Goal: Information Seeking & Learning: Learn about a topic

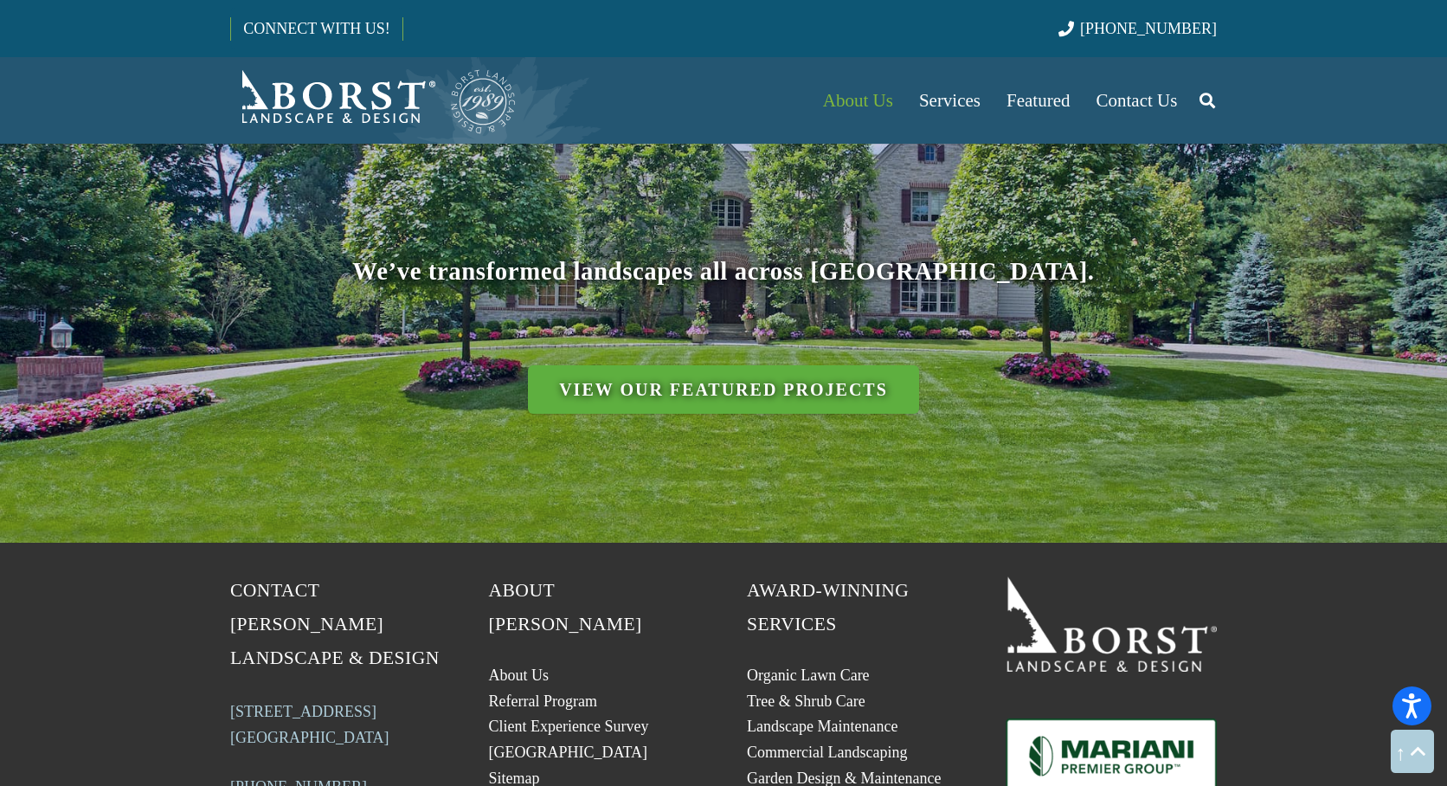
scroll to position [7268, 0]
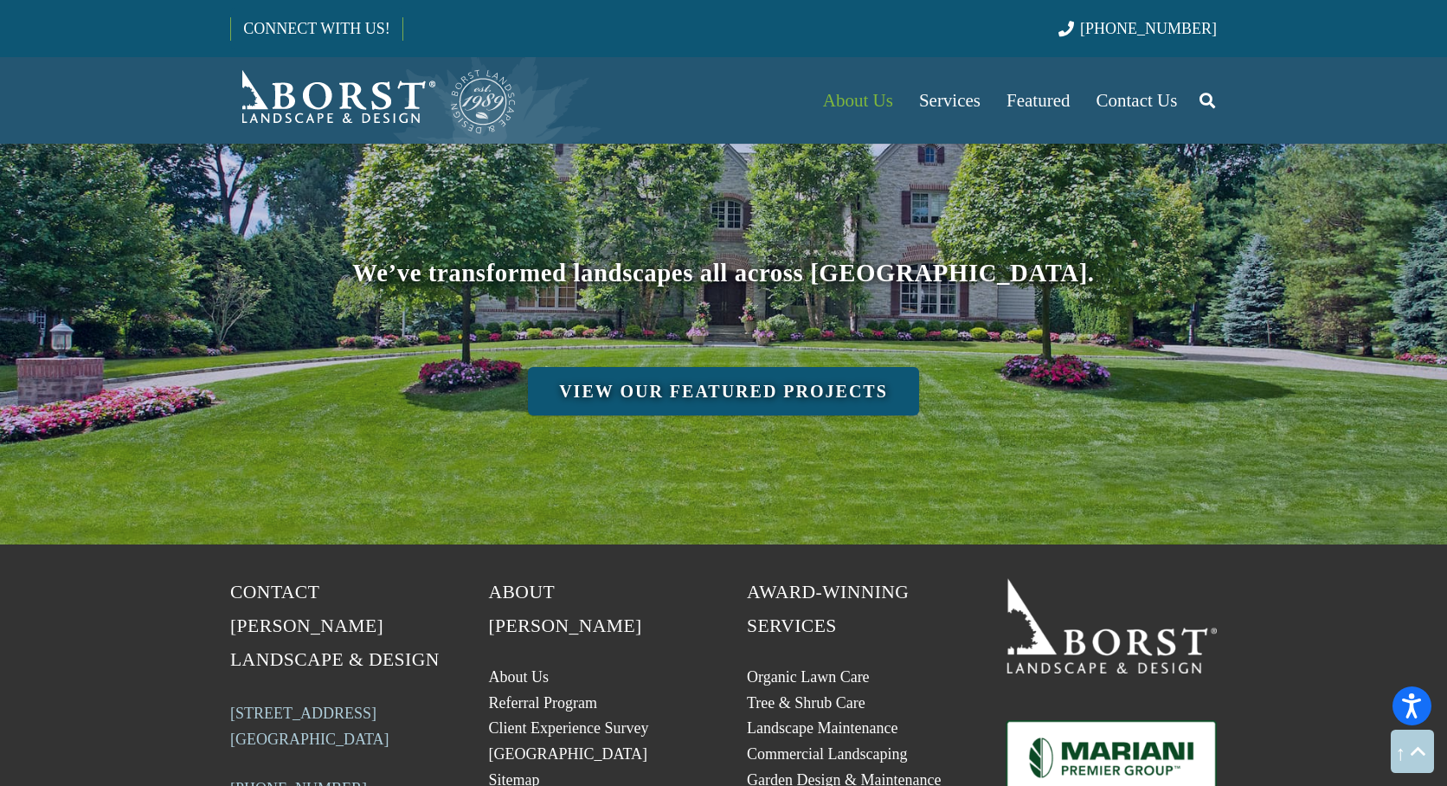
click at [676, 367] on link "View Our Featured Projects" at bounding box center [723, 391] width 391 height 48
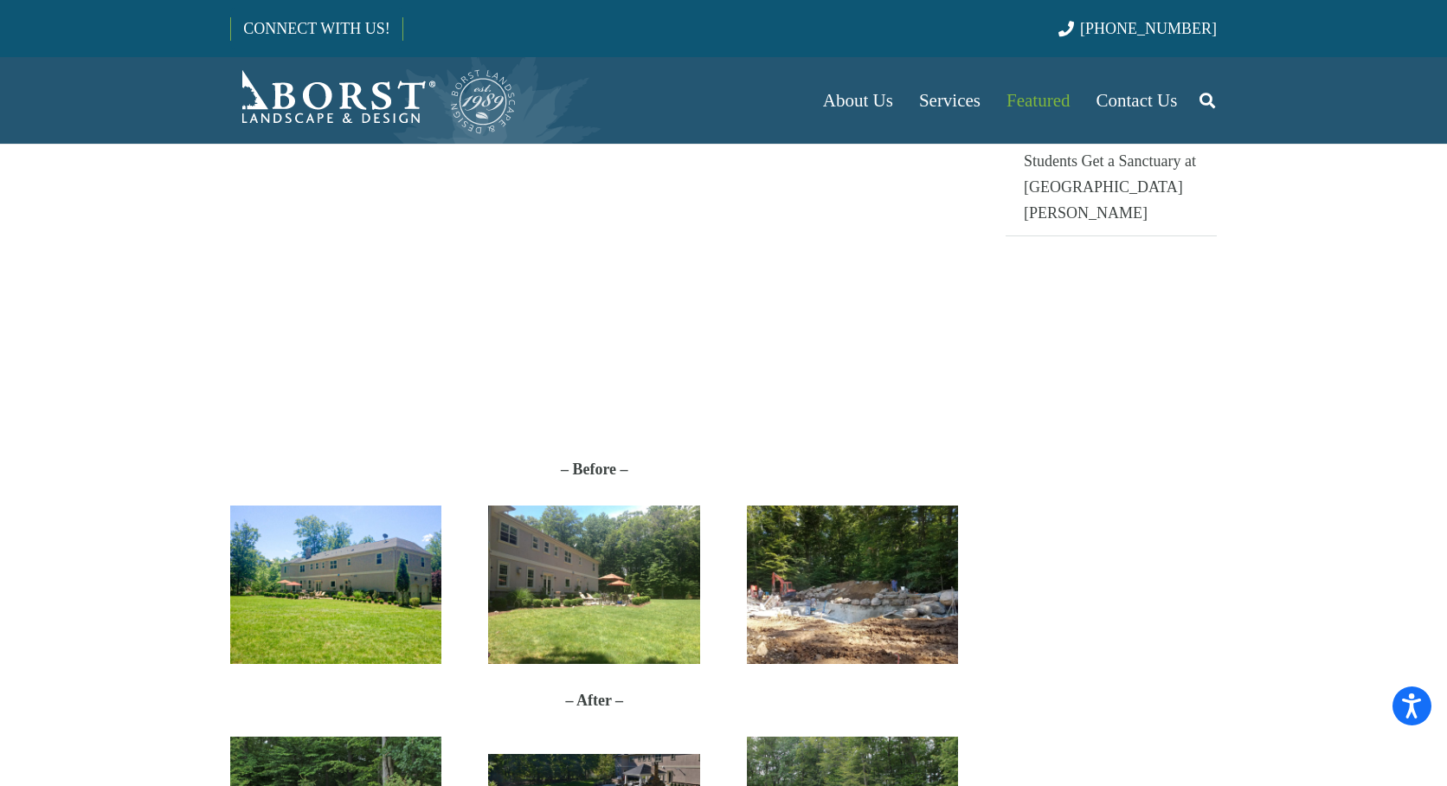
scroll to position [606, 0]
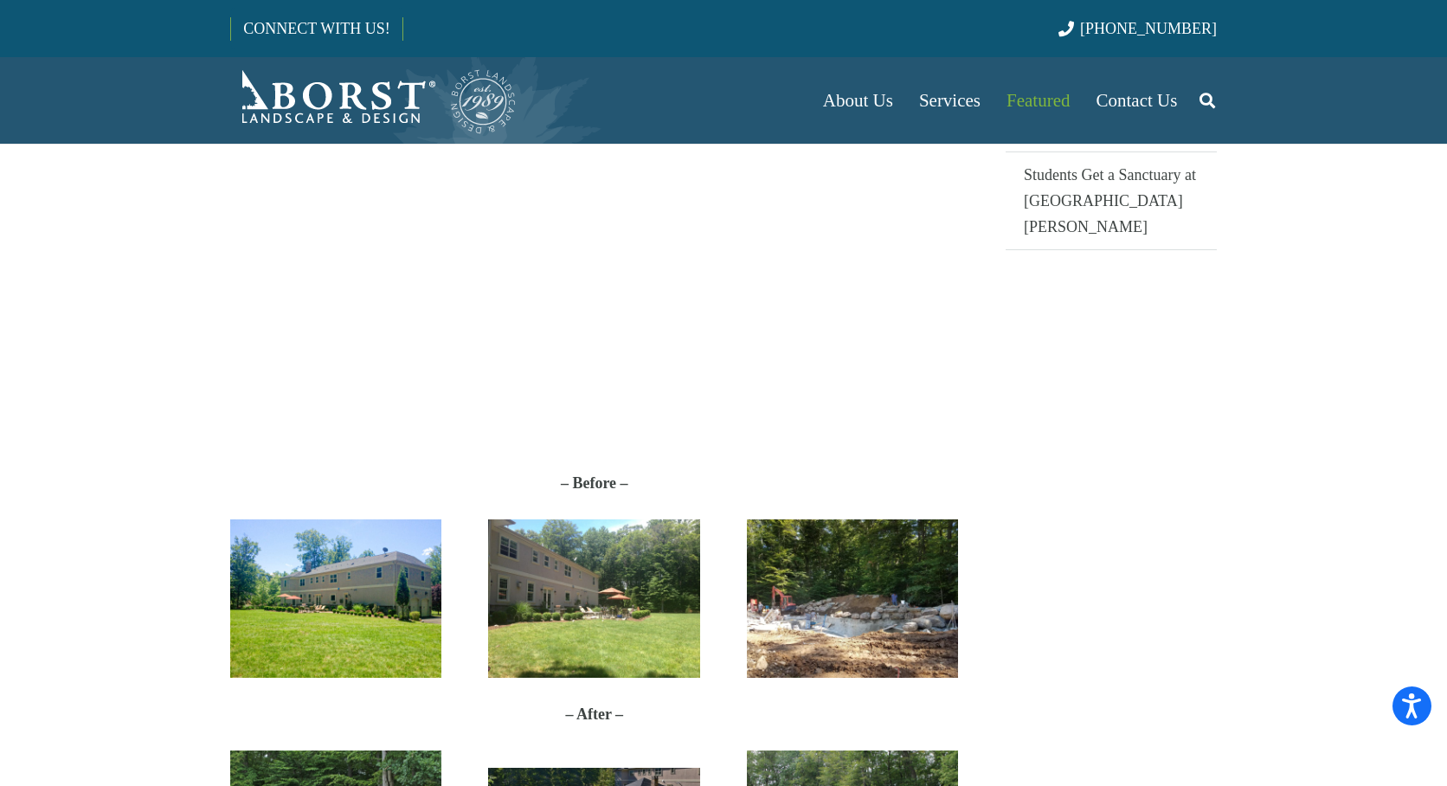
click at [336, 621] on img "Before_V01" at bounding box center [335, 598] width 211 height 158
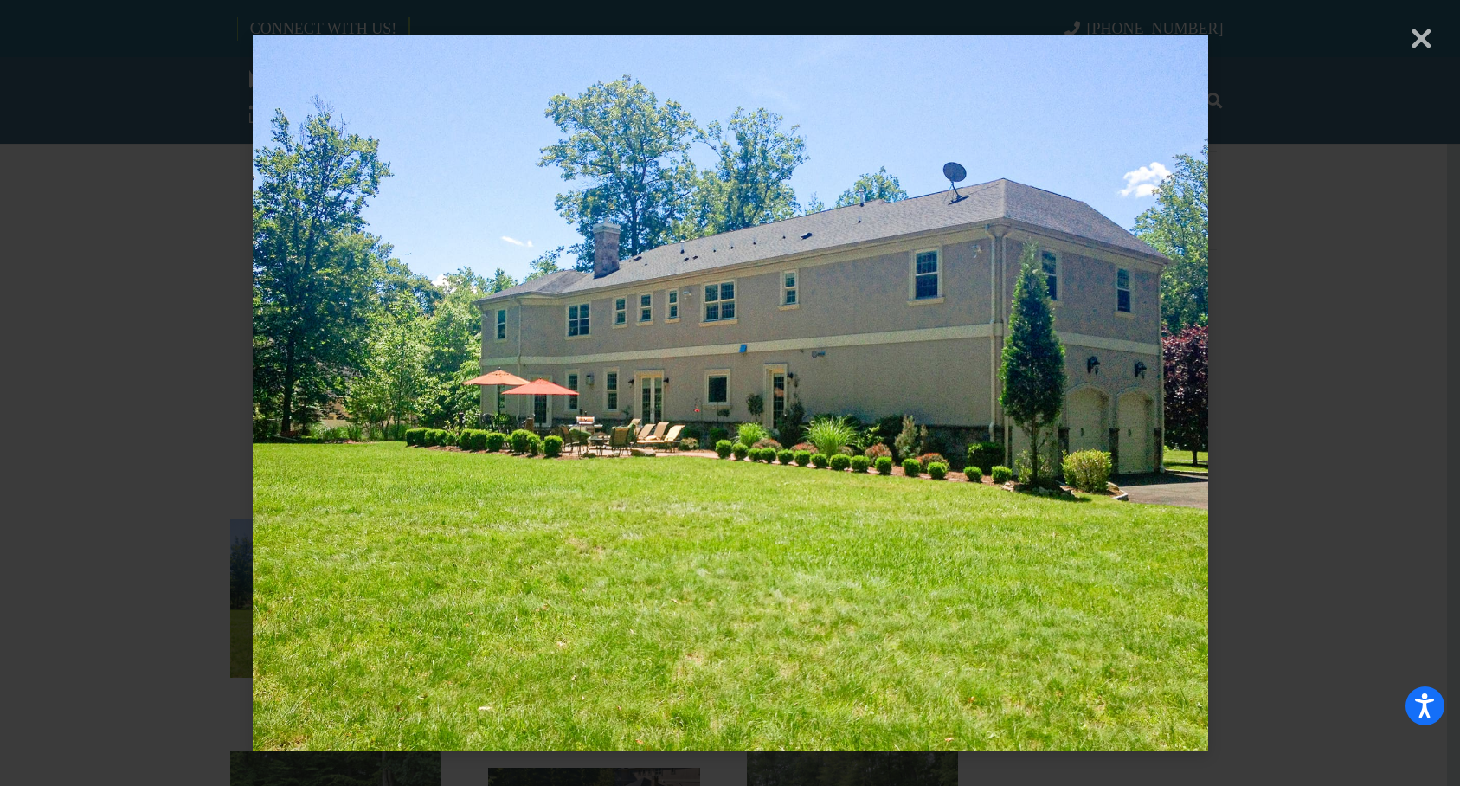
click at [1418, 41] on div "× Loading..." at bounding box center [730, 393] width 1460 height 786
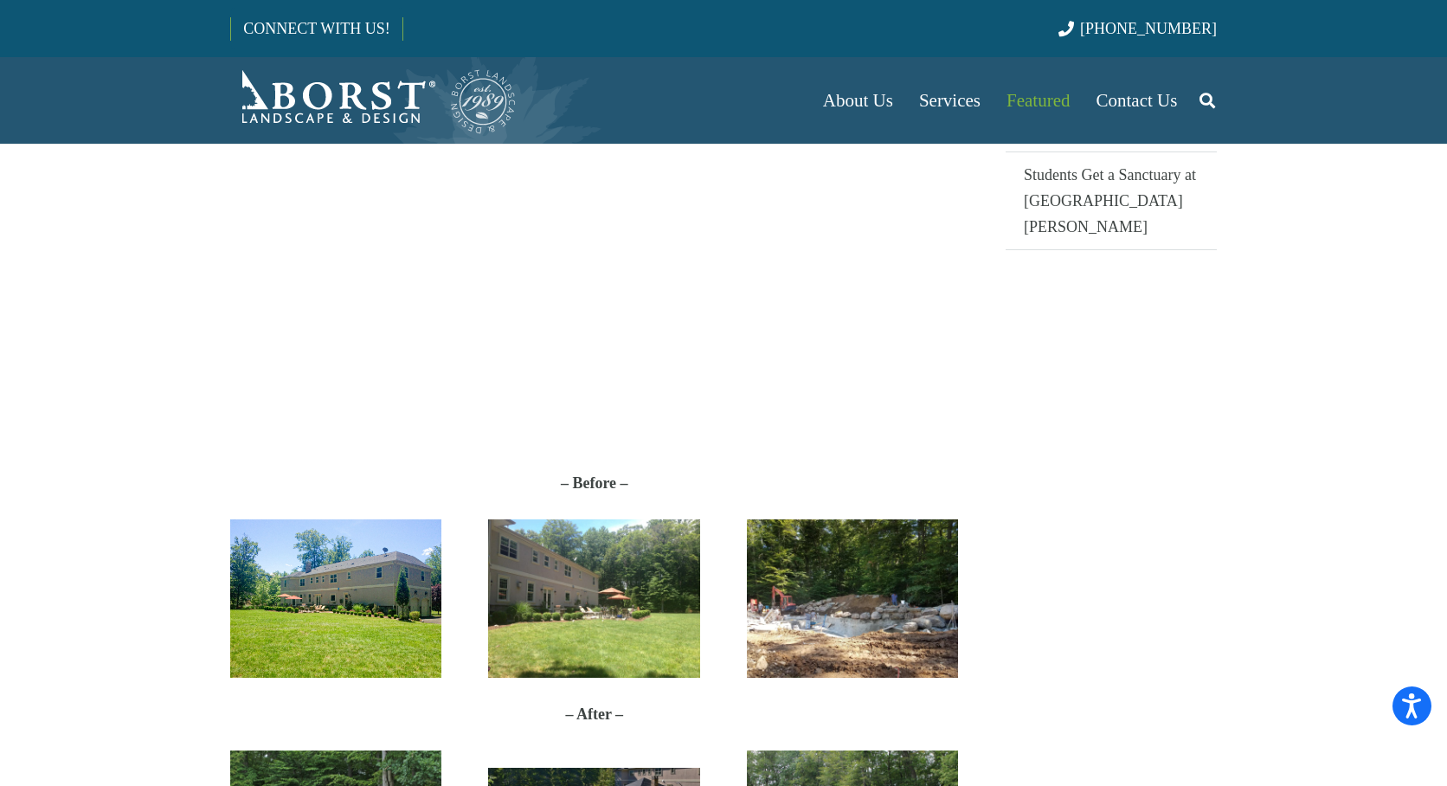
click at [594, 637] on img "Finn Before Photo 2" at bounding box center [593, 598] width 211 height 158
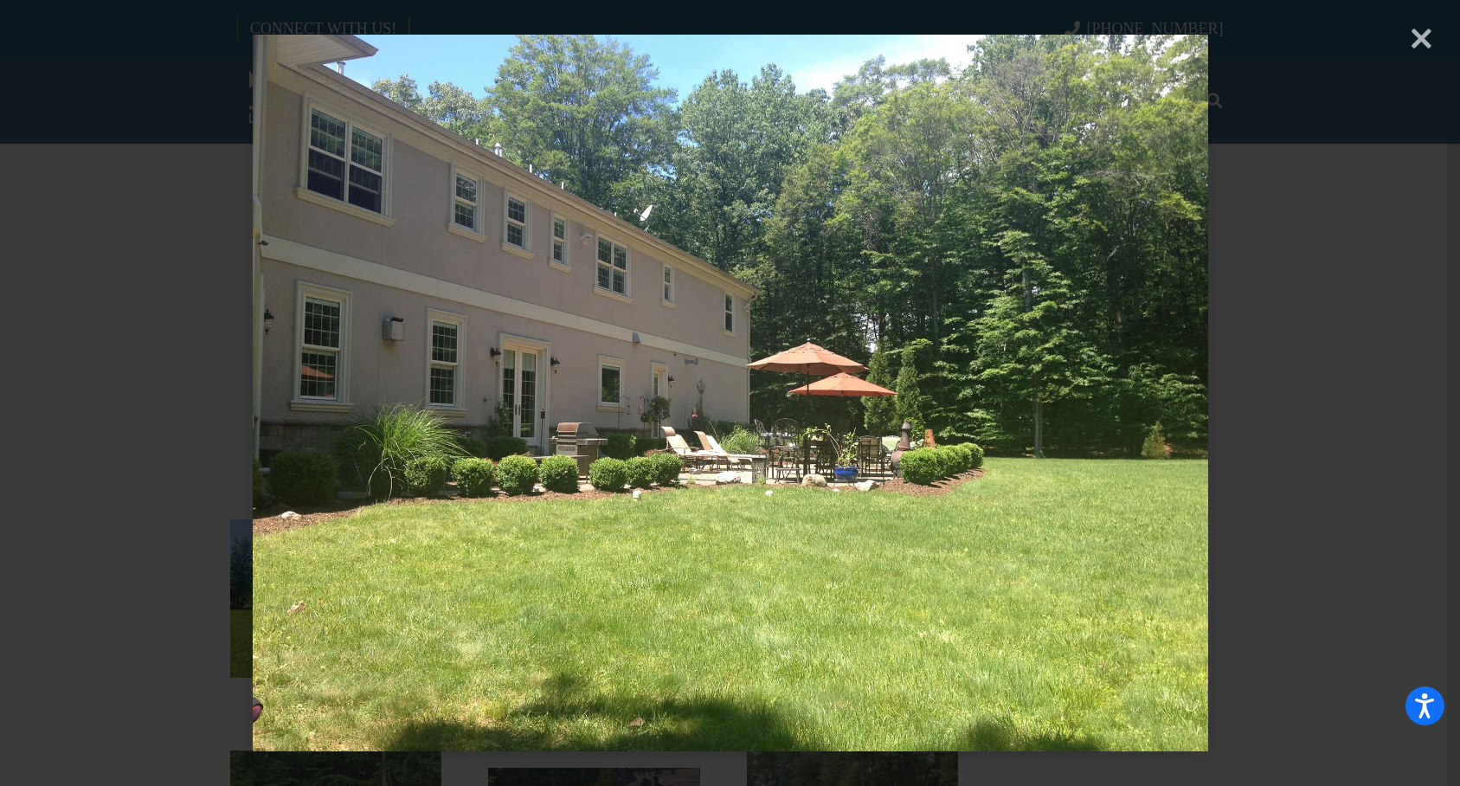
click at [1416, 40] on div "× Loading..." at bounding box center [730, 393] width 1460 height 786
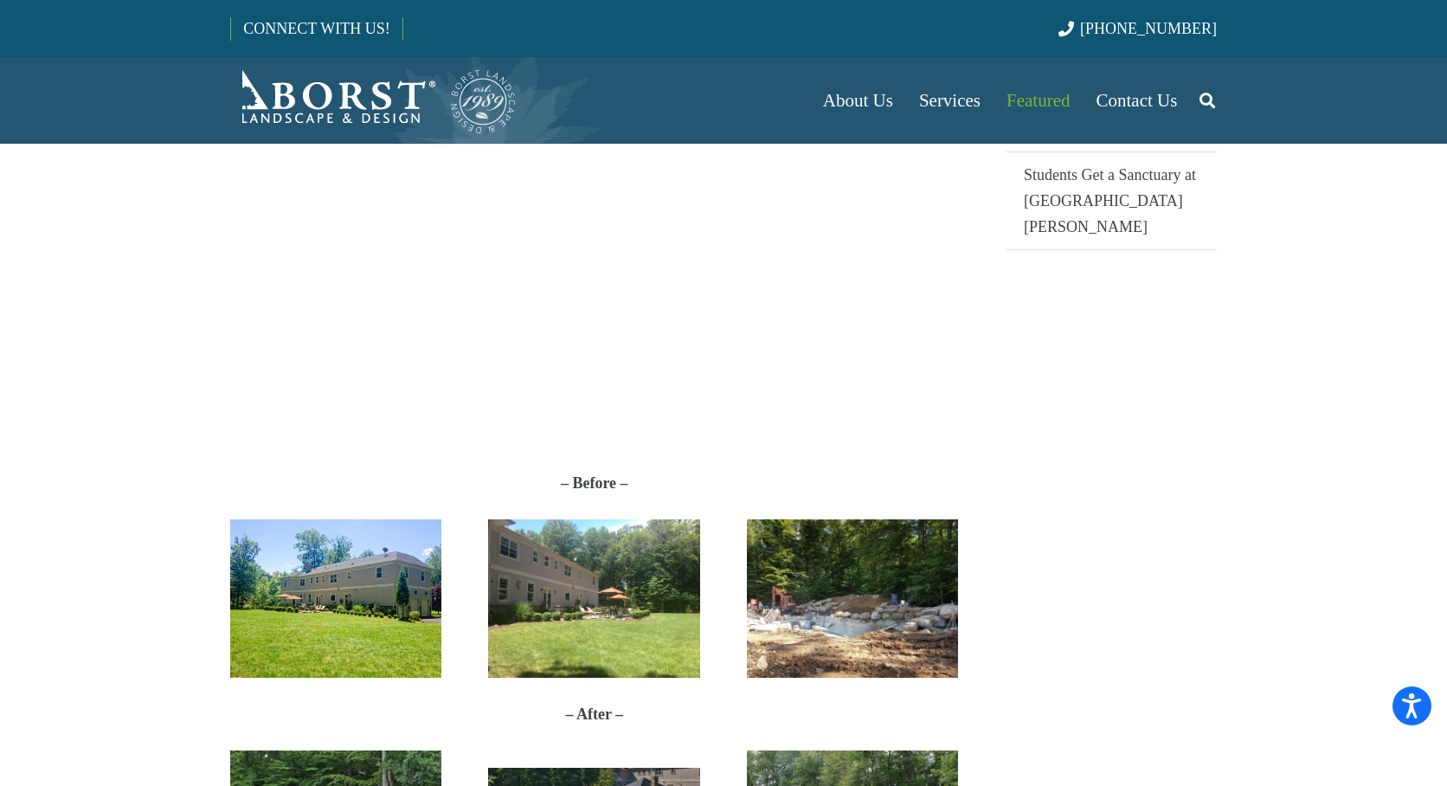
click at [870, 635] on img "proj-before" at bounding box center [852, 598] width 211 height 158
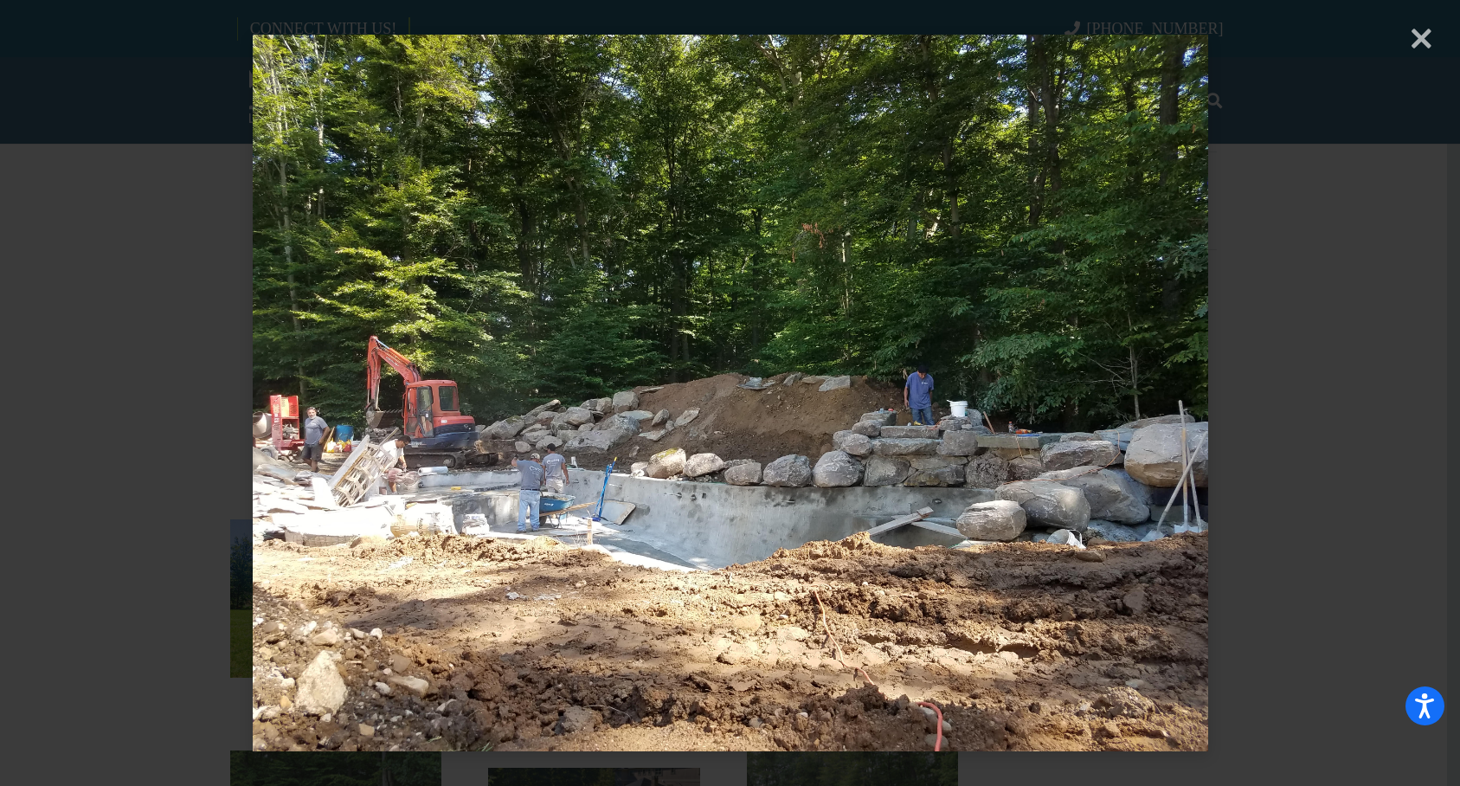
click at [1423, 40] on div "× Loading..." at bounding box center [730, 393] width 1460 height 786
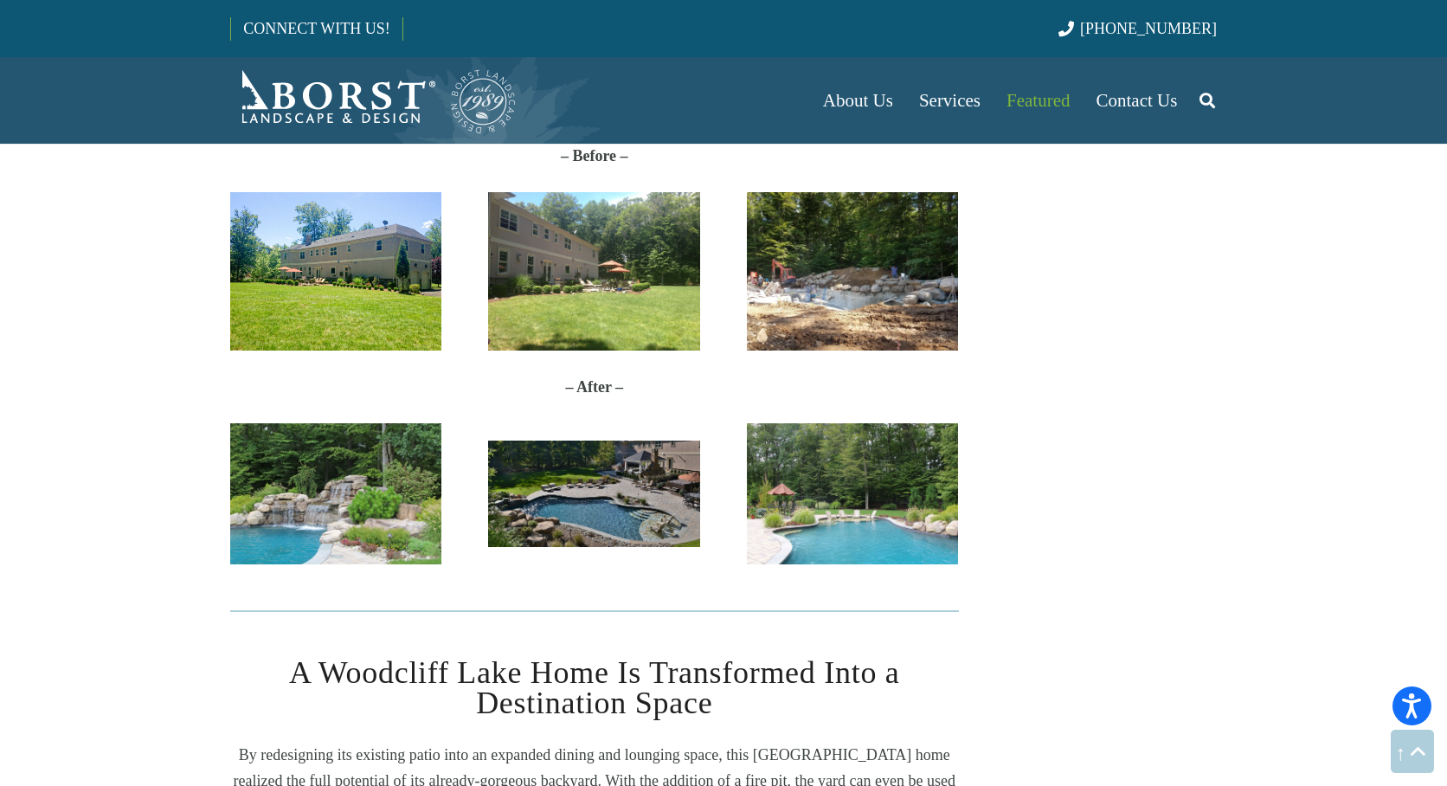
scroll to position [952, 0]
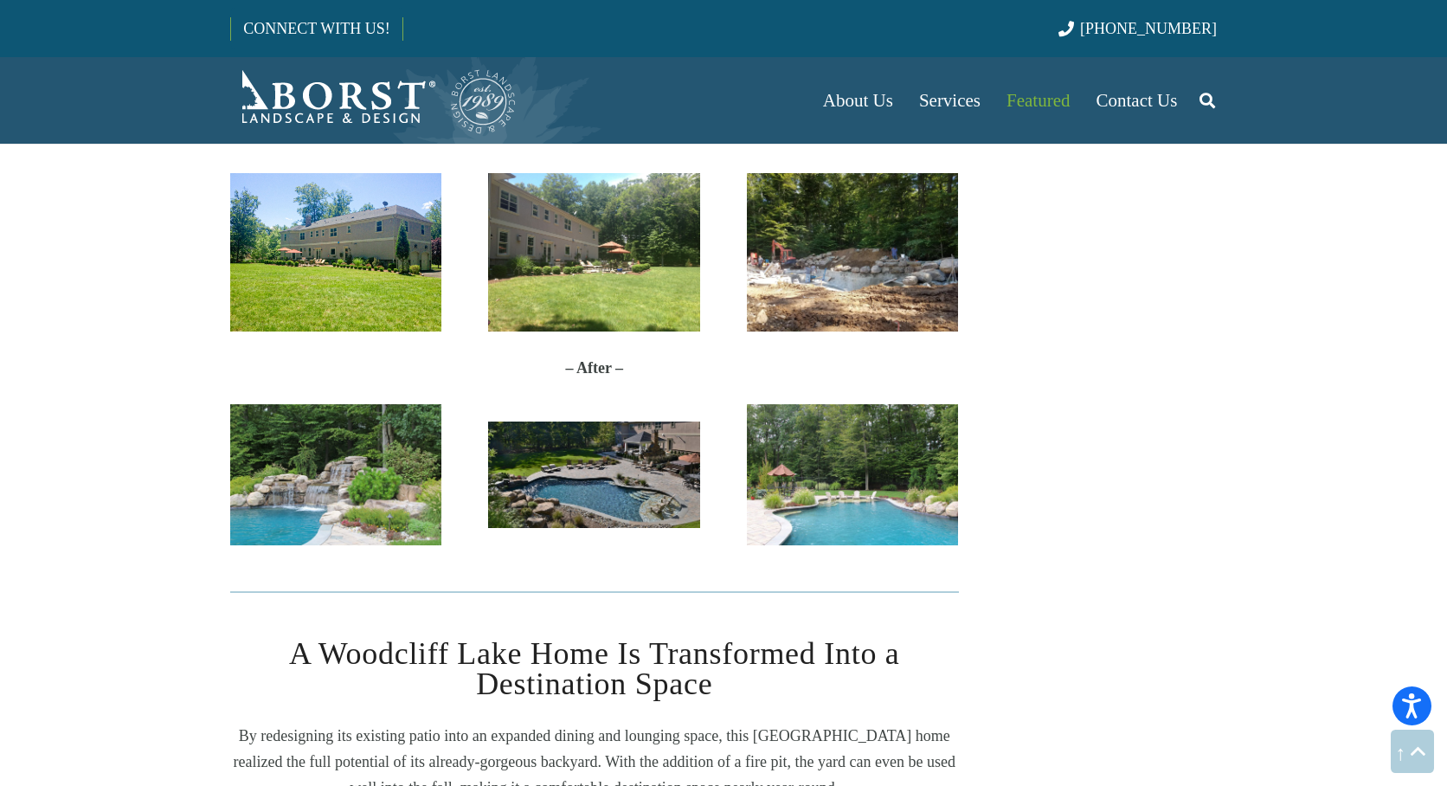
click at [356, 467] on img "IMG_8661" at bounding box center [335, 474] width 211 height 141
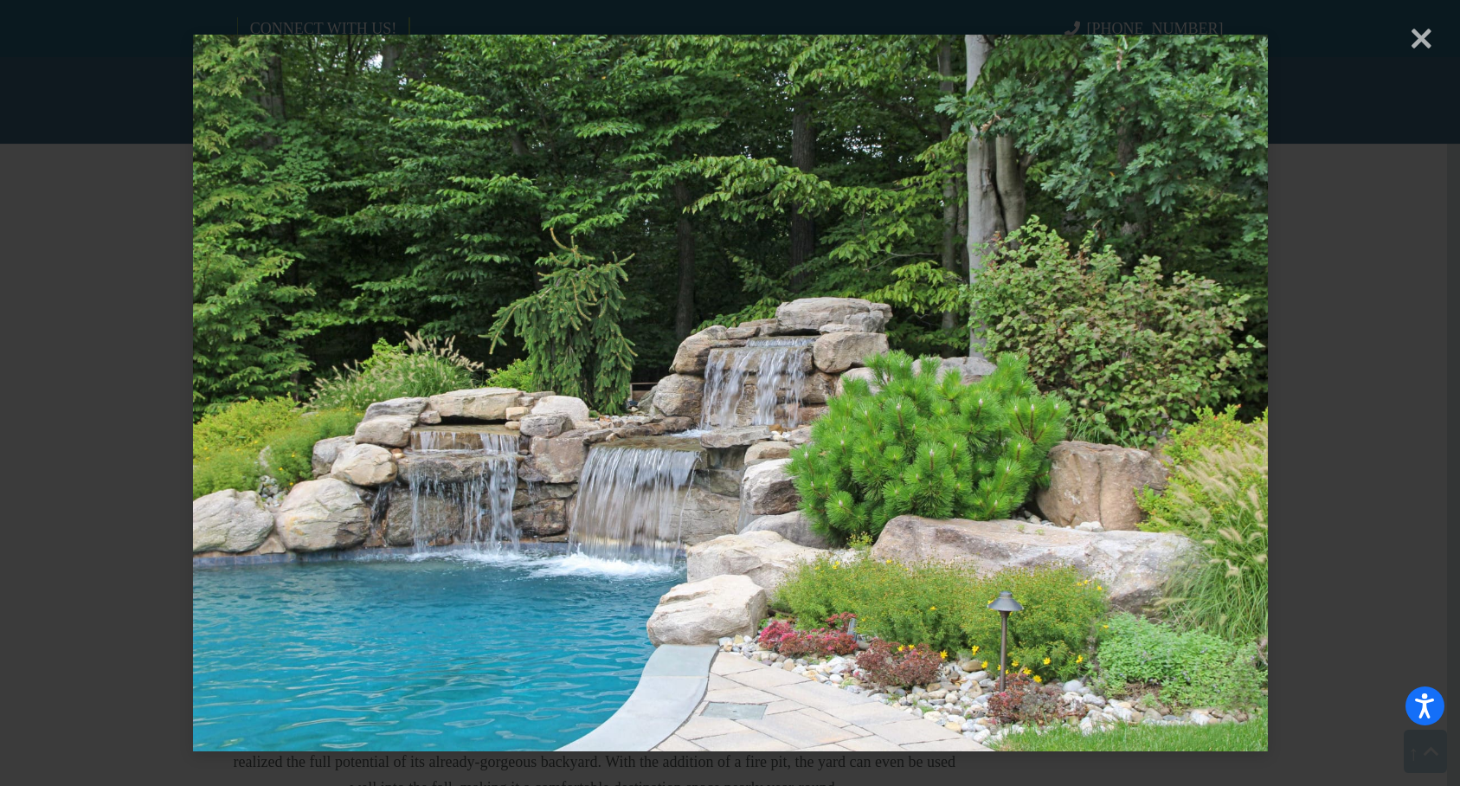
click at [1421, 48] on div "× Loading..." at bounding box center [730, 393] width 1460 height 786
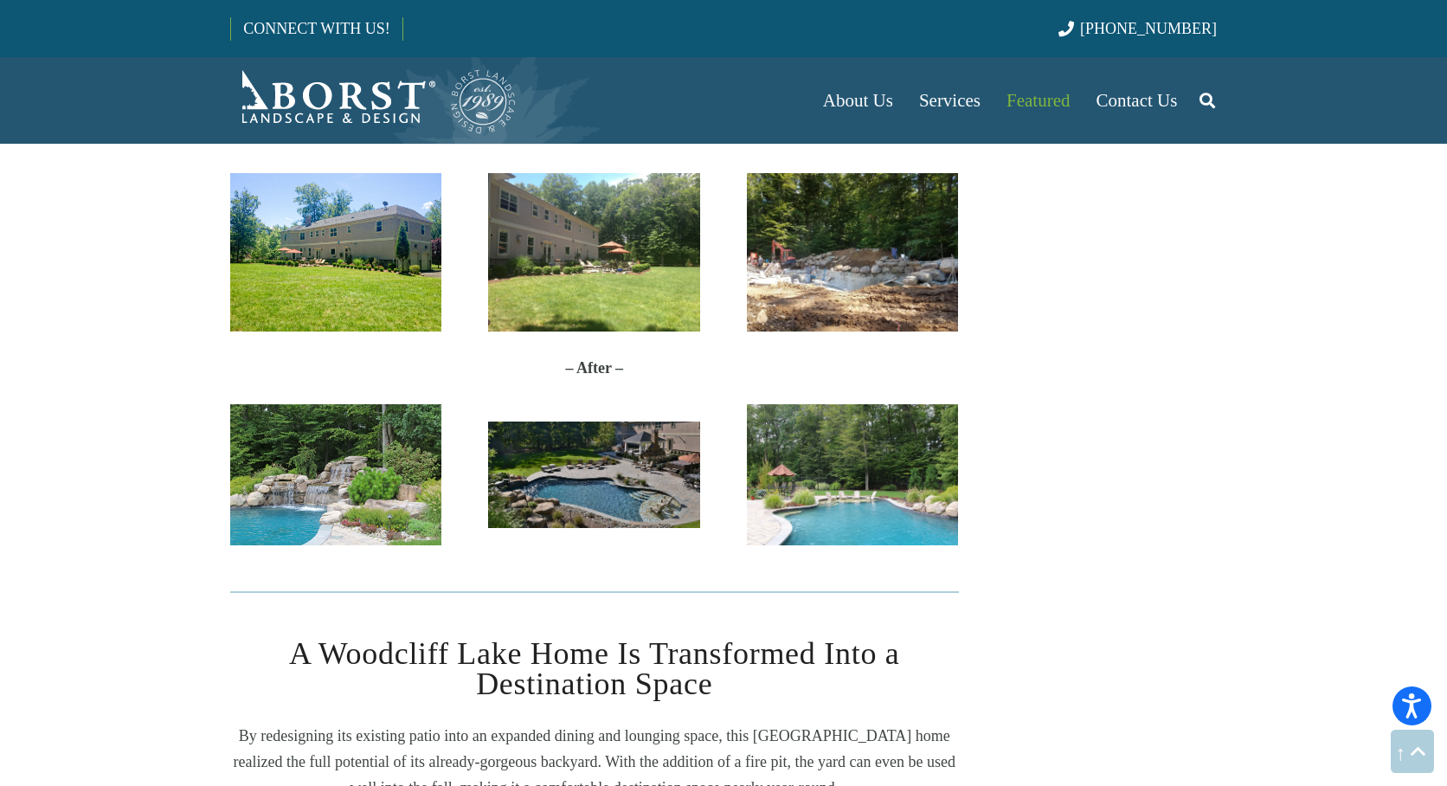
click at [543, 496] on img "2" at bounding box center [593, 474] width 211 height 107
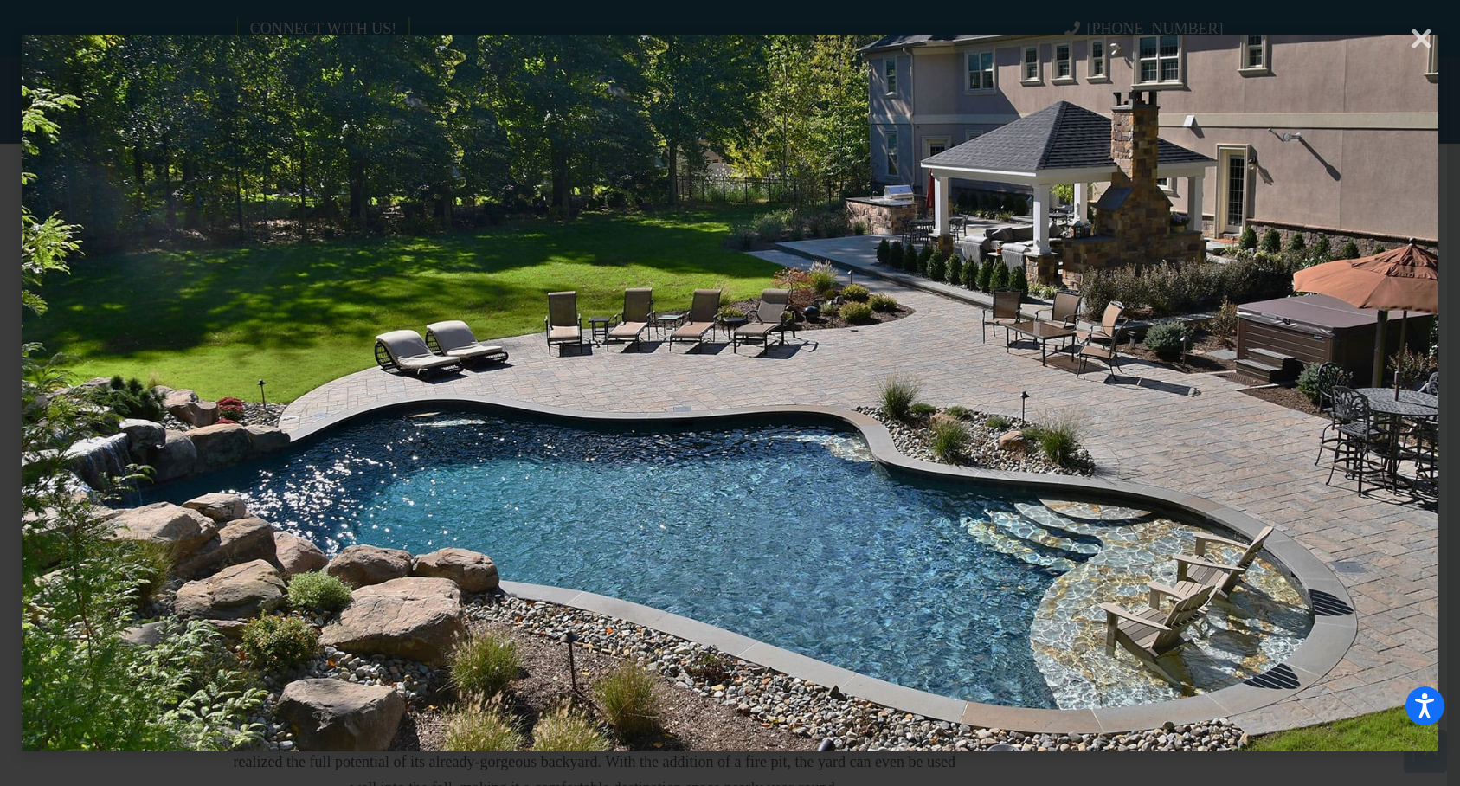
click at [1415, 34] on div "× Loading..." at bounding box center [730, 393] width 1460 height 786
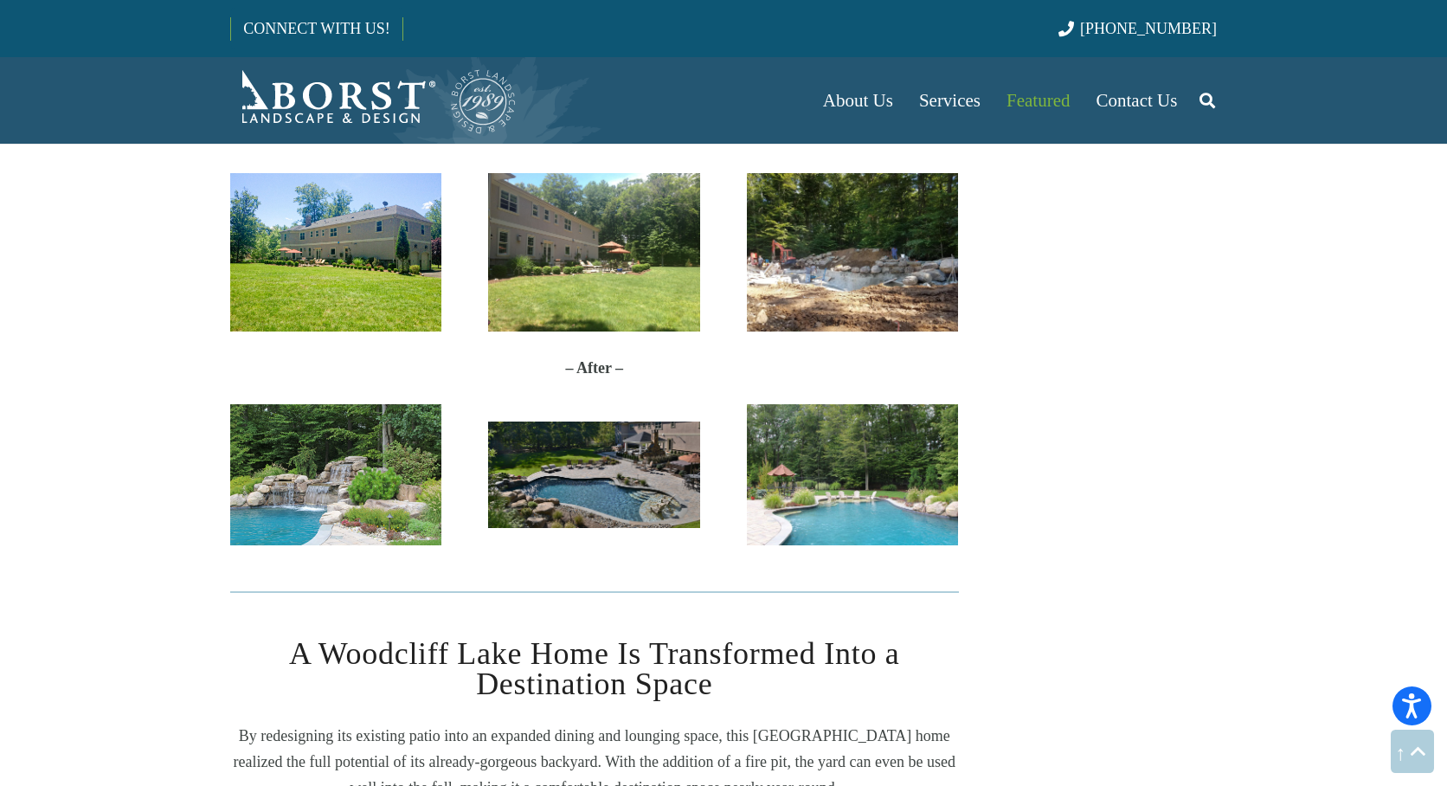
click at [838, 453] on img "IMG_8663" at bounding box center [852, 474] width 211 height 141
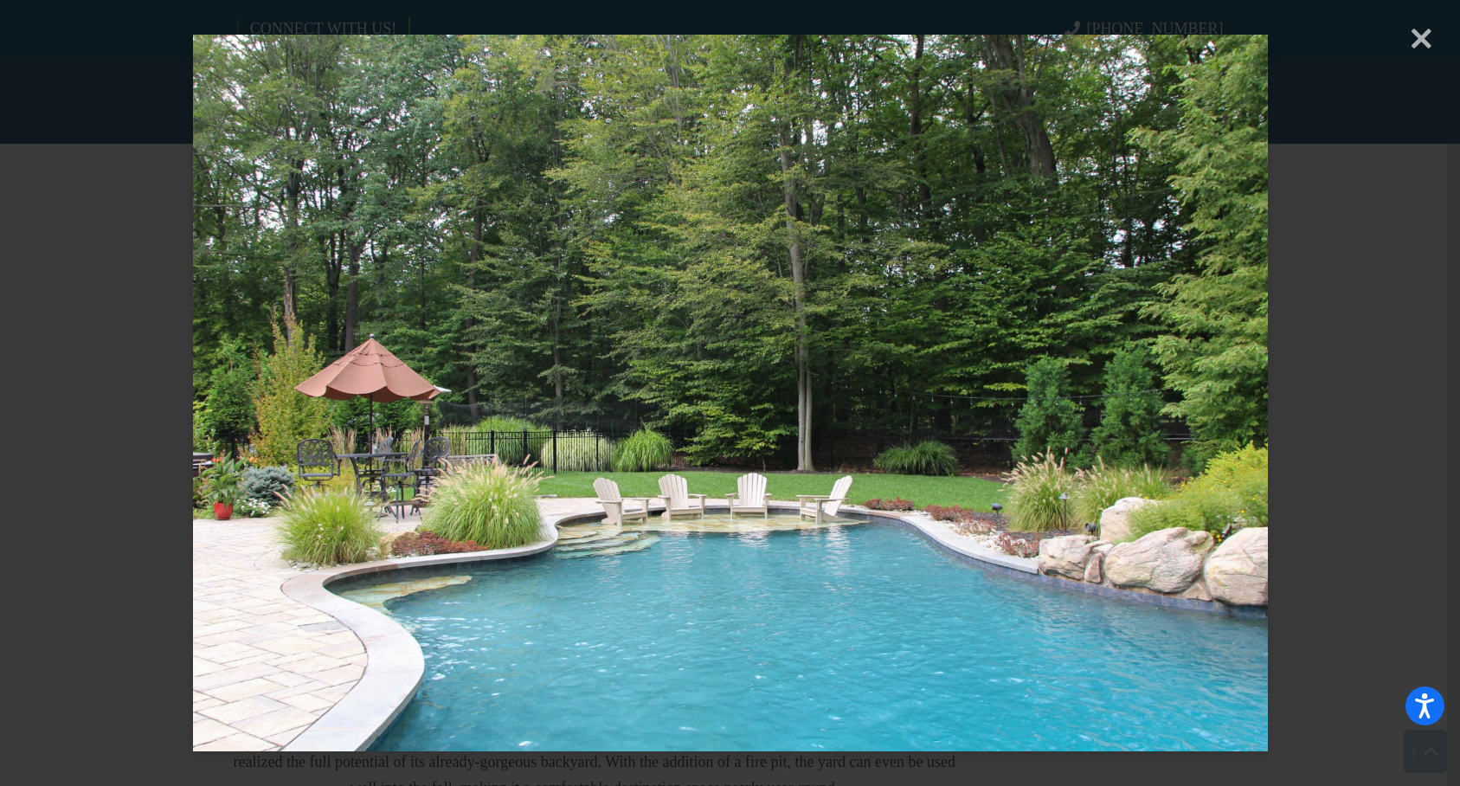
click at [1409, 45] on div "× Loading..." at bounding box center [730, 393] width 1460 height 786
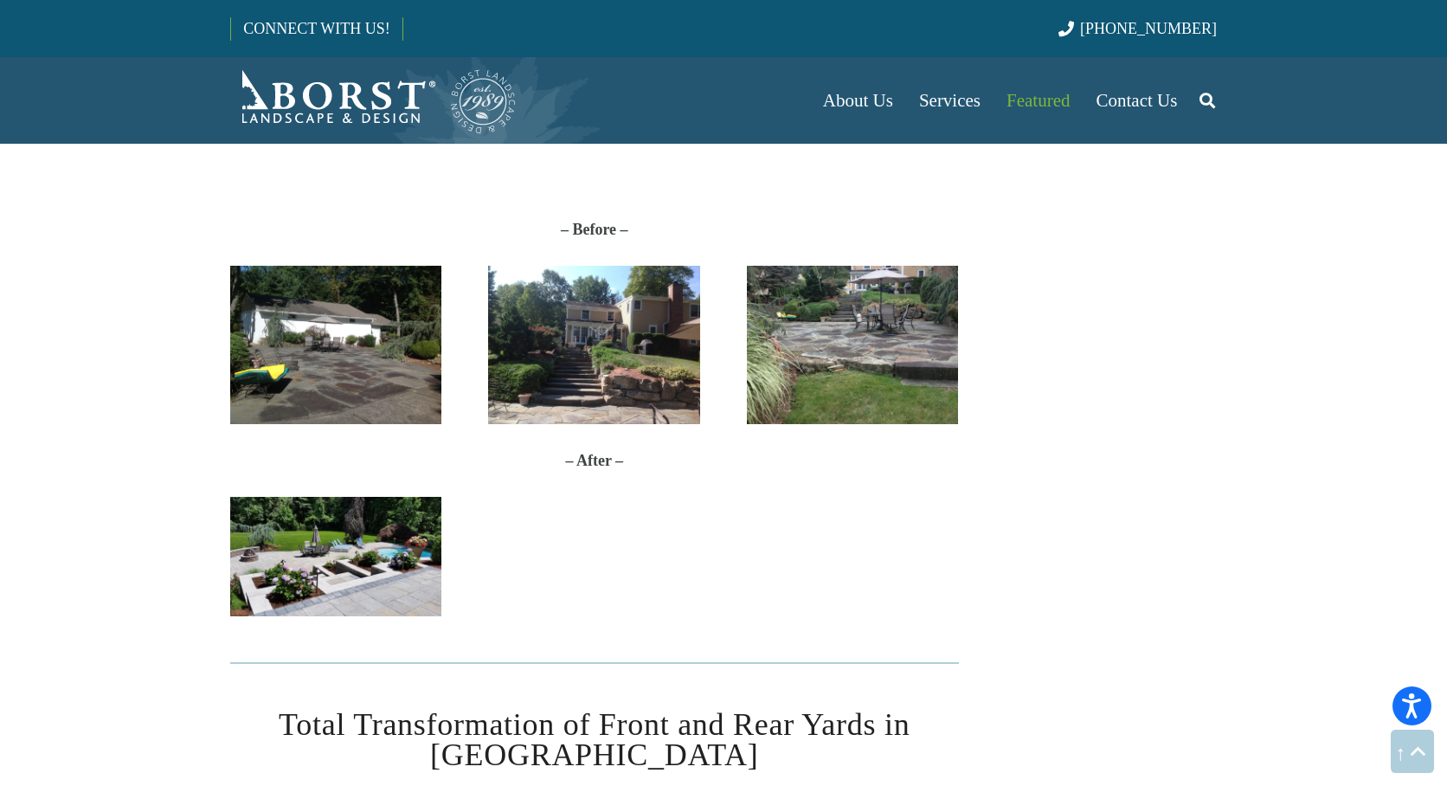
scroll to position [1904, 0]
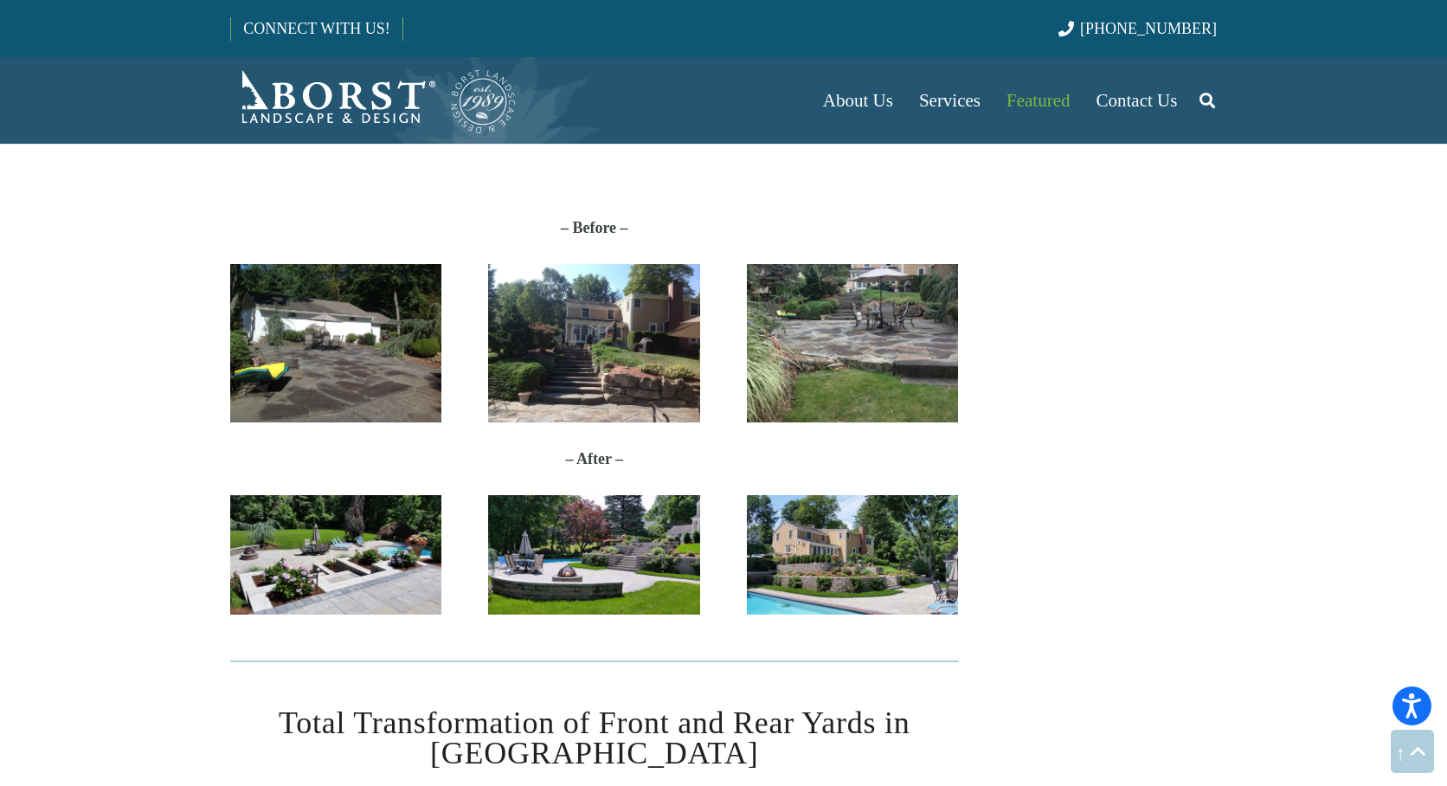
click at [858, 323] on img "Anderson-Before1" at bounding box center [852, 343] width 211 height 158
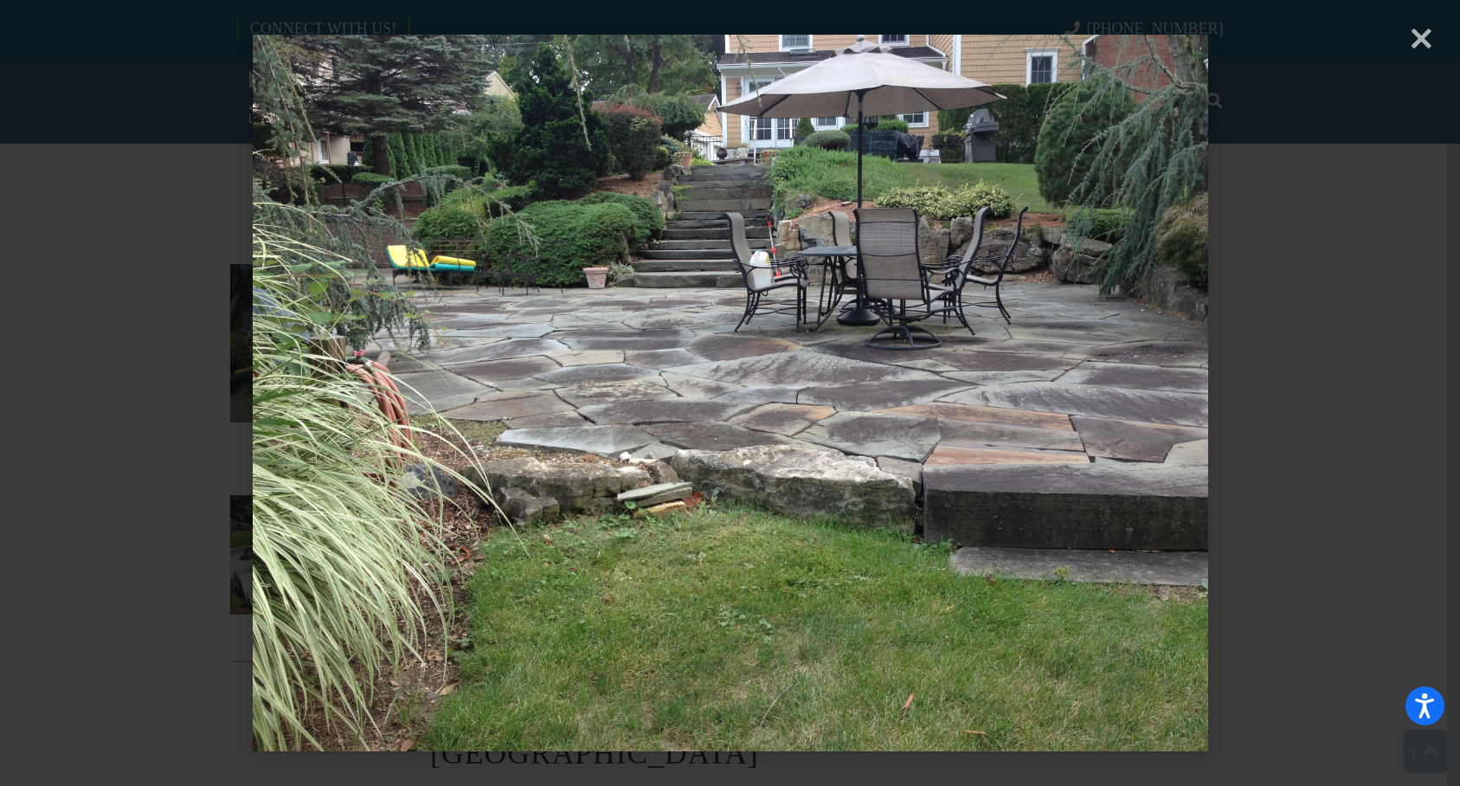
click at [1425, 48] on div "× Loading..." at bounding box center [730, 393] width 1460 height 786
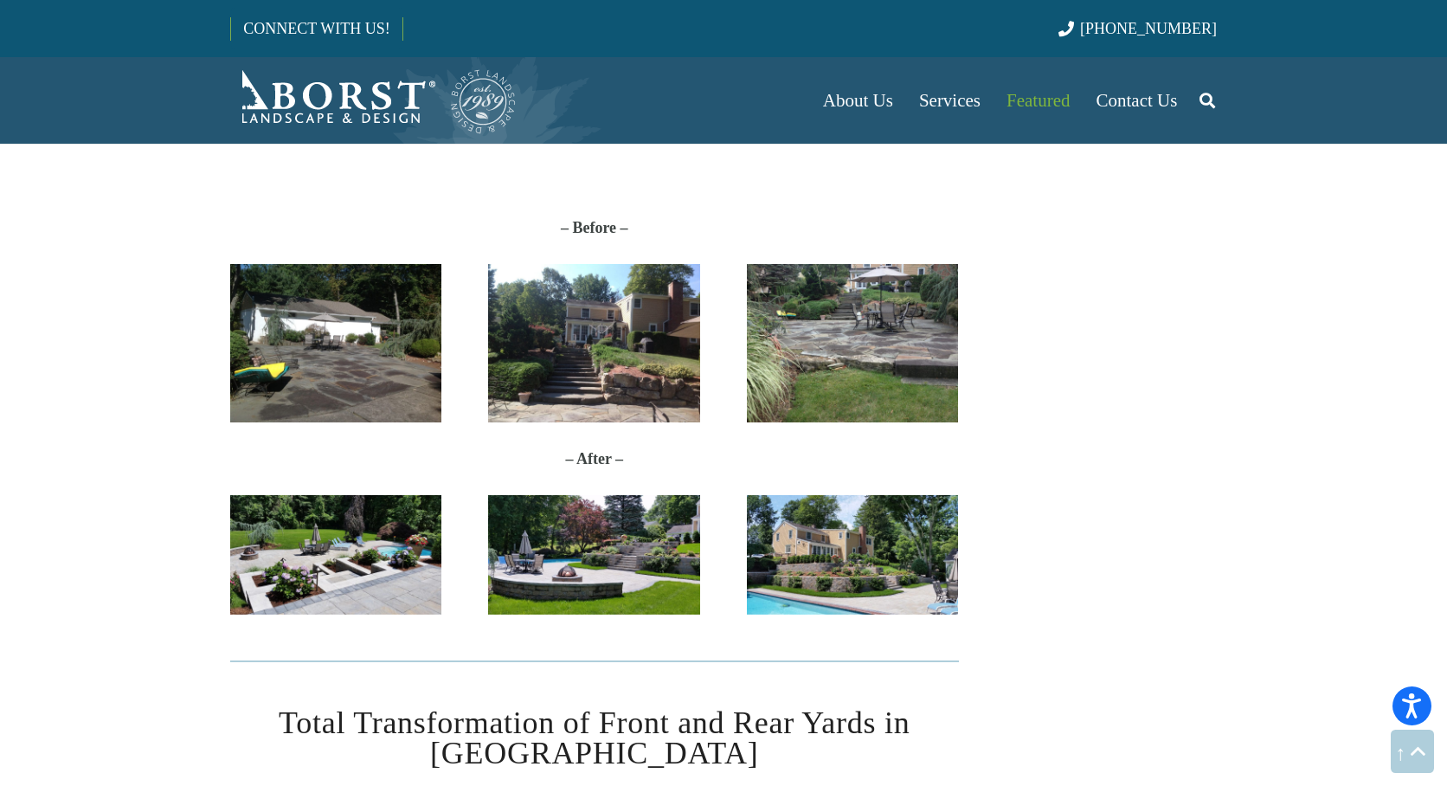
click at [621, 374] on img "Anderson-Before3" at bounding box center [593, 343] width 211 height 158
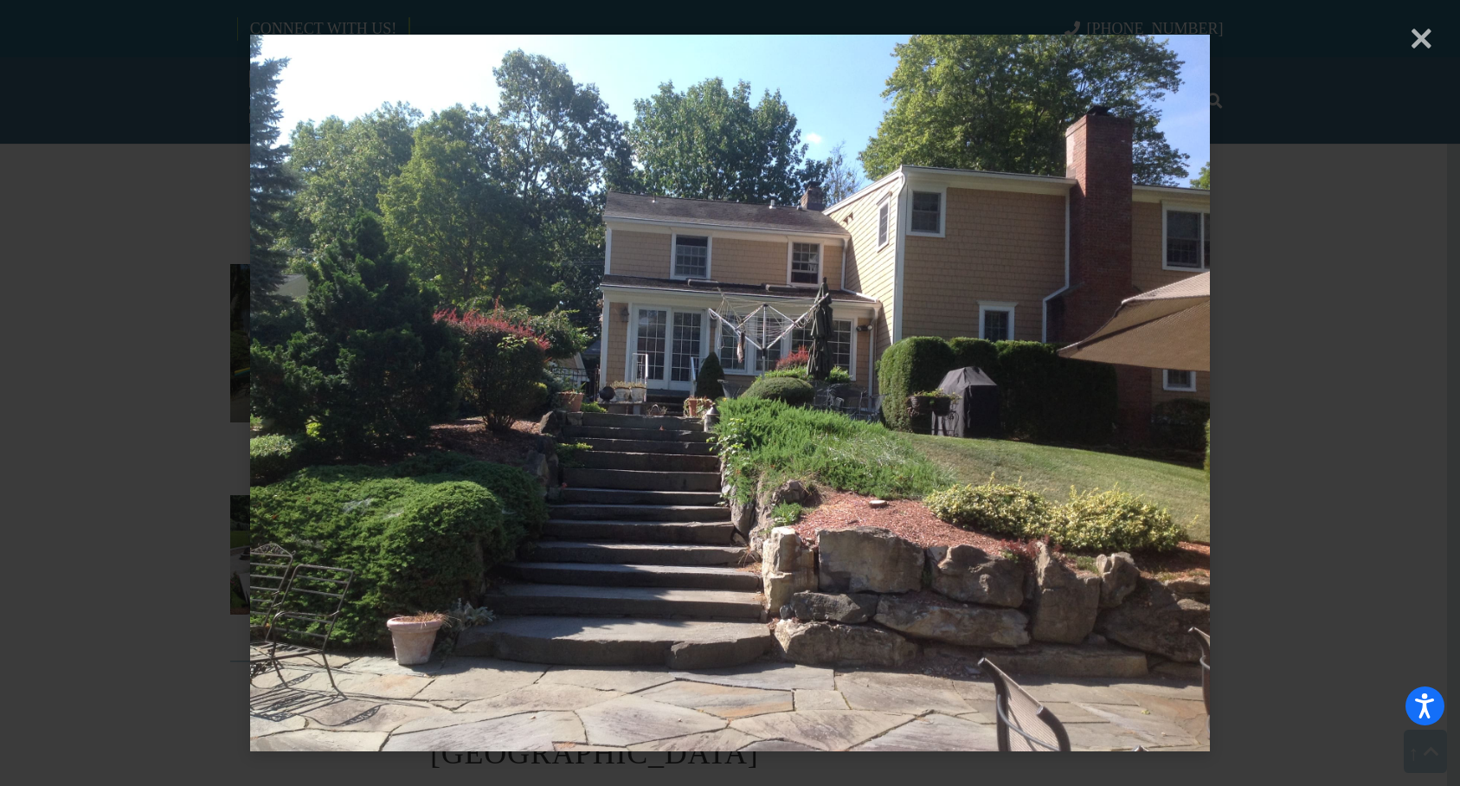
click at [1424, 44] on div "× Loading..." at bounding box center [730, 393] width 1460 height 786
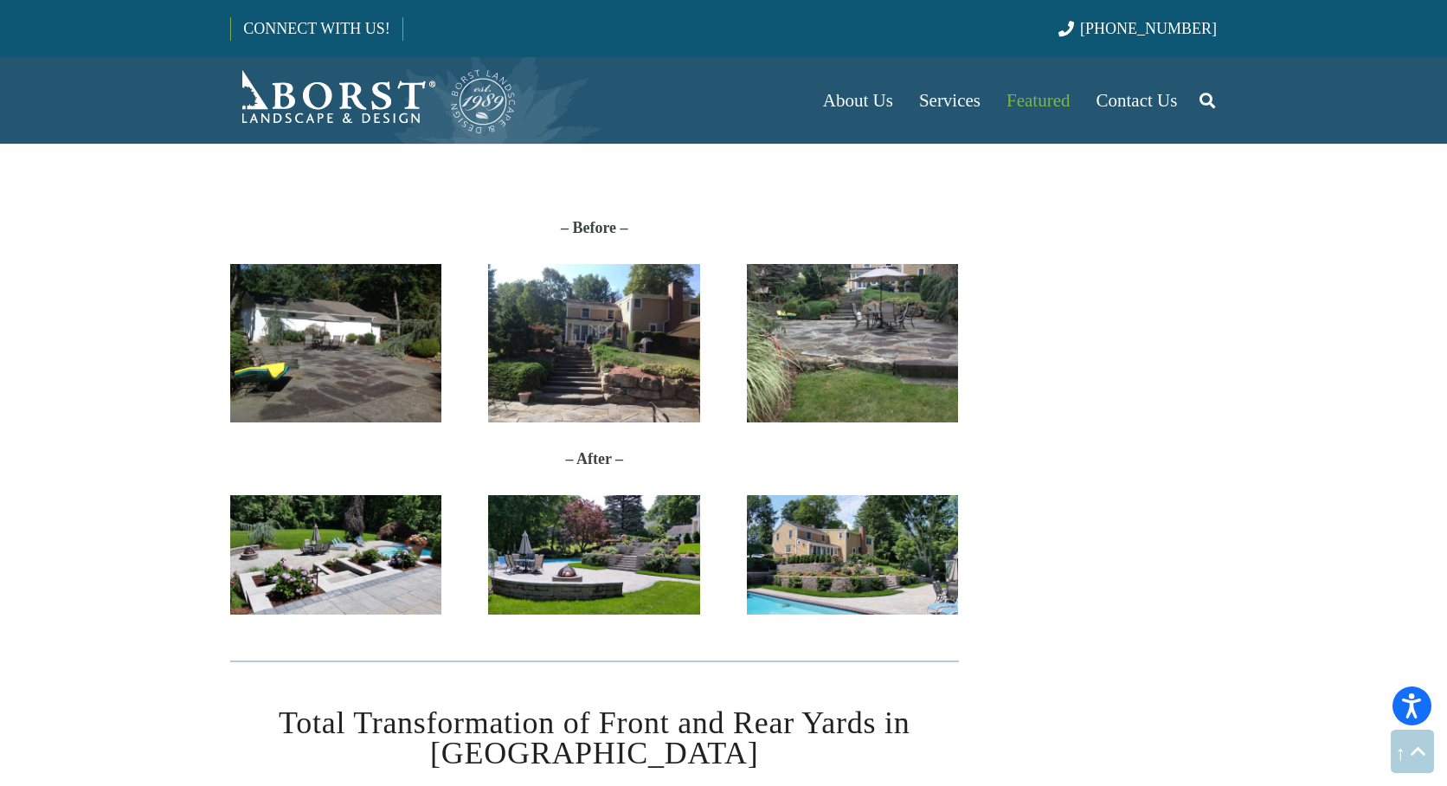
click at [343, 391] on img "Anderson-Before2" at bounding box center [335, 343] width 211 height 158
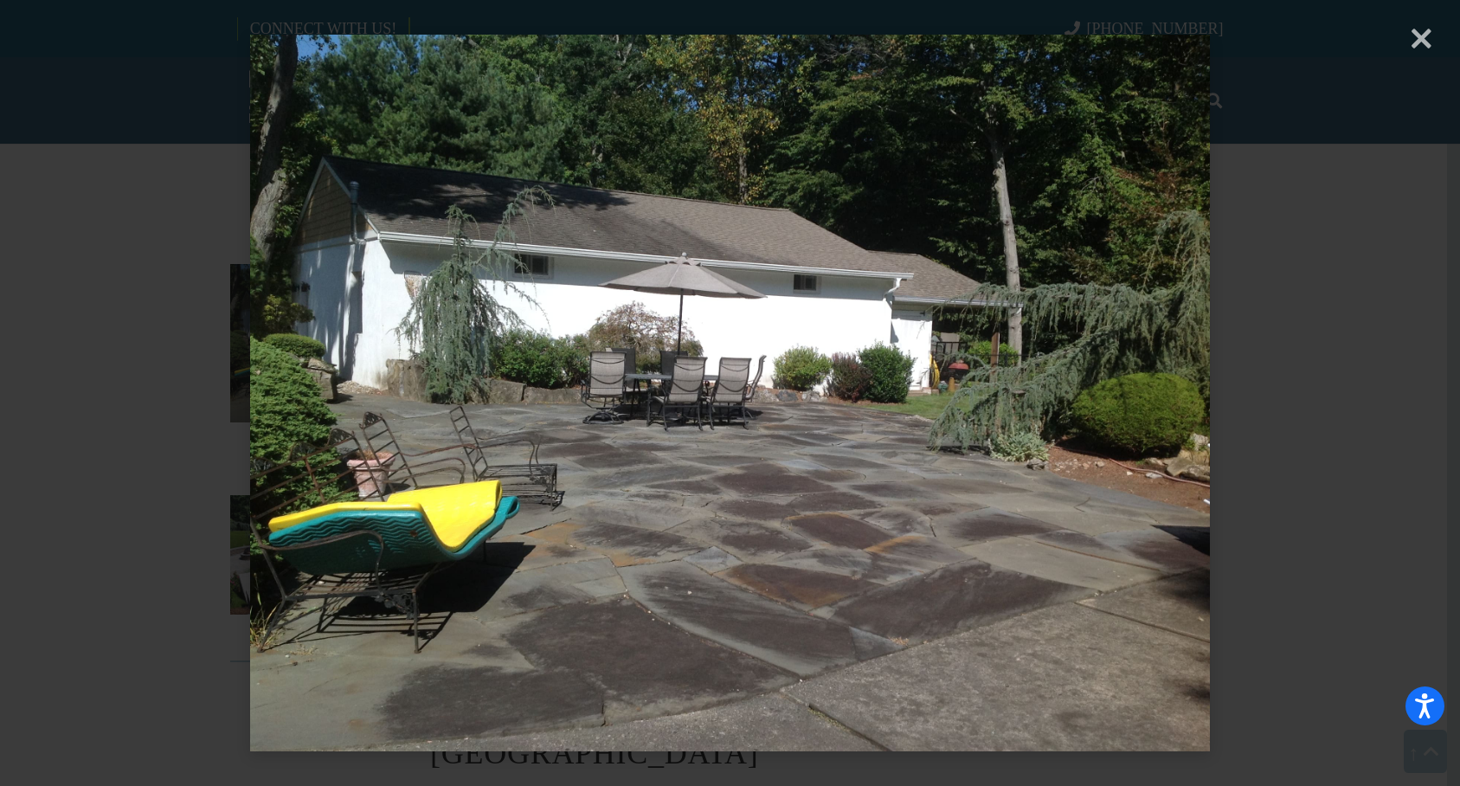
click at [1420, 45] on div "× Loading..." at bounding box center [730, 393] width 1460 height 786
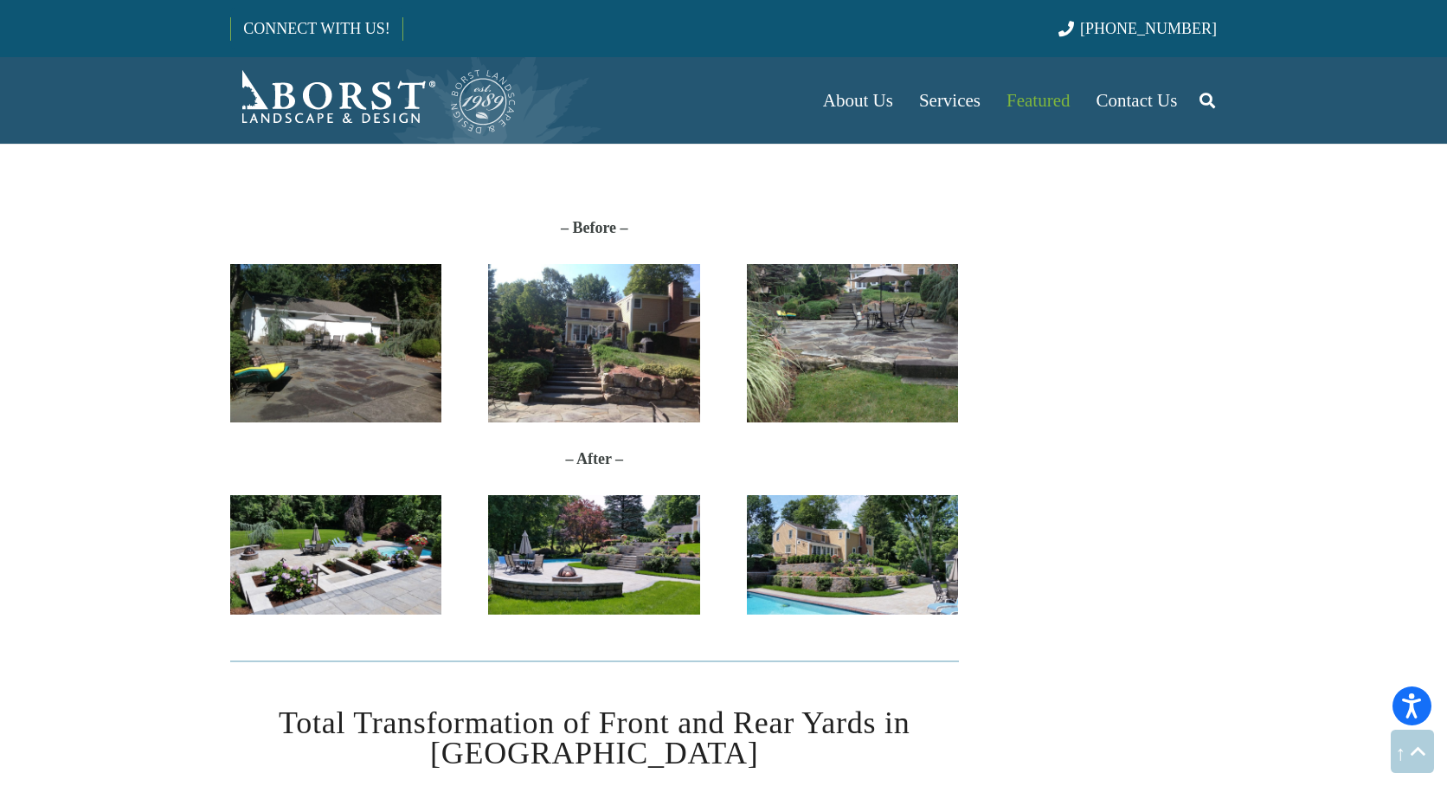
click at [318, 572] on img "2017-06-27-11.43.00" at bounding box center [335, 554] width 211 height 119
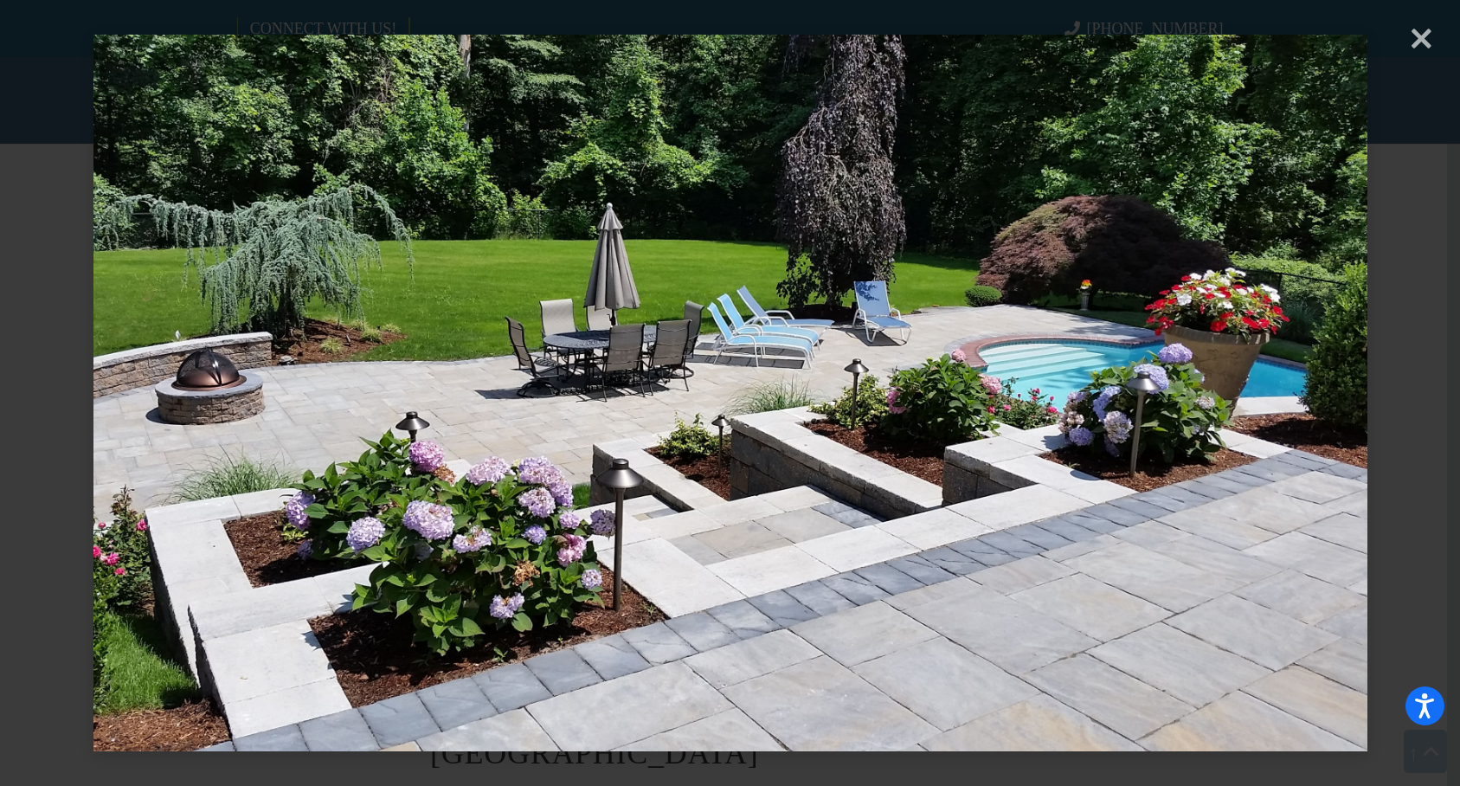
click at [1429, 41] on div "× Loading..." at bounding box center [730, 393] width 1460 height 786
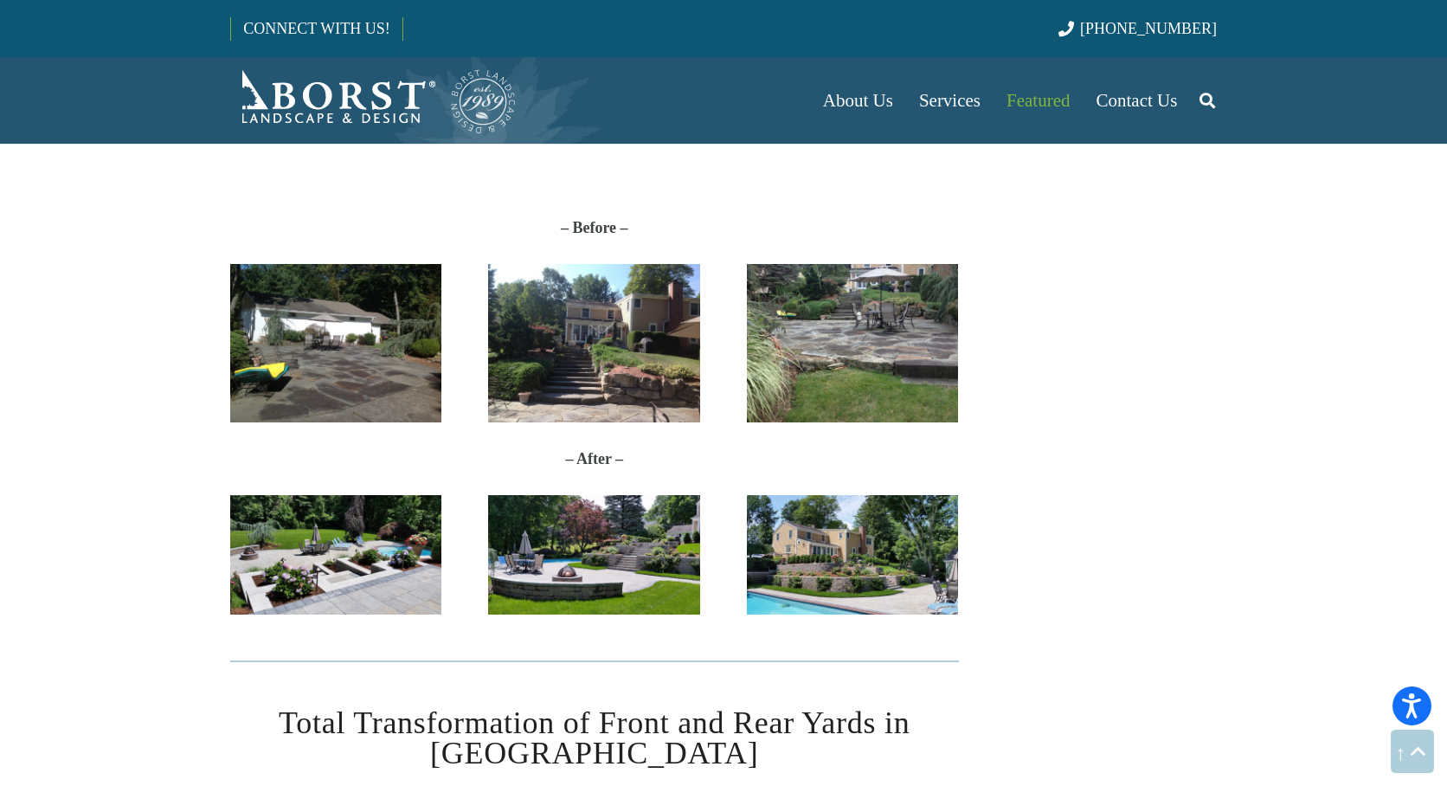
click at [600, 552] on img "20170627_114134" at bounding box center [593, 554] width 211 height 119
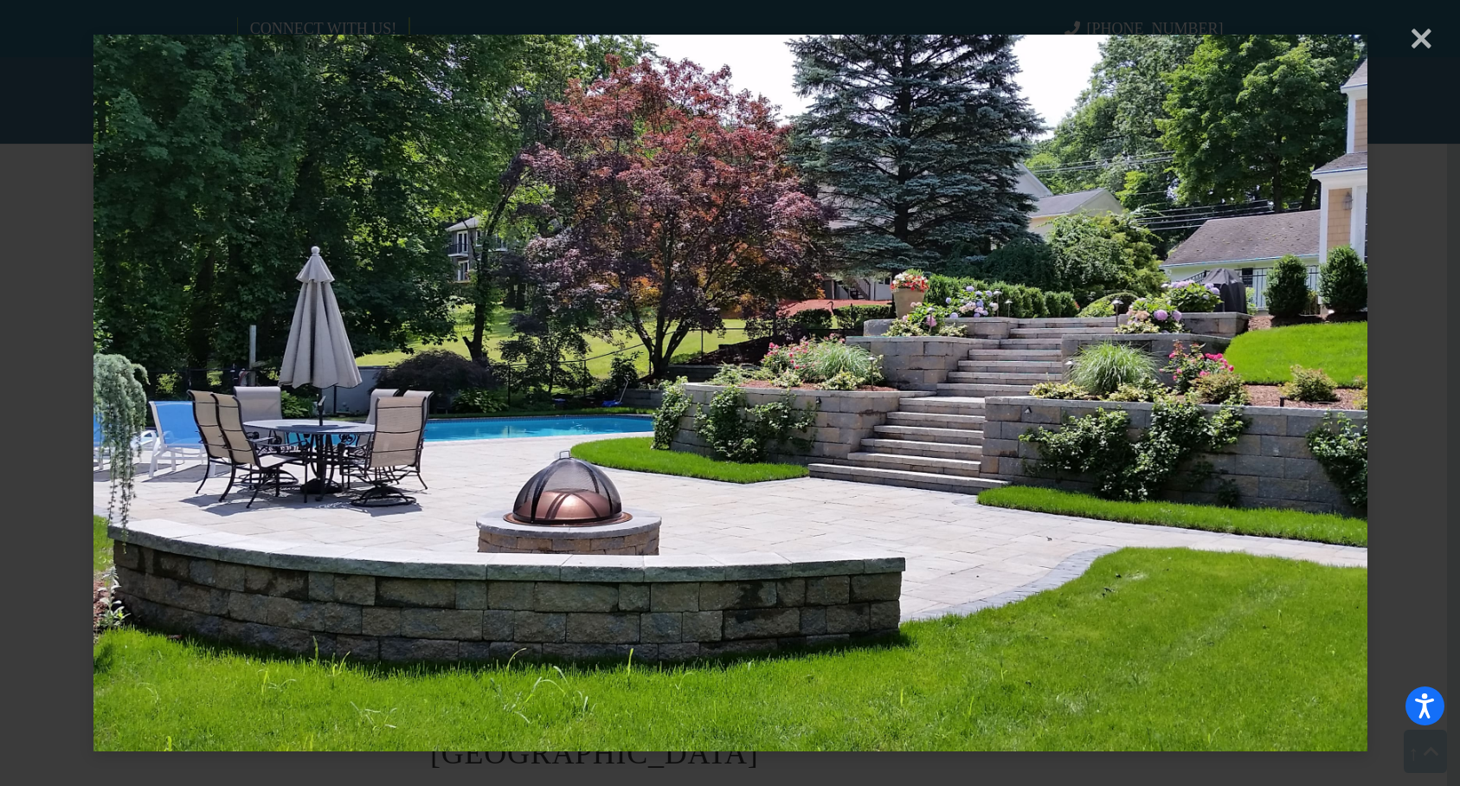
click at [1423, 42] on div "× Loading..." at bounding box center [730, 393] width 1460 height 786
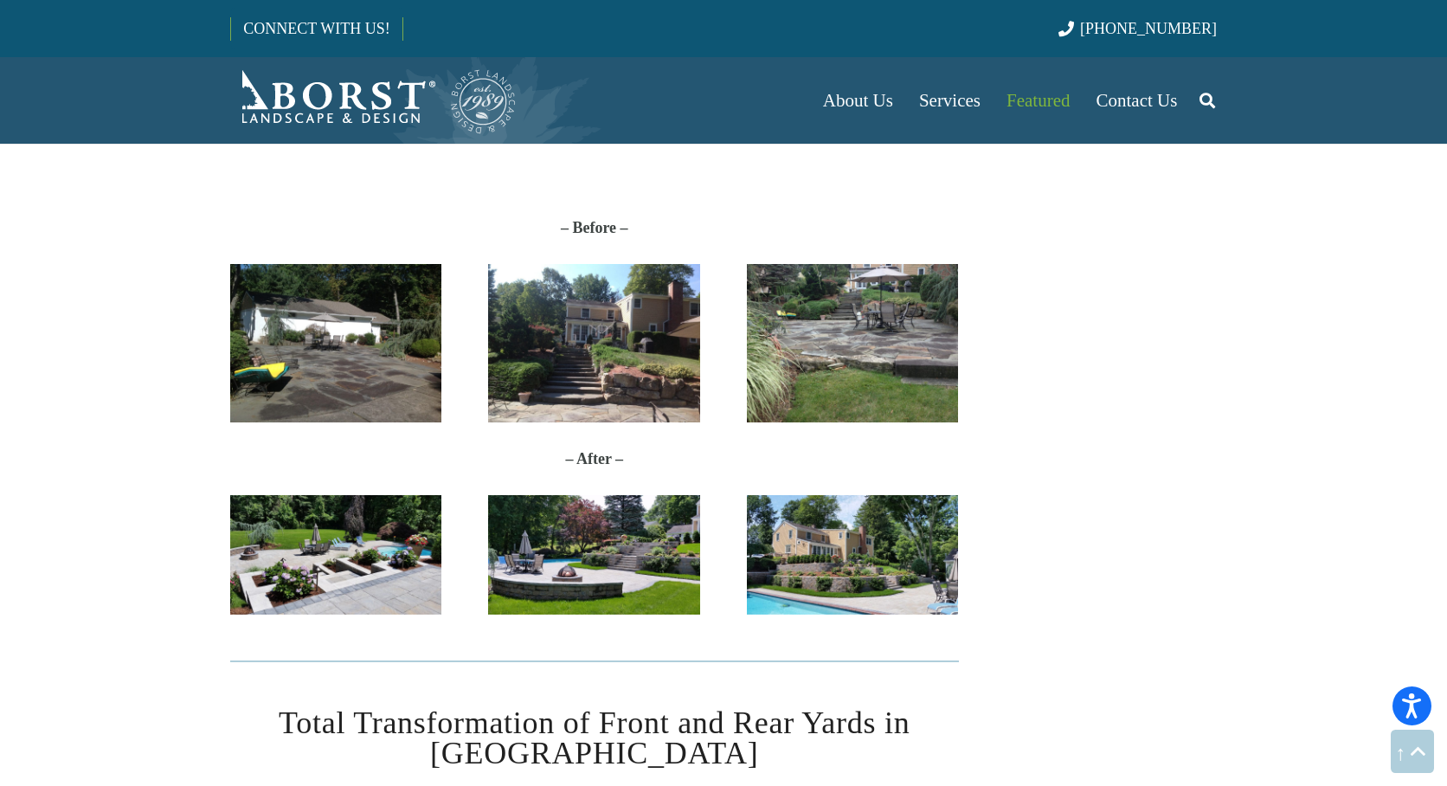
click at [817, 574] on img "20170627_114212" at bounding box center [852, 554] width 211 height 119
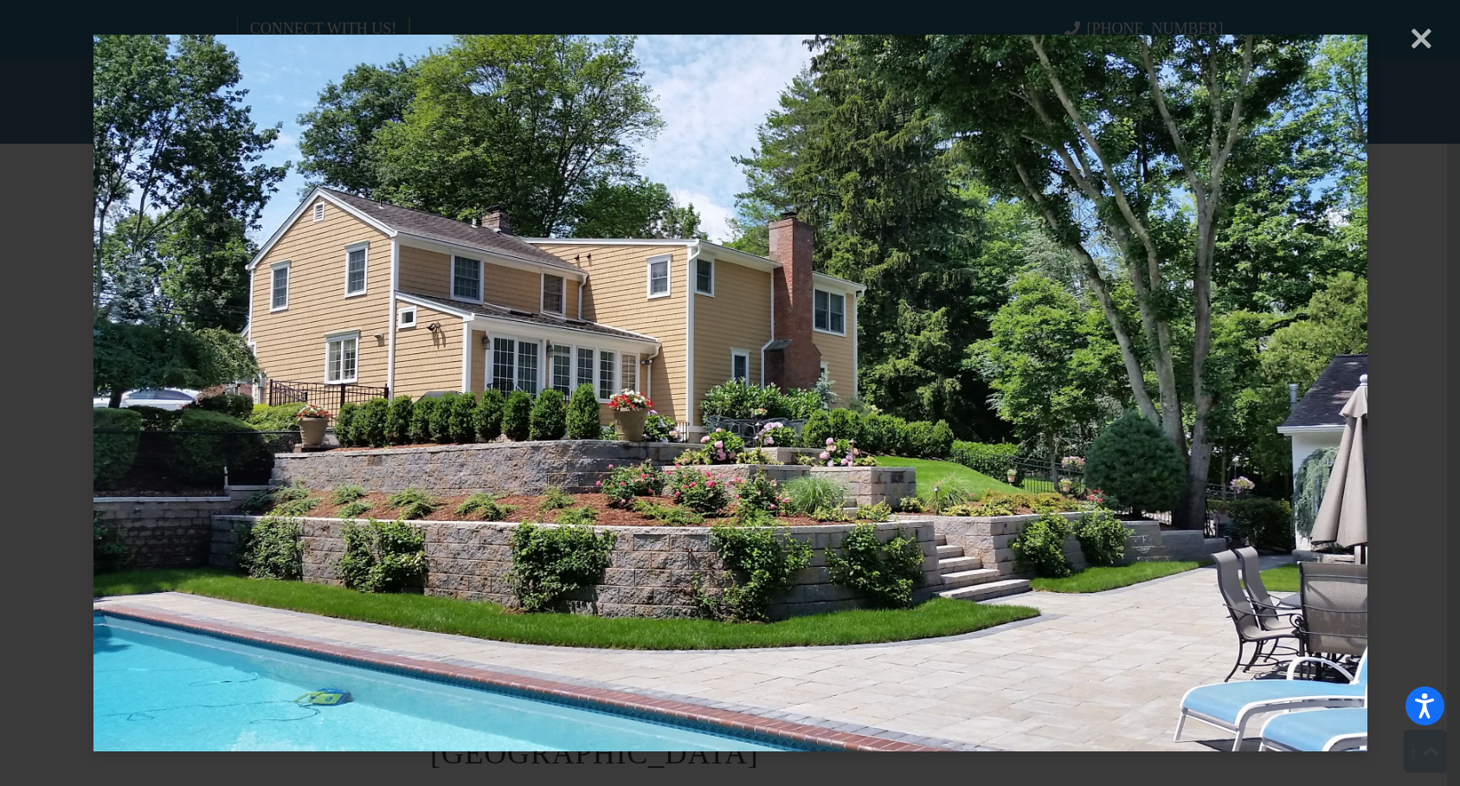
click at [1420, 42] on div "× Loading..." at bounding box center [730, 393] width 1460 height 786
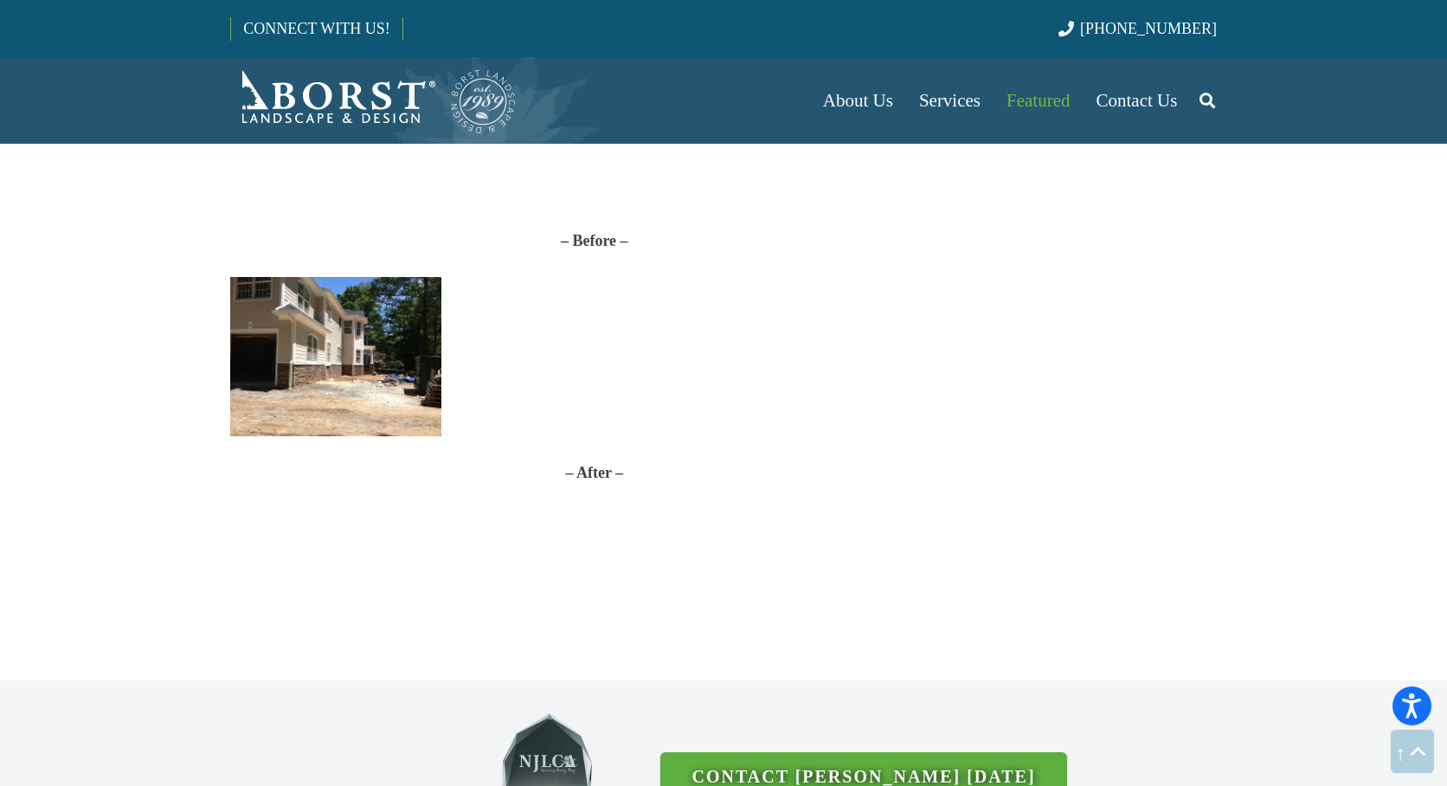
scroll to position [3894, 0]
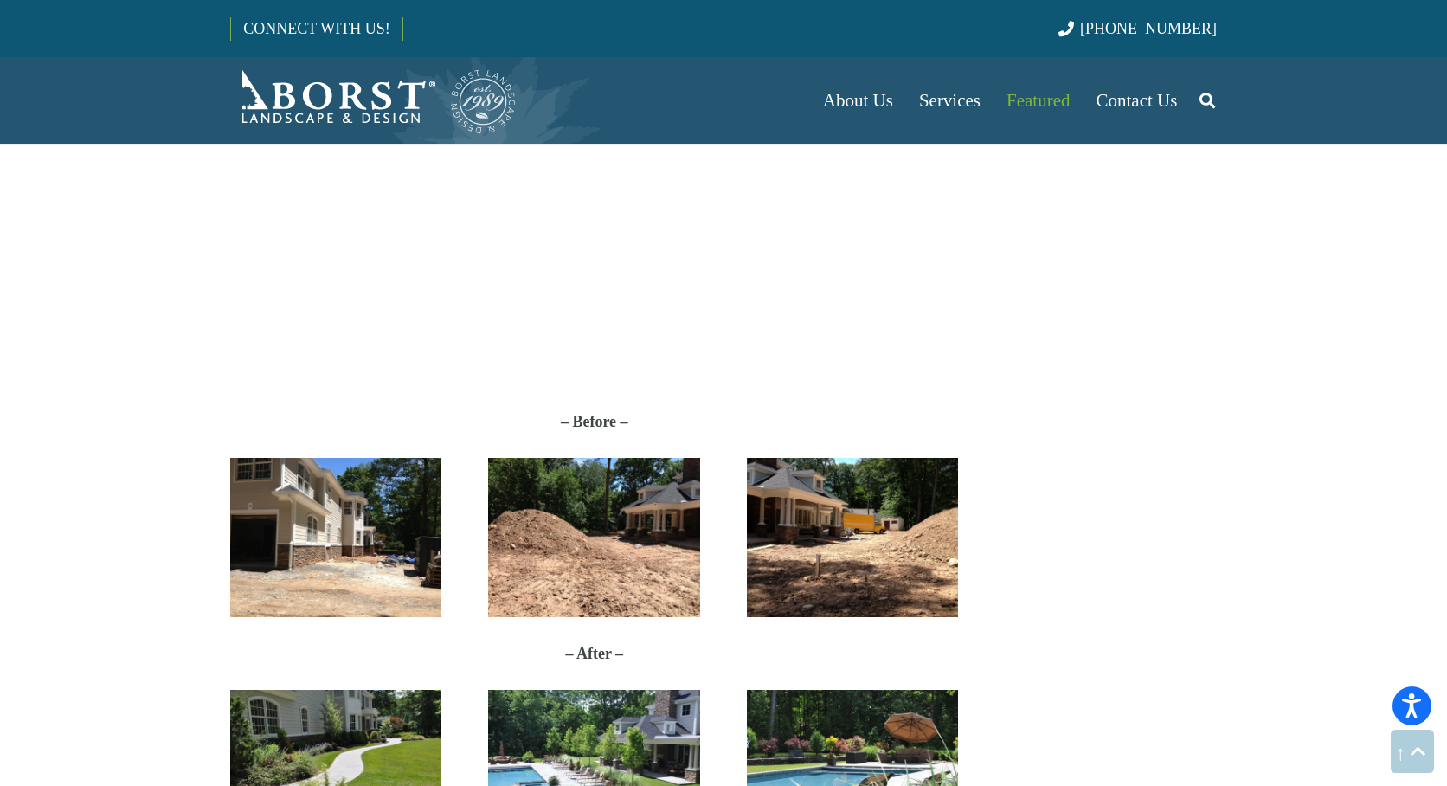
click at [350, 517] on img "IMG_0915" at bounding box center [335, 537] width 211 height 158
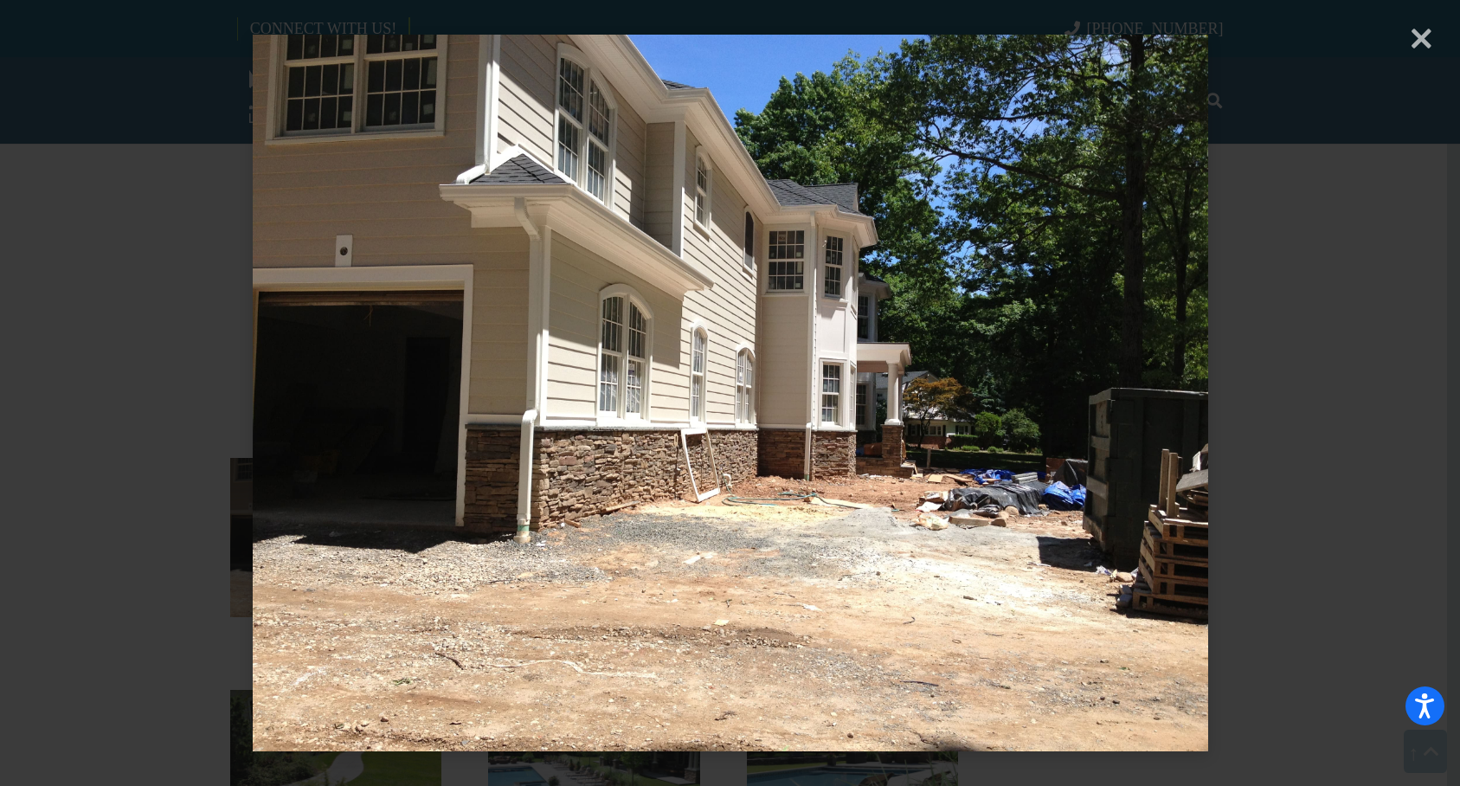
click at [1424, 38] on div "× Loading..." at bounding box center [730, 393] width 1460 height 786
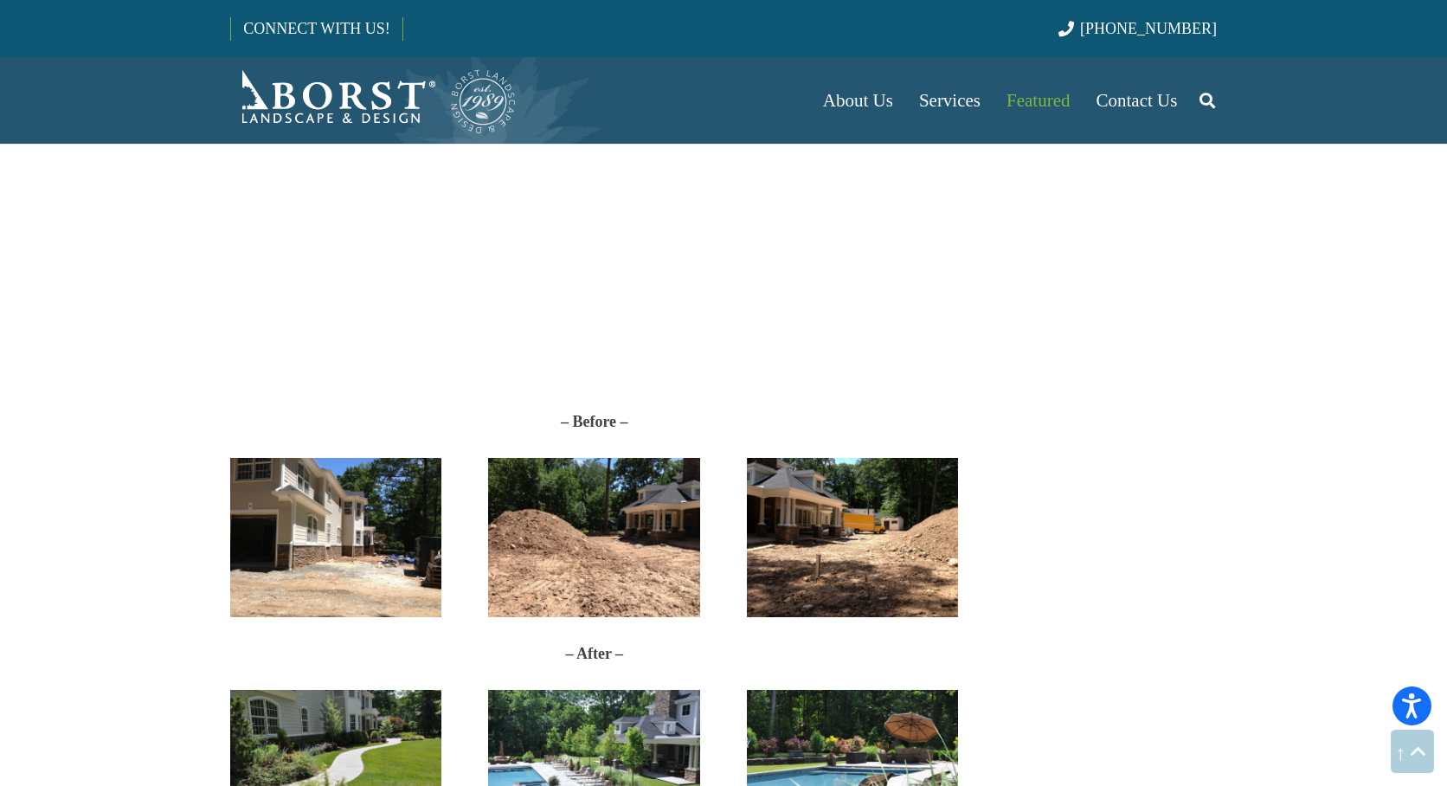
click at [599, 503] on img "IMG_0964" at bounding box center [593, 537] width 211 height 158
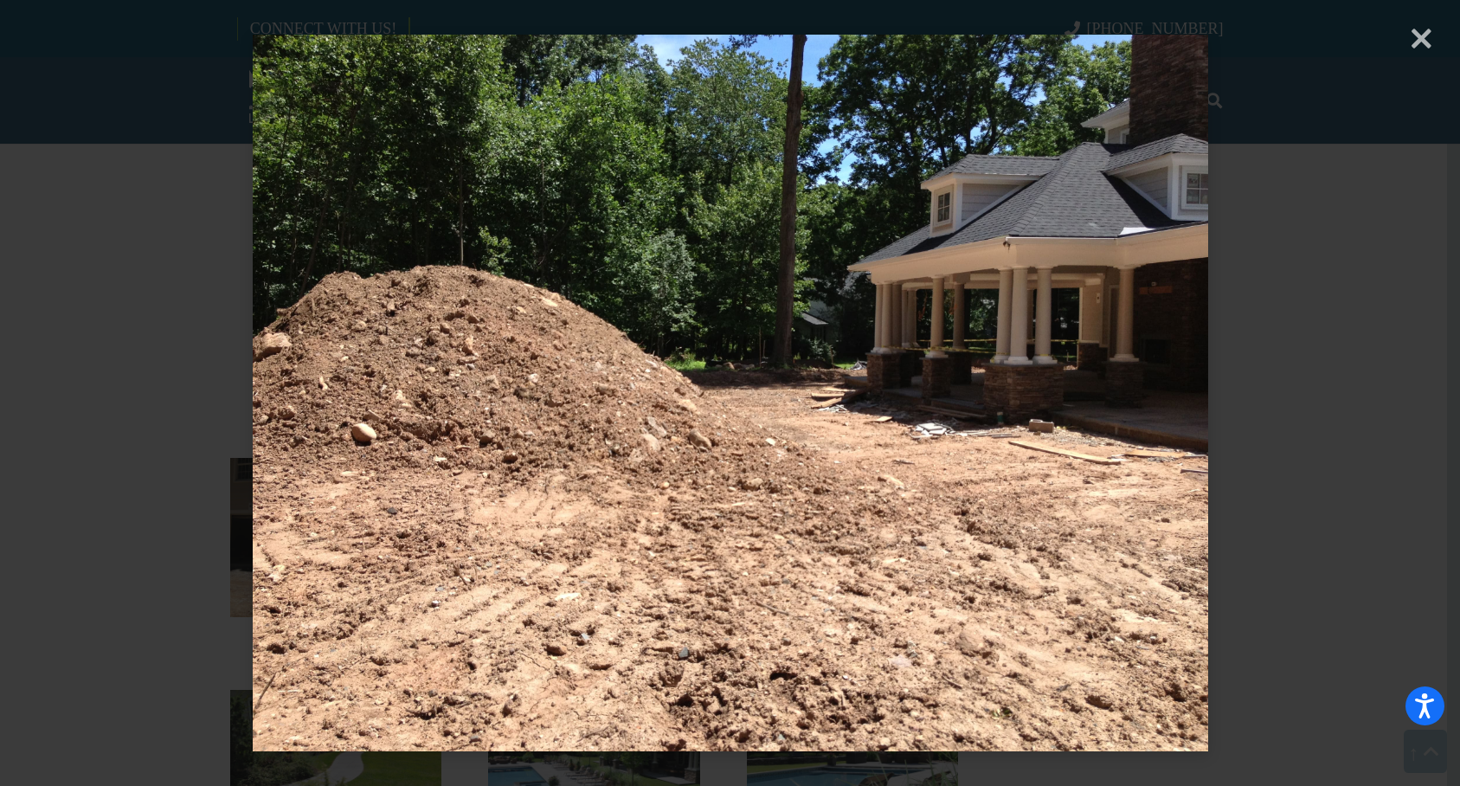
click at [1411, 39] on div "× Loading..." at bounding box center [730, 393] width 1460 height 786
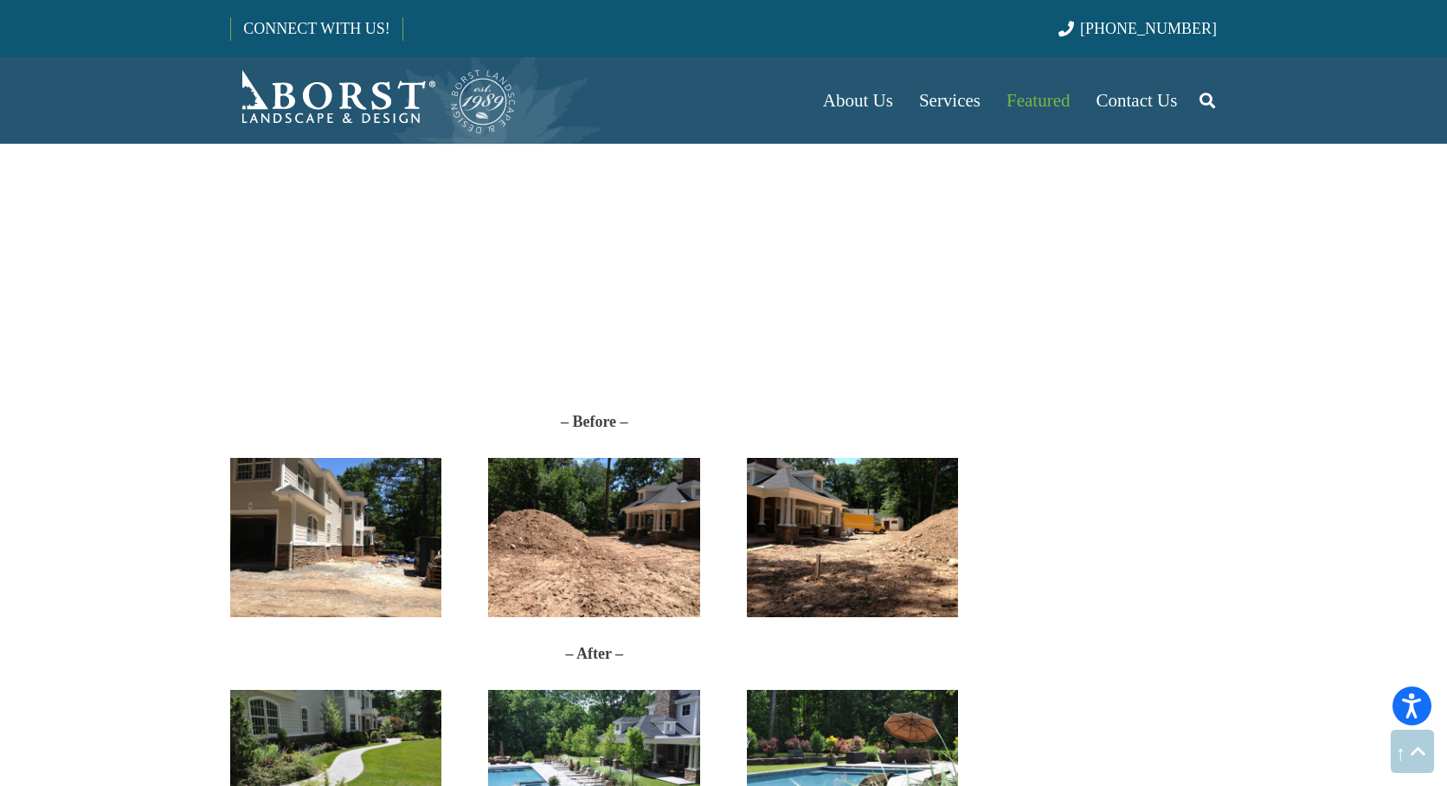
click at [862, 543] on img "IMG_0983" at bounding box center [852, 537] width 211 height 158
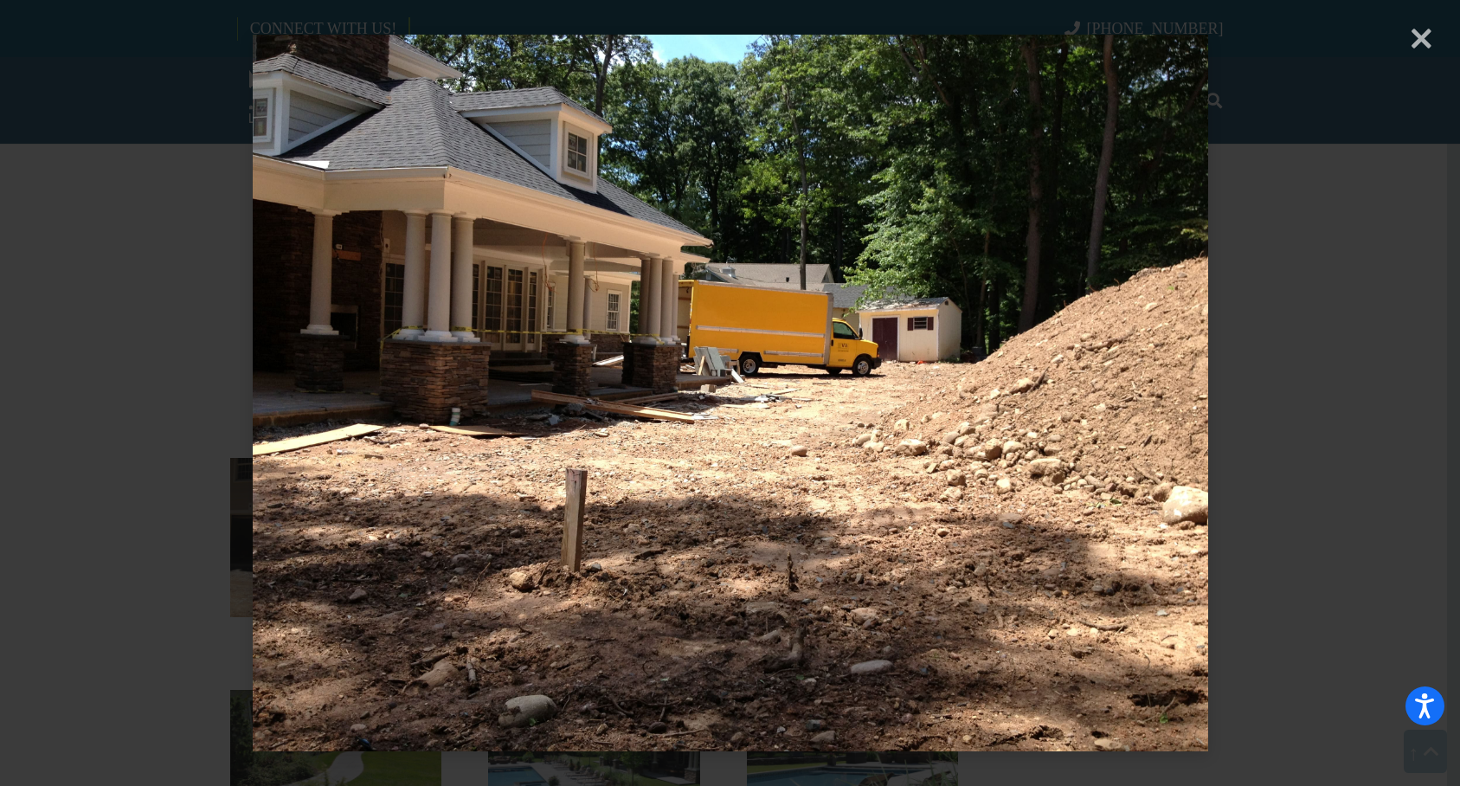
click at [1422, 46] on div "× Loading..." at bounding box center [730, 393] width 1460 height 786
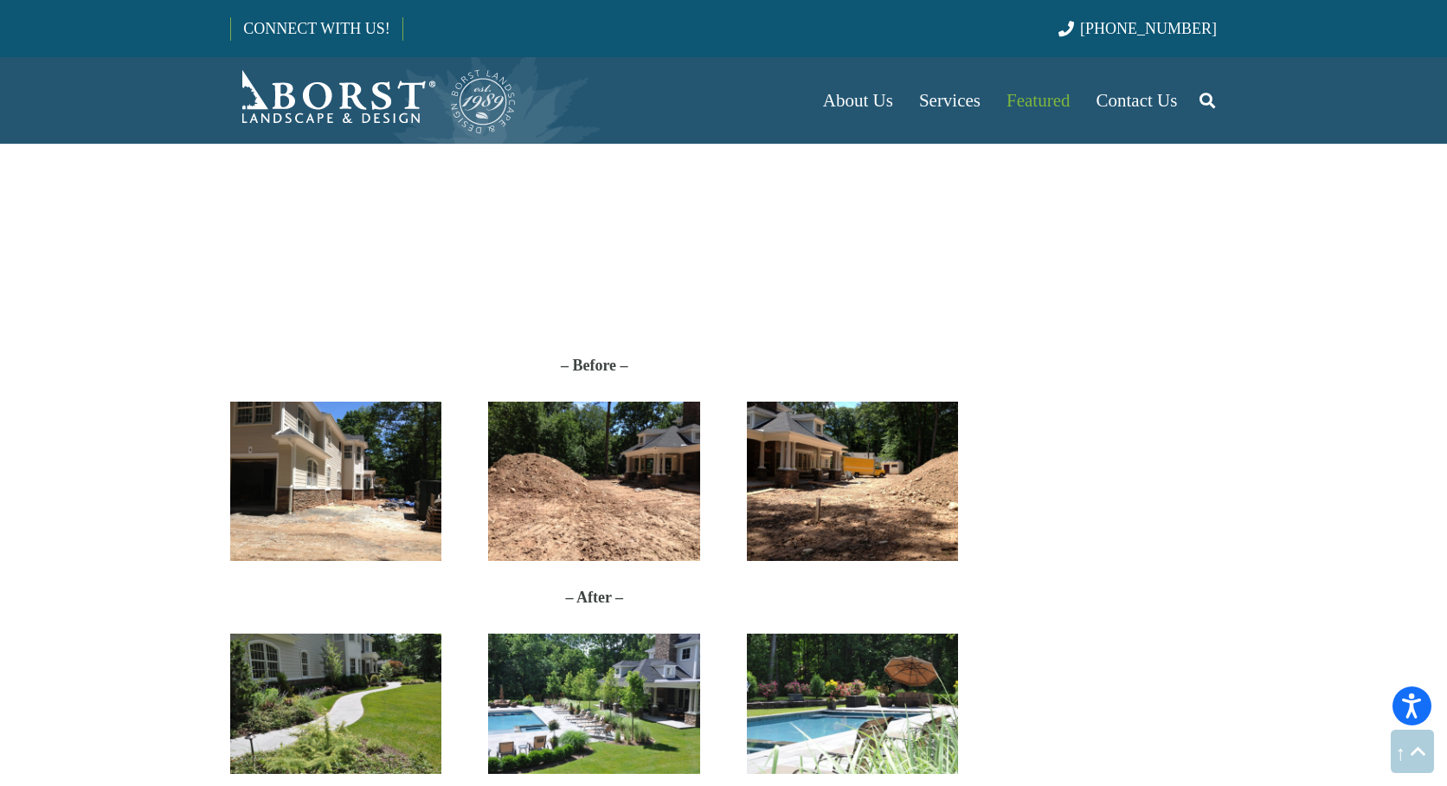
scroll to position [4067, 0]
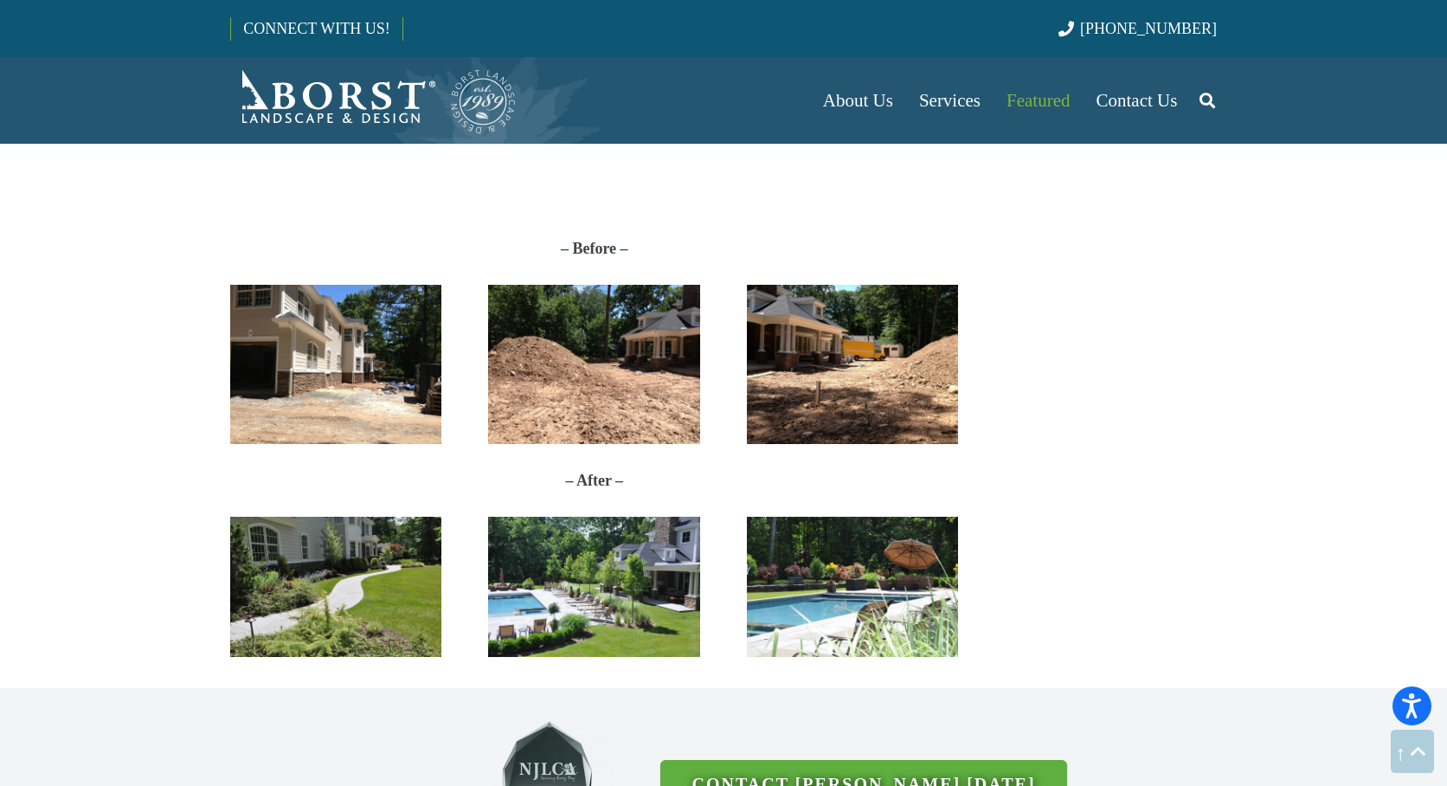
click at [315, 565] on img "DSC_5859" at bounding box center [335, 587] width 211 height 140
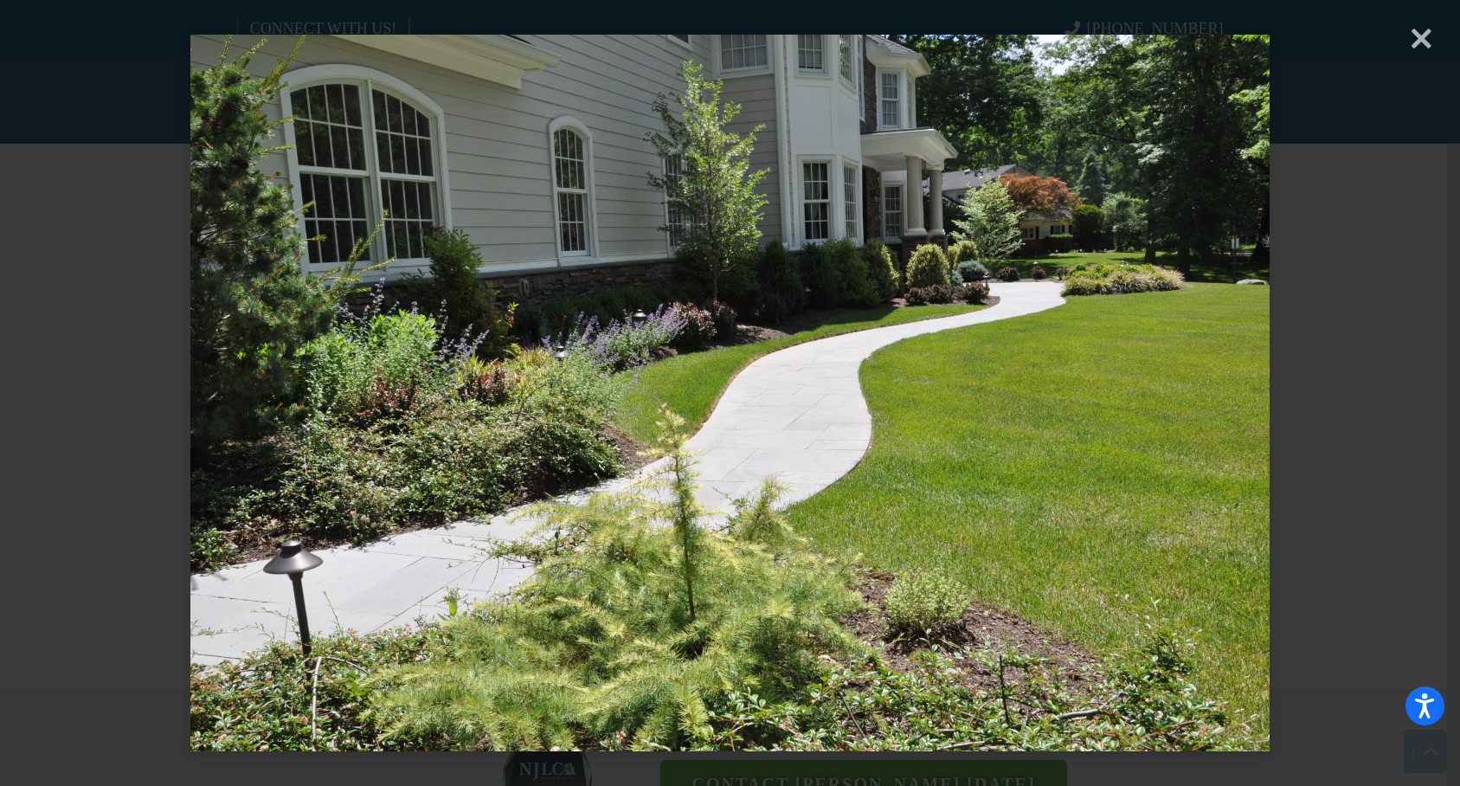
click at [1423, 51] on div "× Loading..." at bounding box center [730, 393] width 1460 height 786
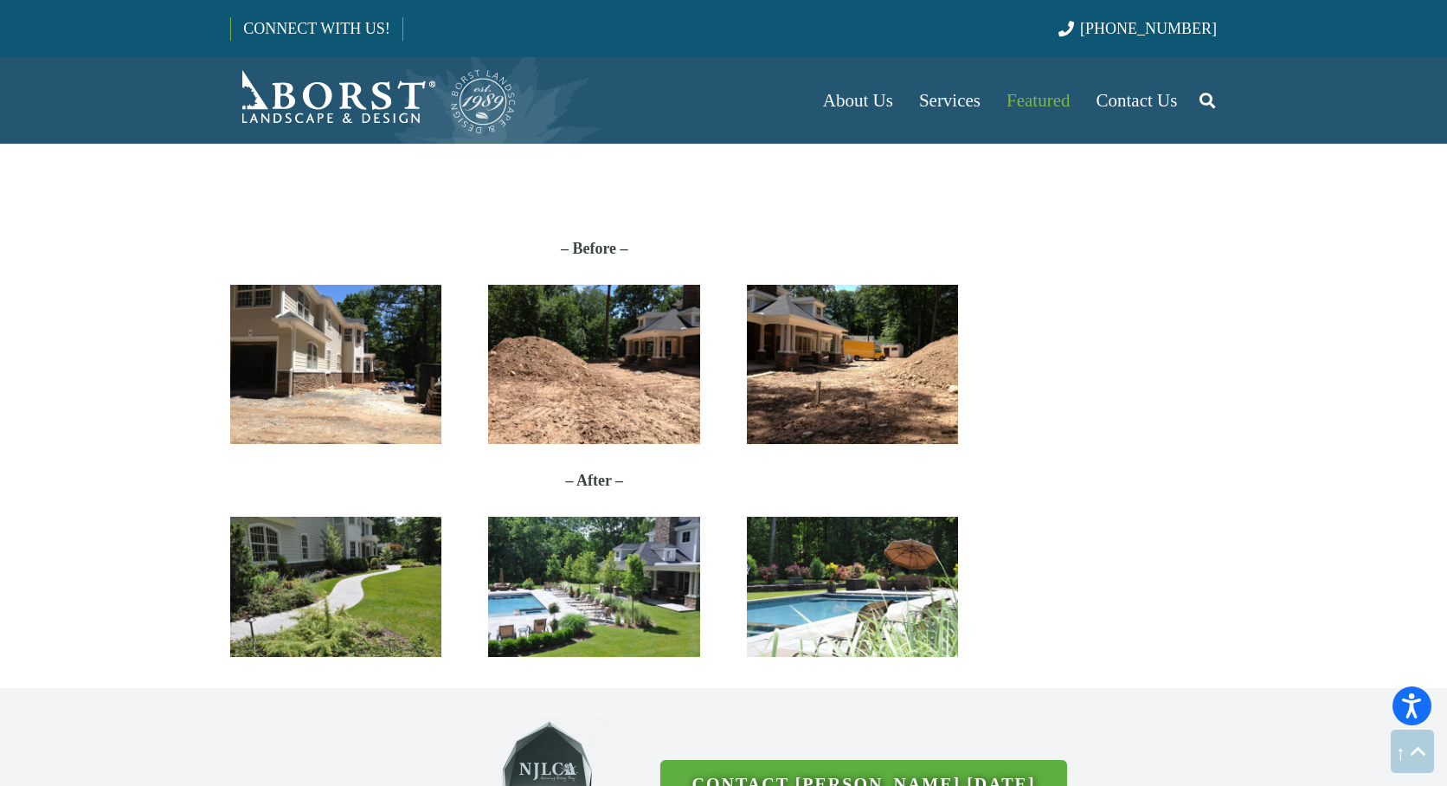
click at [634, 579] on img "DSC_5801" at bounding box center [593, 587] width 211 height 140
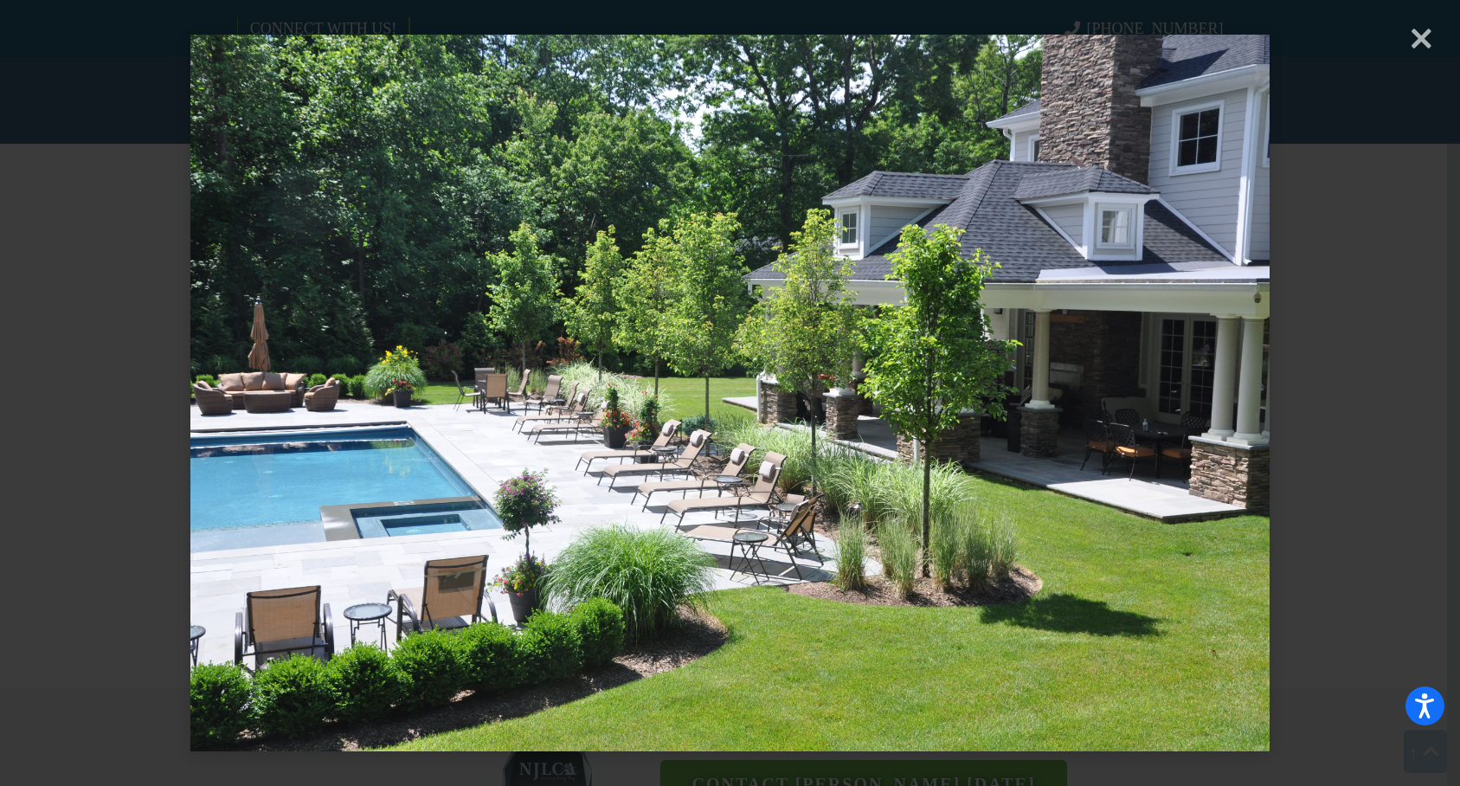
click at [1425, 48] on div "× Loading..." at bounding box center [730, 393] width 1460 height 786
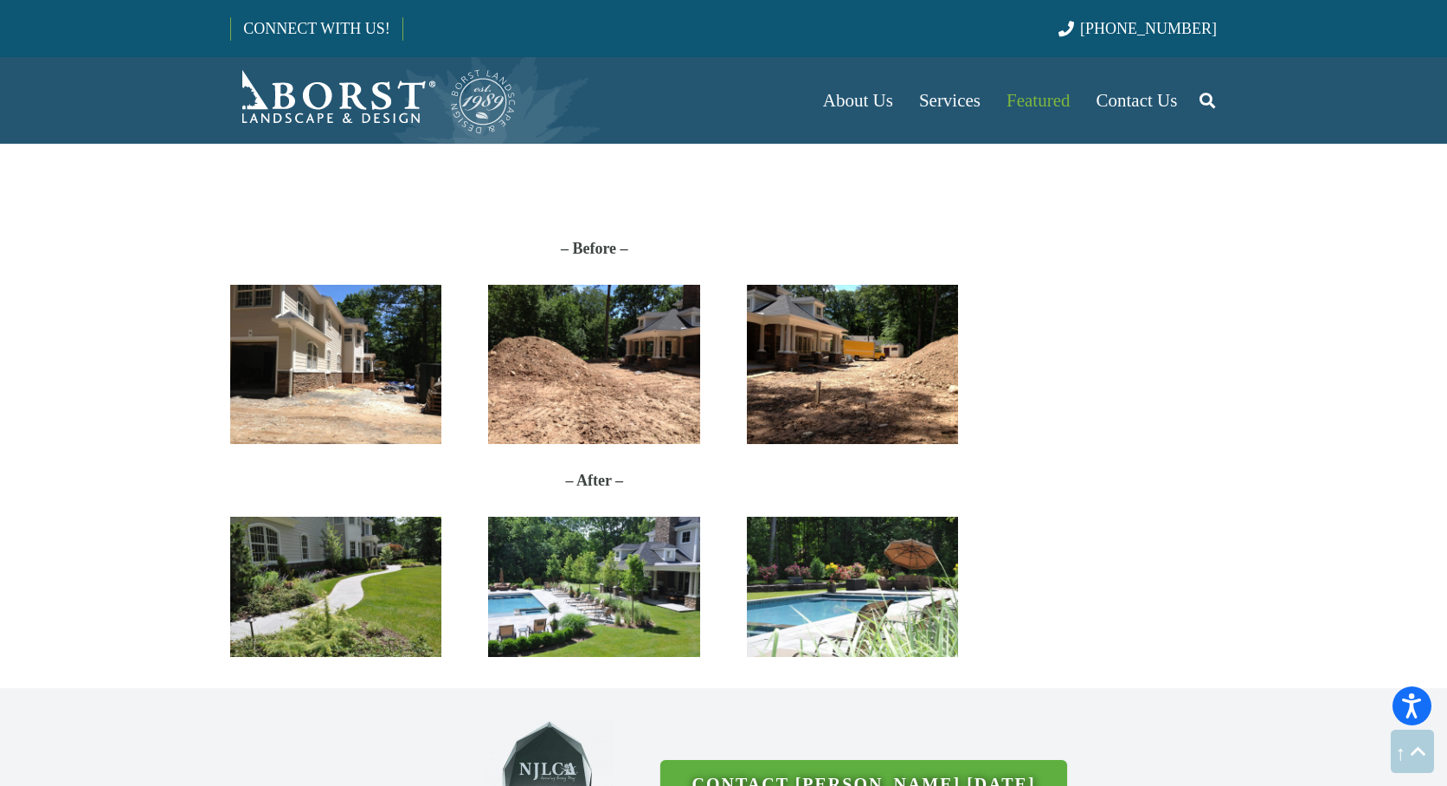
click at [846, 568] on img "DSC_5815" at bounding box center [852, 587] width 211 height 140
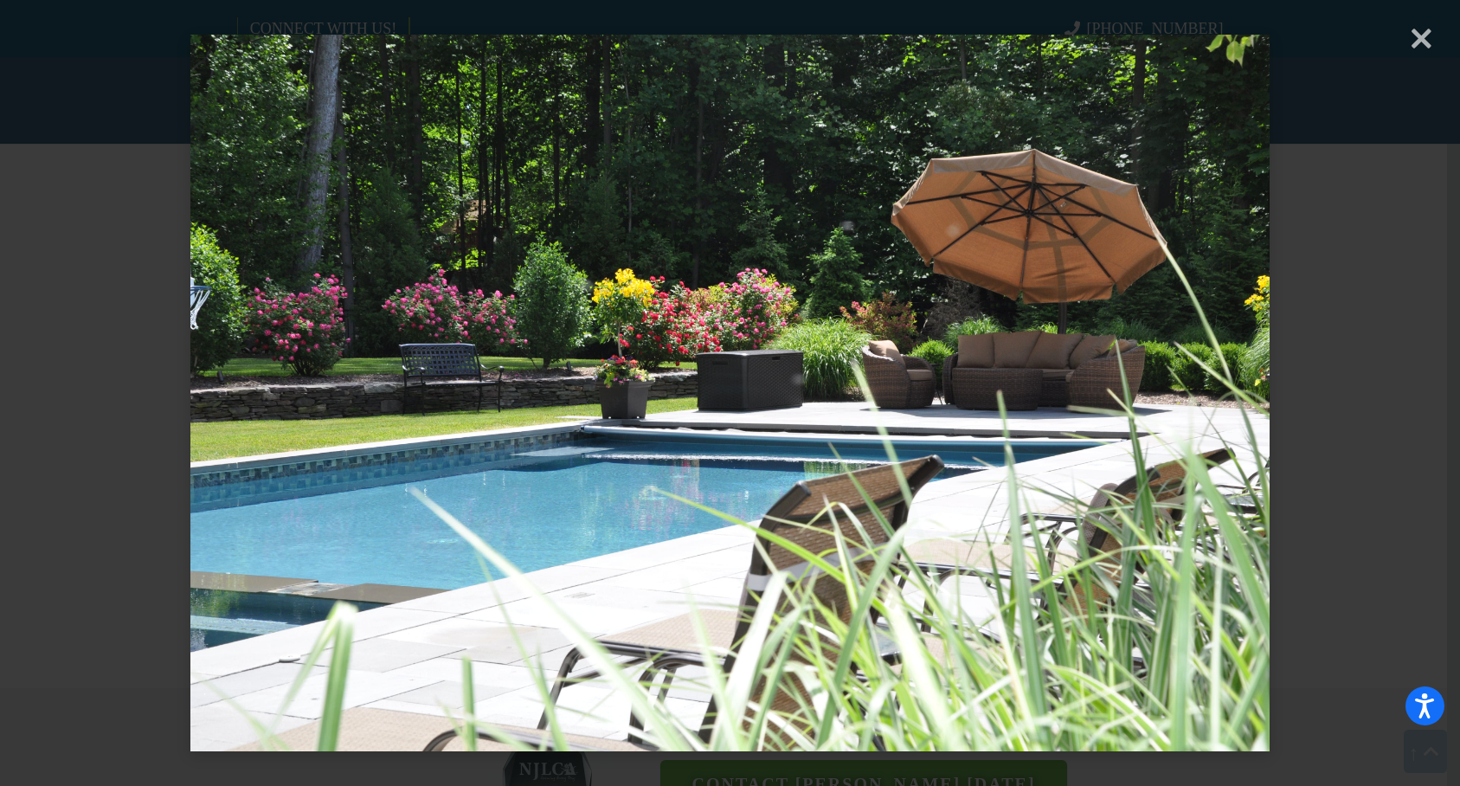
click at [1418, 42] on div "× Loading..." at bounding box center [730, 393] width 1460 height 786
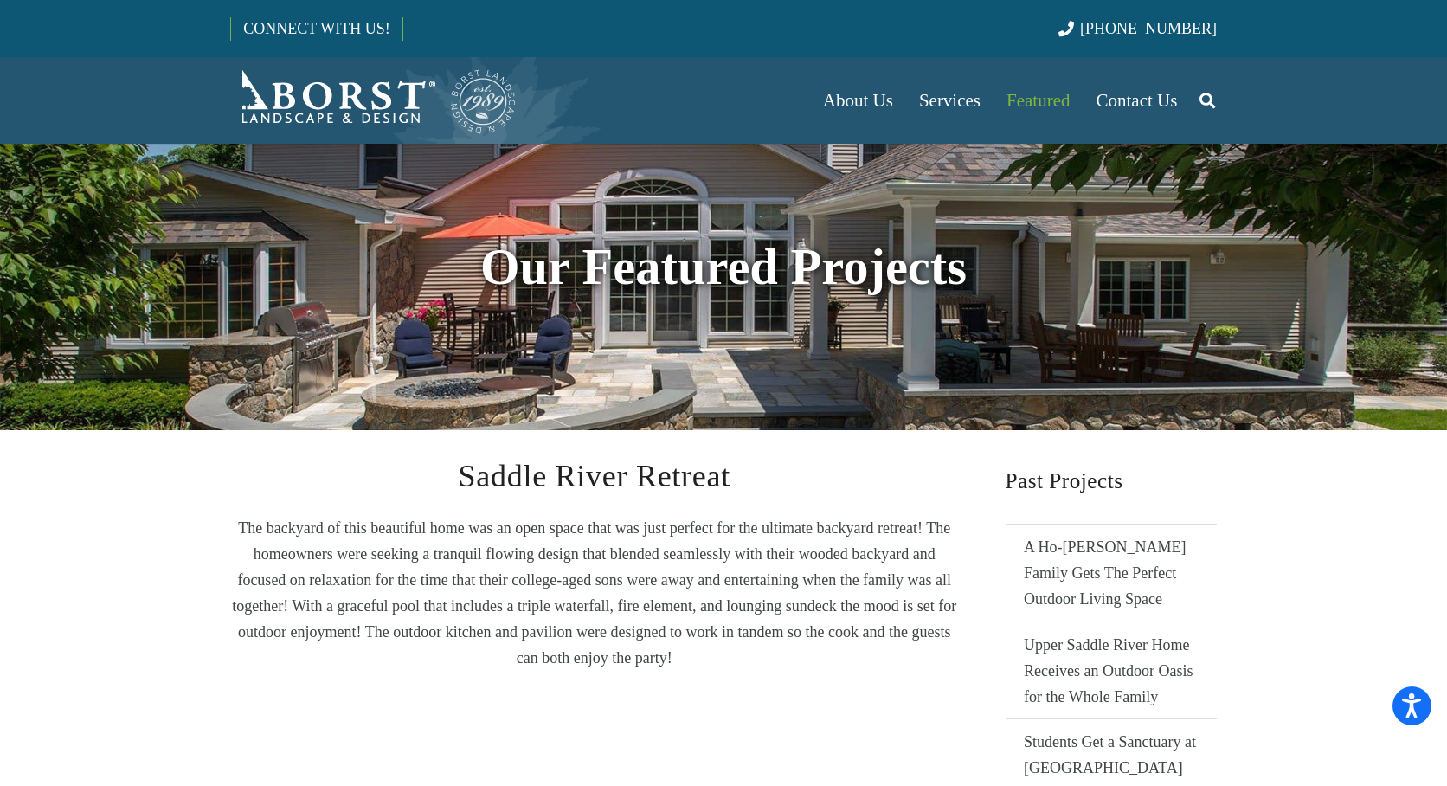
scroll to position [0, 0]
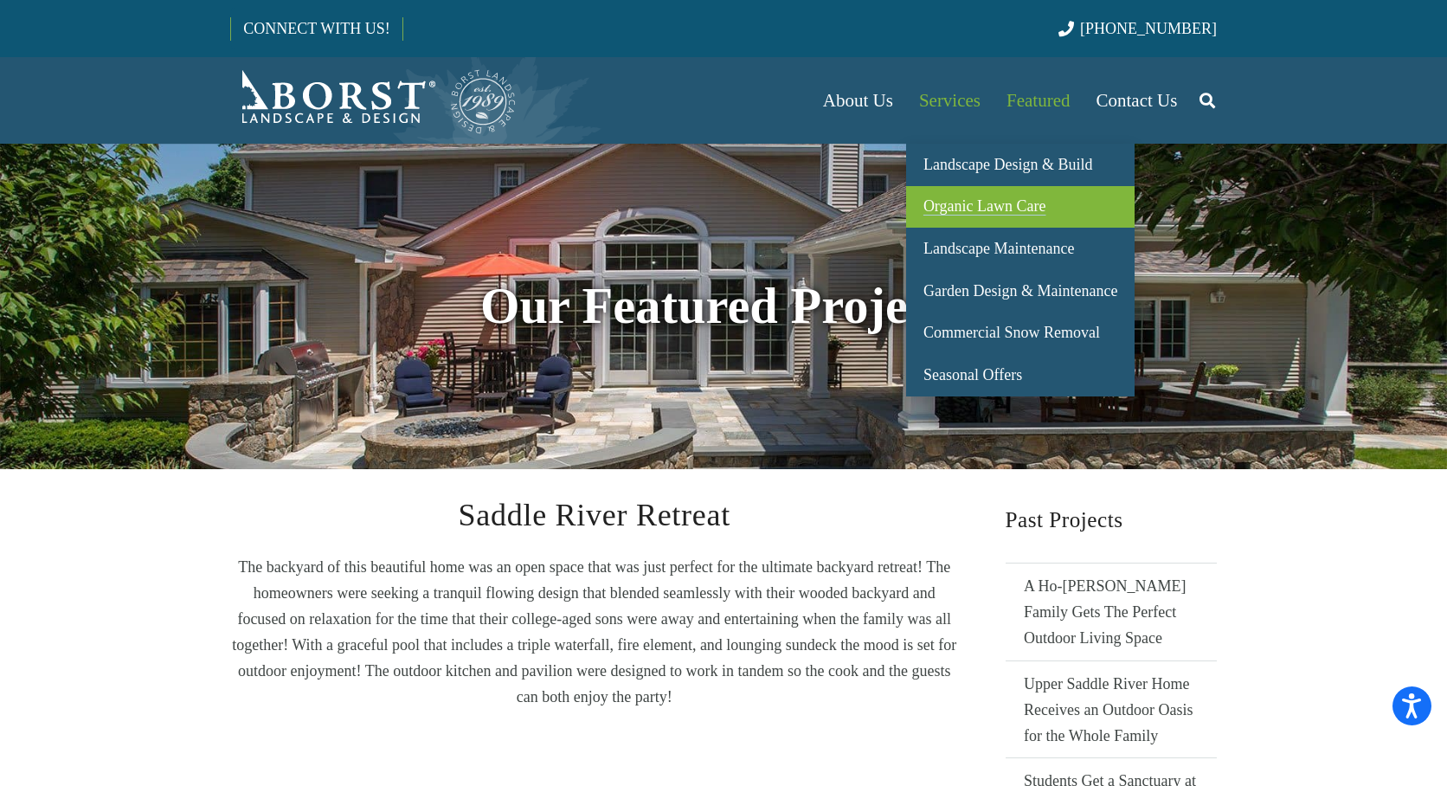
click at [951, 203] on span "Organic Lawn Care" at bounding box center [984, 205] width 123 height 17
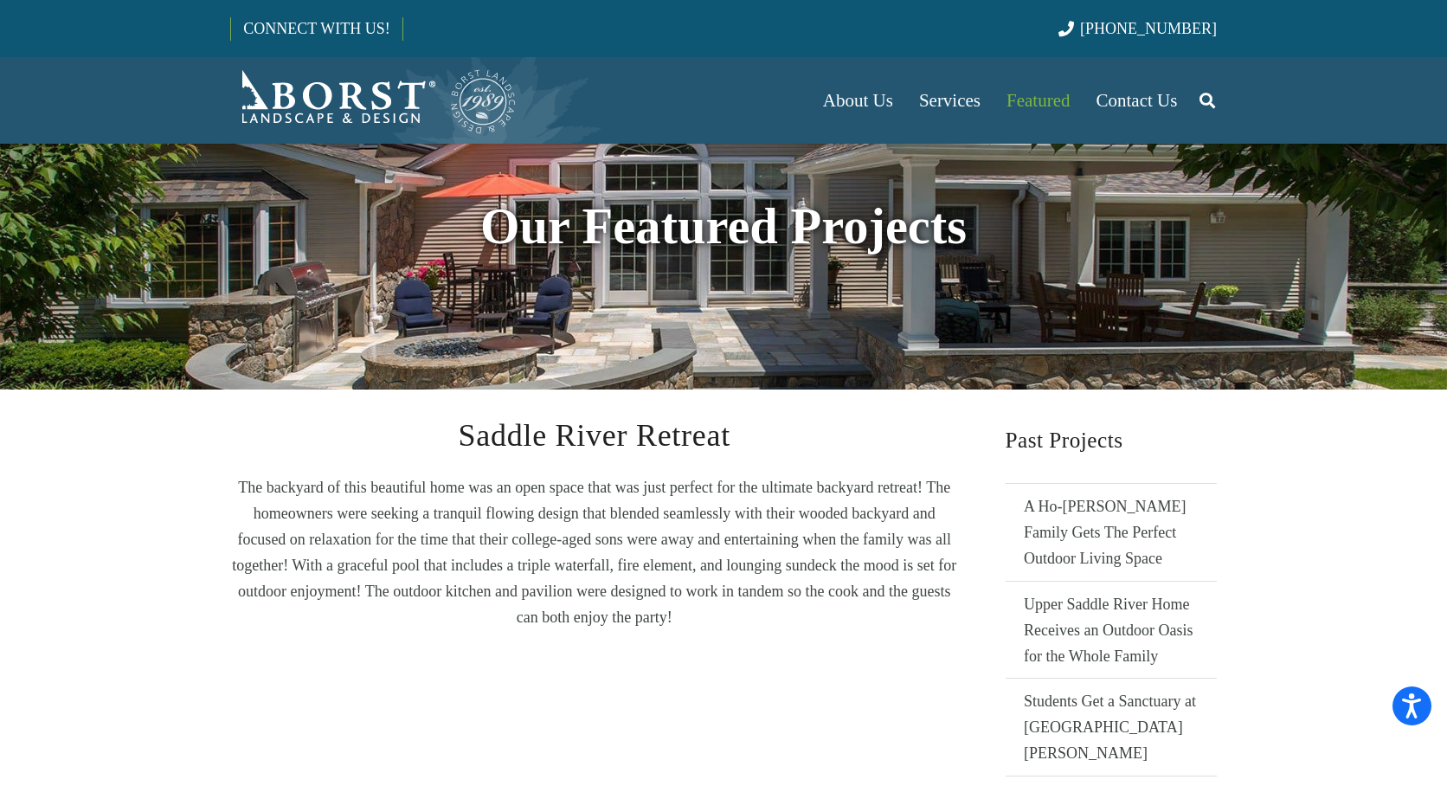
scroll to position [173, 0]
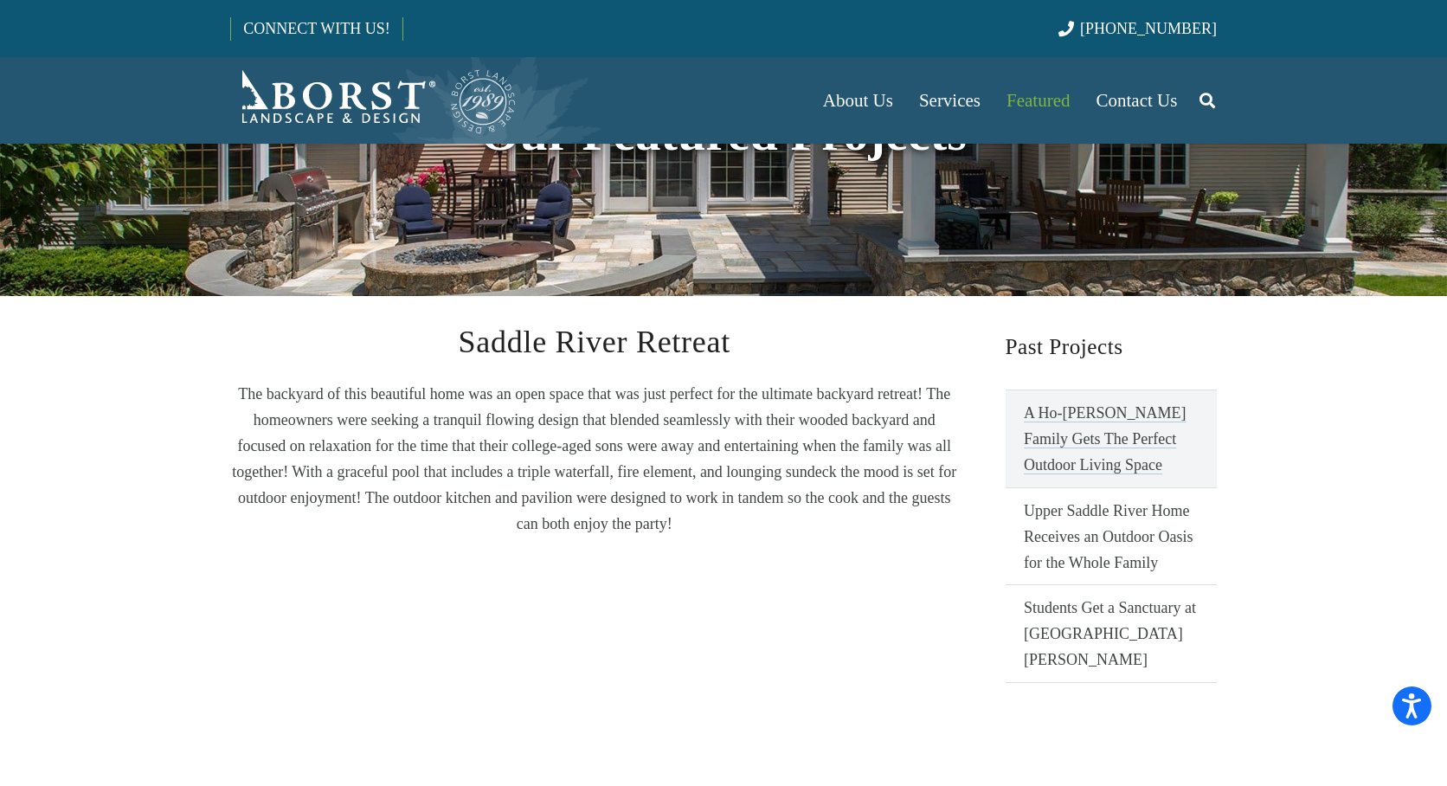
click at [1080, 412] on link "A Ho-[PERSON_NAME] Family Gets The Perfect Outdoor Living Space" at bounding box center [1111, 438] width 212 height 98
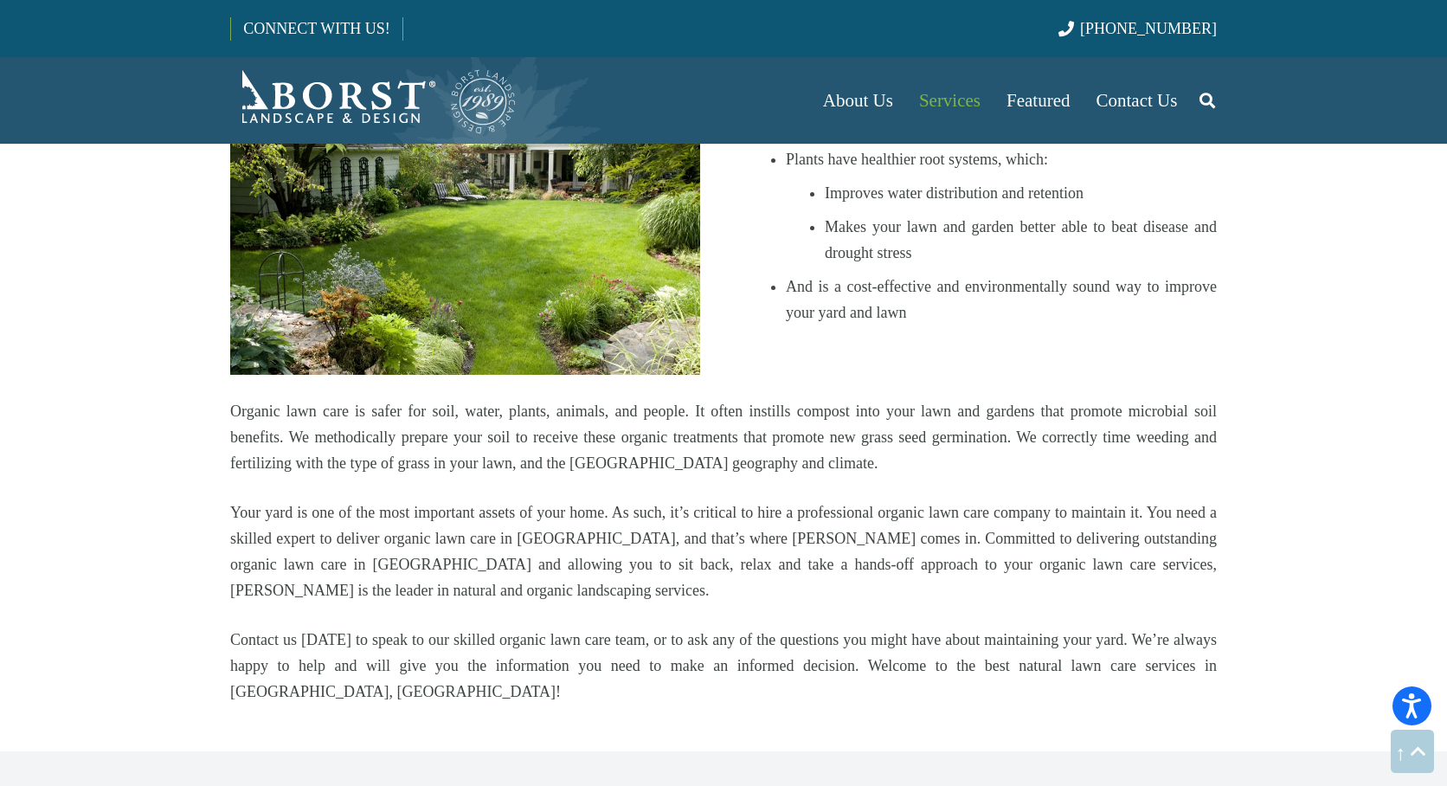
scroll to position [2509, 0]
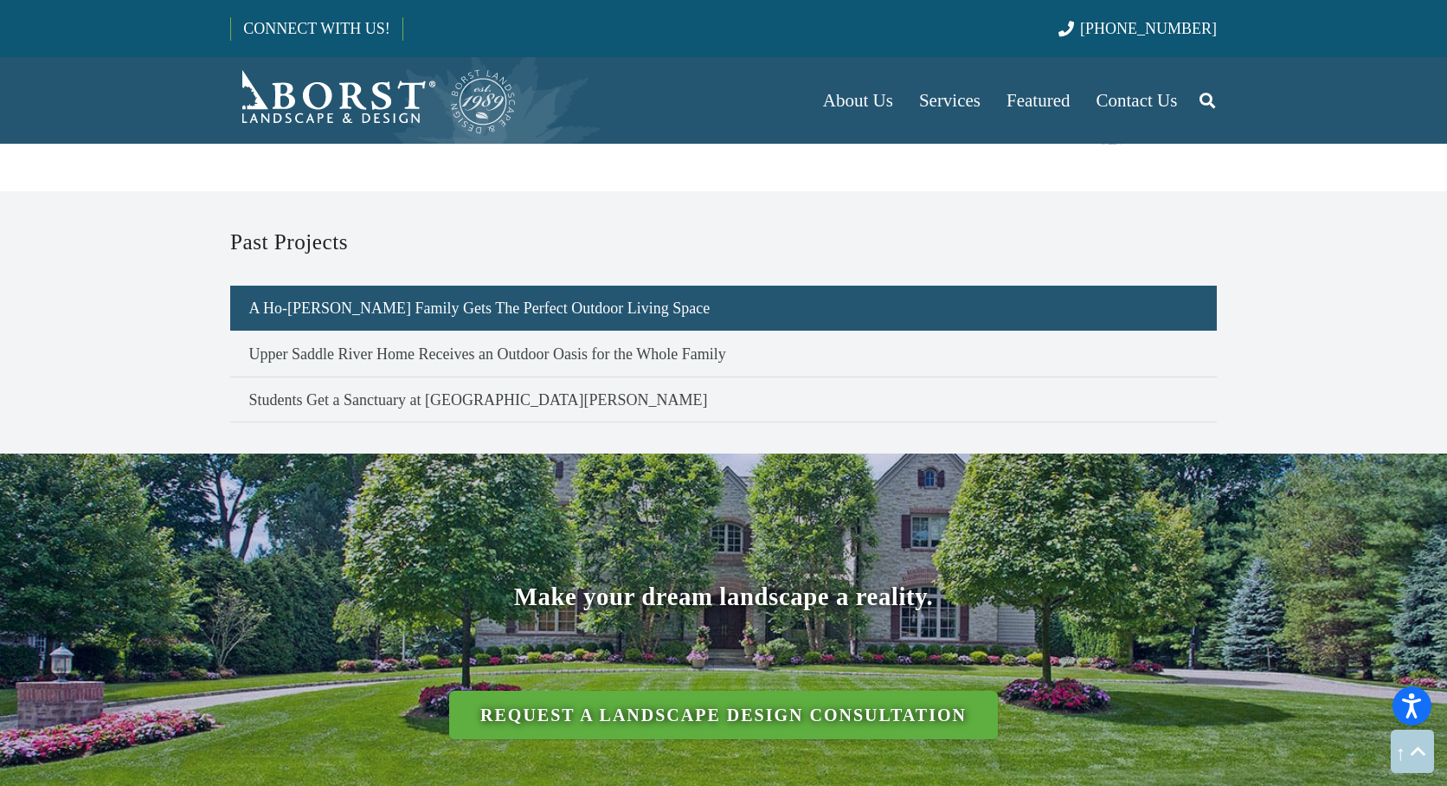
scroll to position [1138, 0]
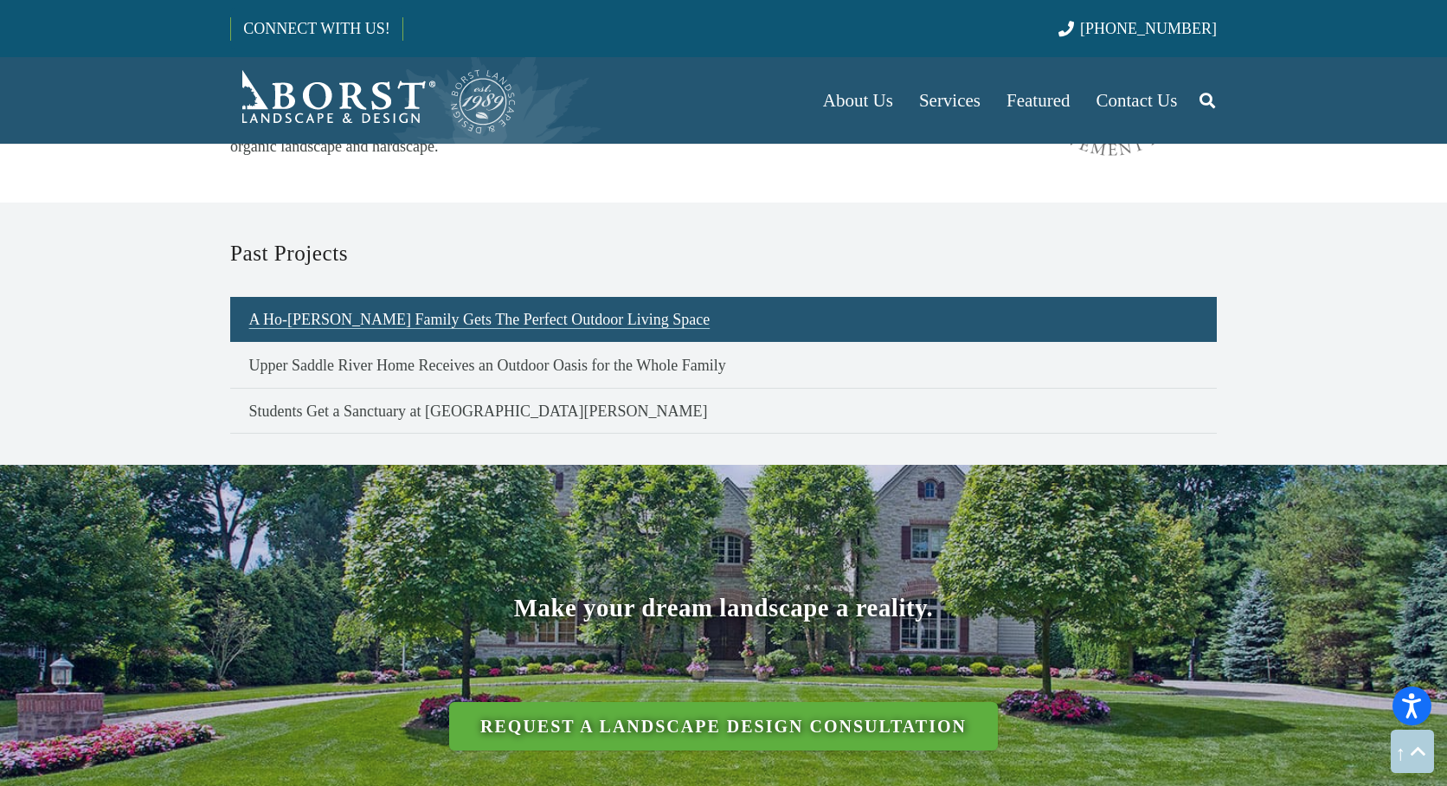
click at [443, 297] on link "A Ho-Ho-Kus Family Gets The Perfect Outdoor Living Space" at bounding box center [723, 320] width 986 height 46
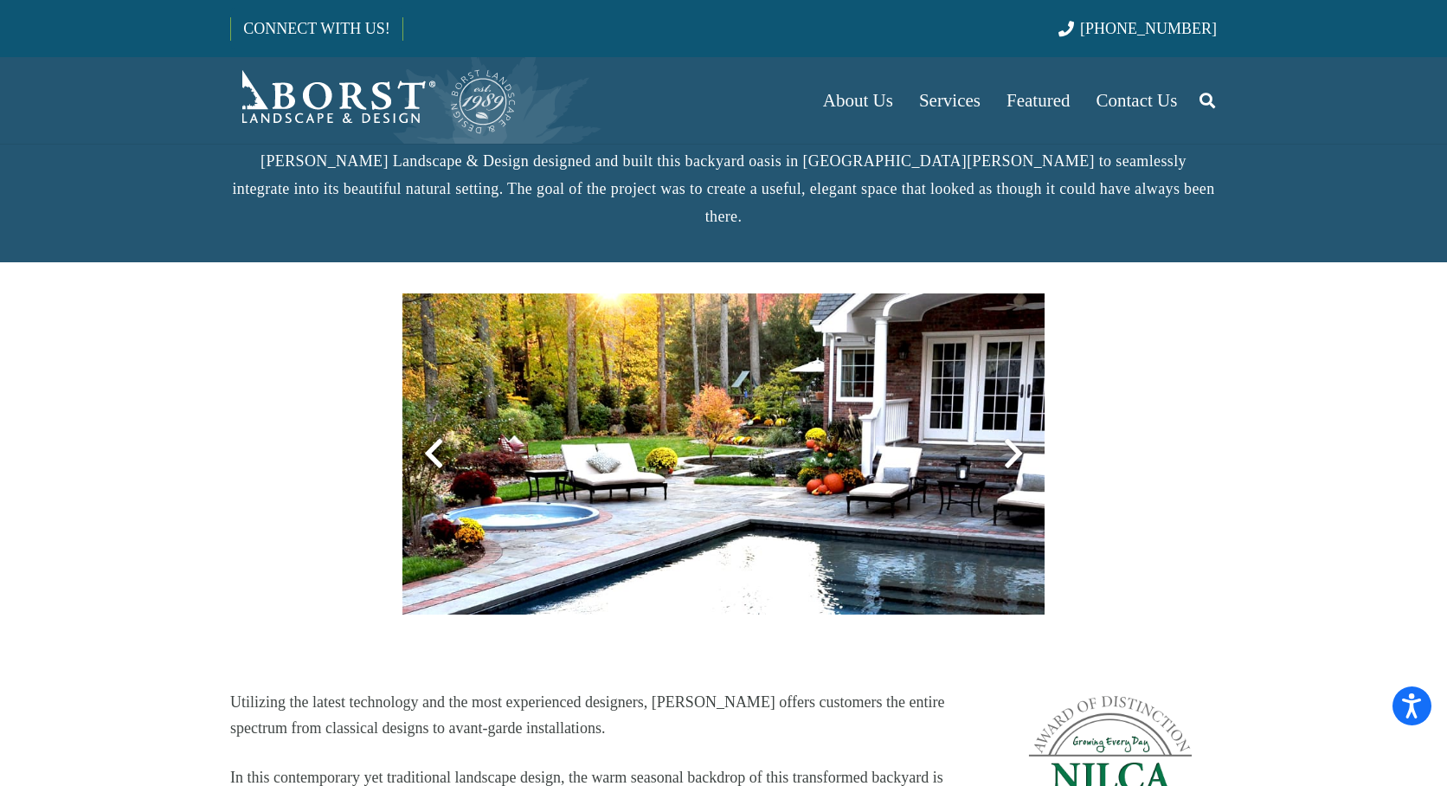
scroll to position [433, 0]
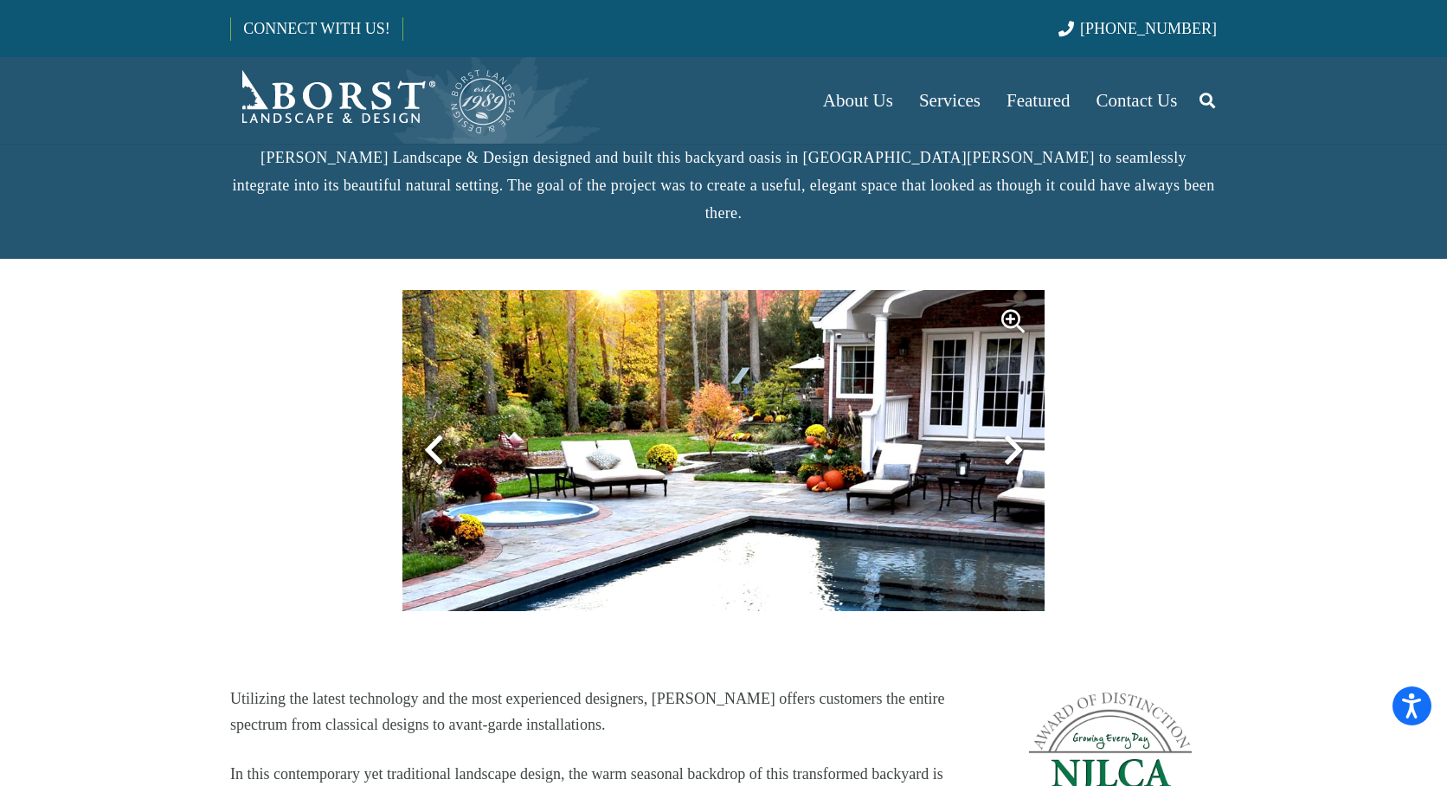
click at [1011, 292] on div at bounding box center [1013, 321] width 62 height 62
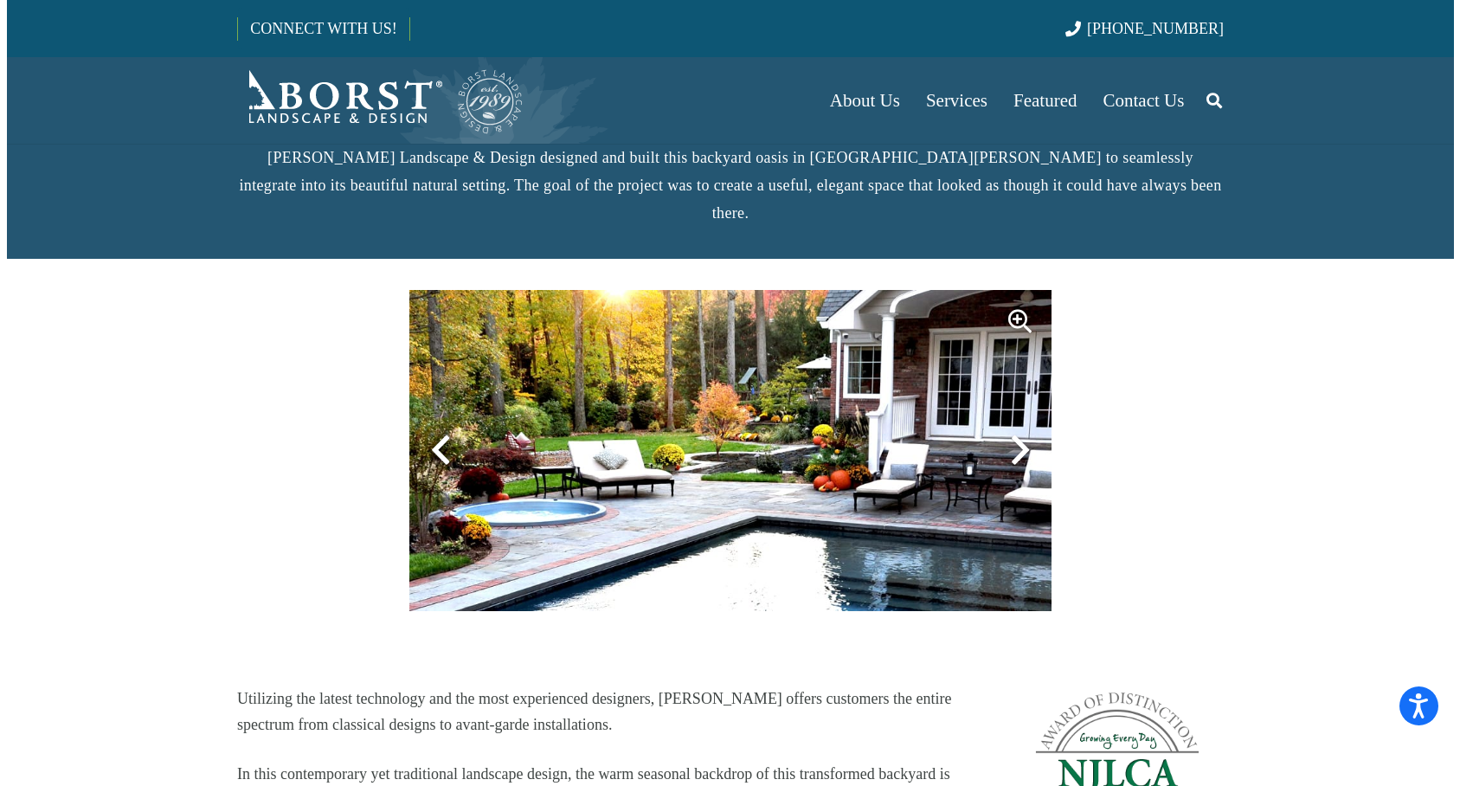
scroll to position [0, 0]
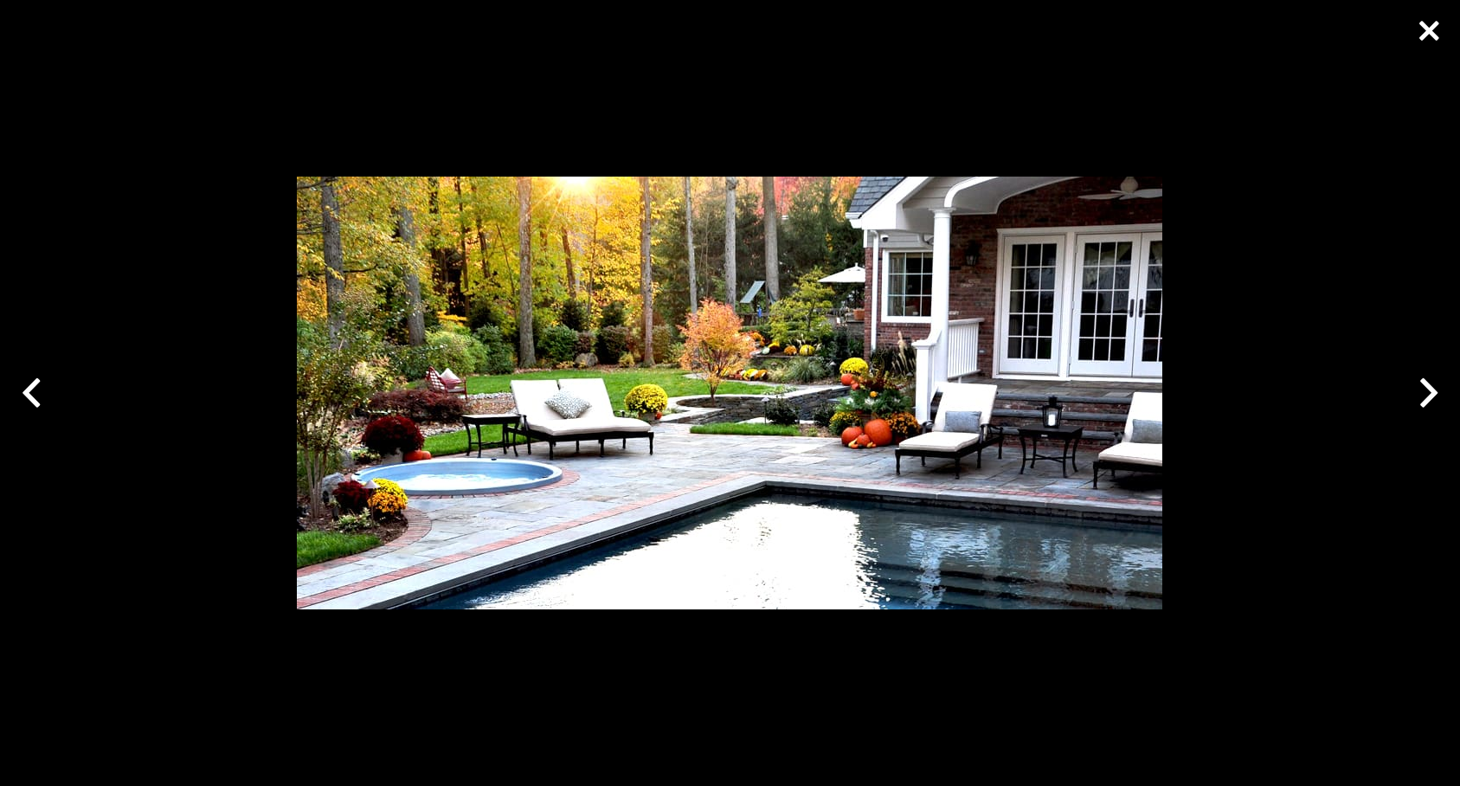
click at [1427, 386] on div at bounding box center [1428, 393] width 62 height 62
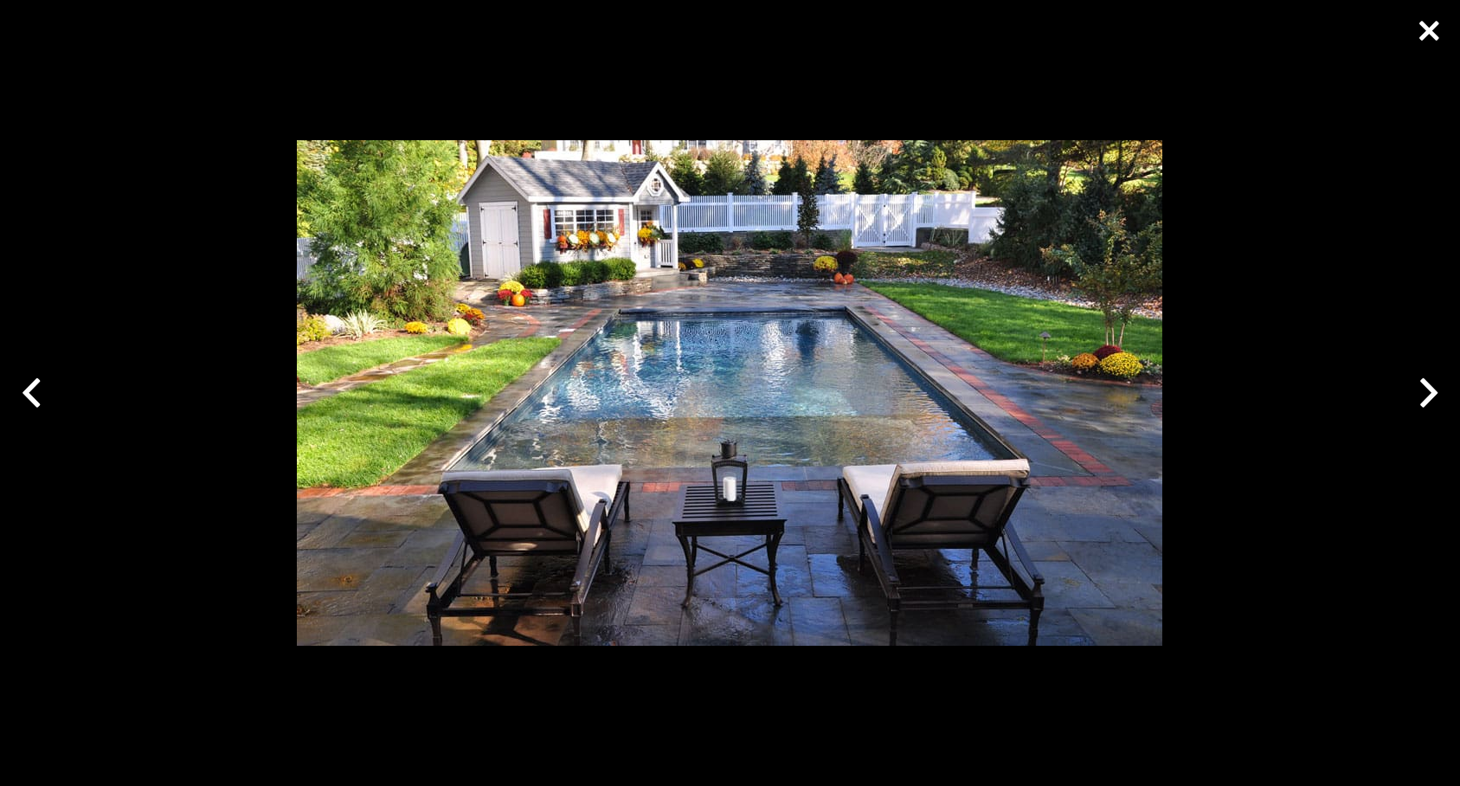
click at [1417, 384] on div at bounding box center [1428, 393] width 62 height 62
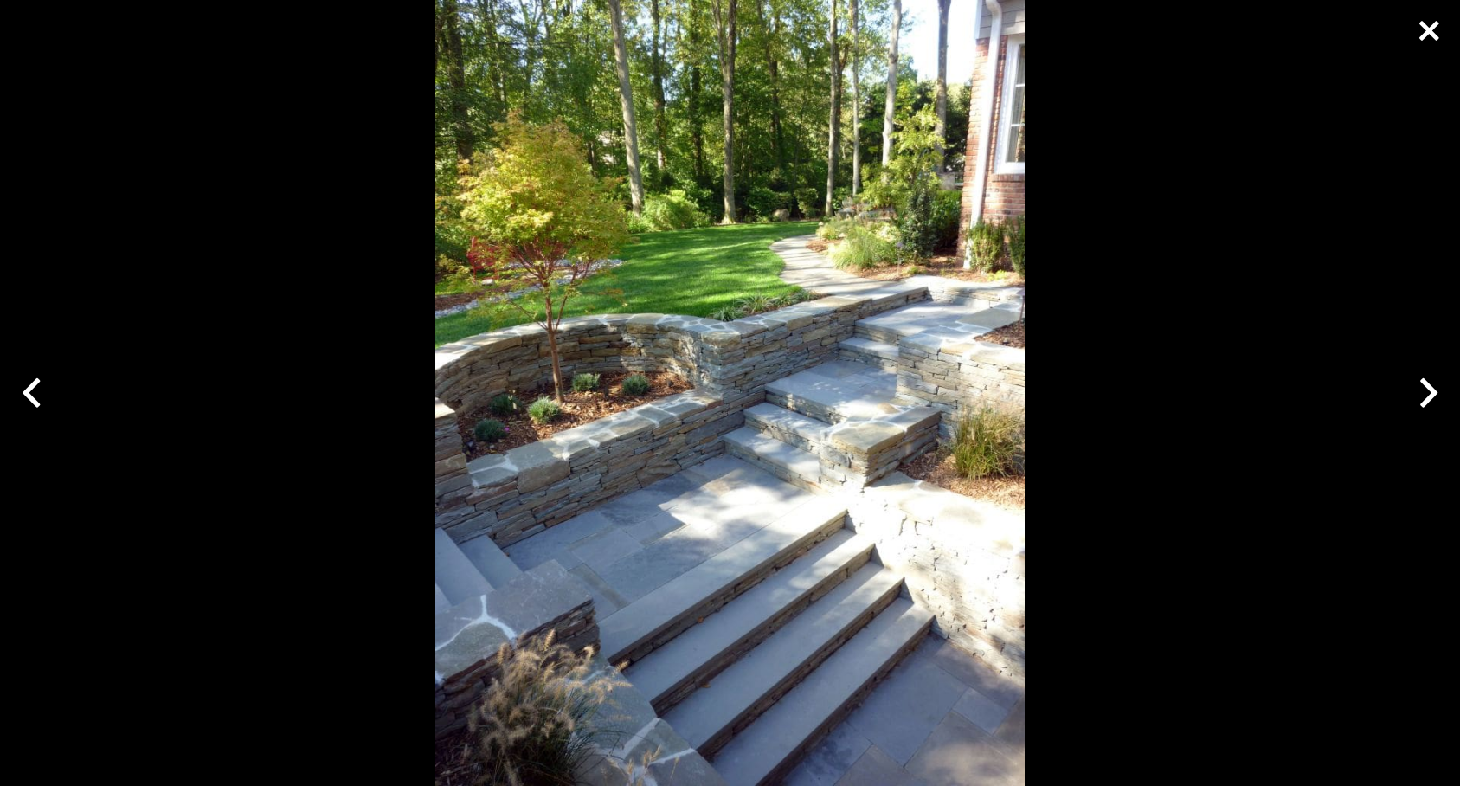
click at [1407, 387] on div at bounding box center [1428, 393] width 62 height 62
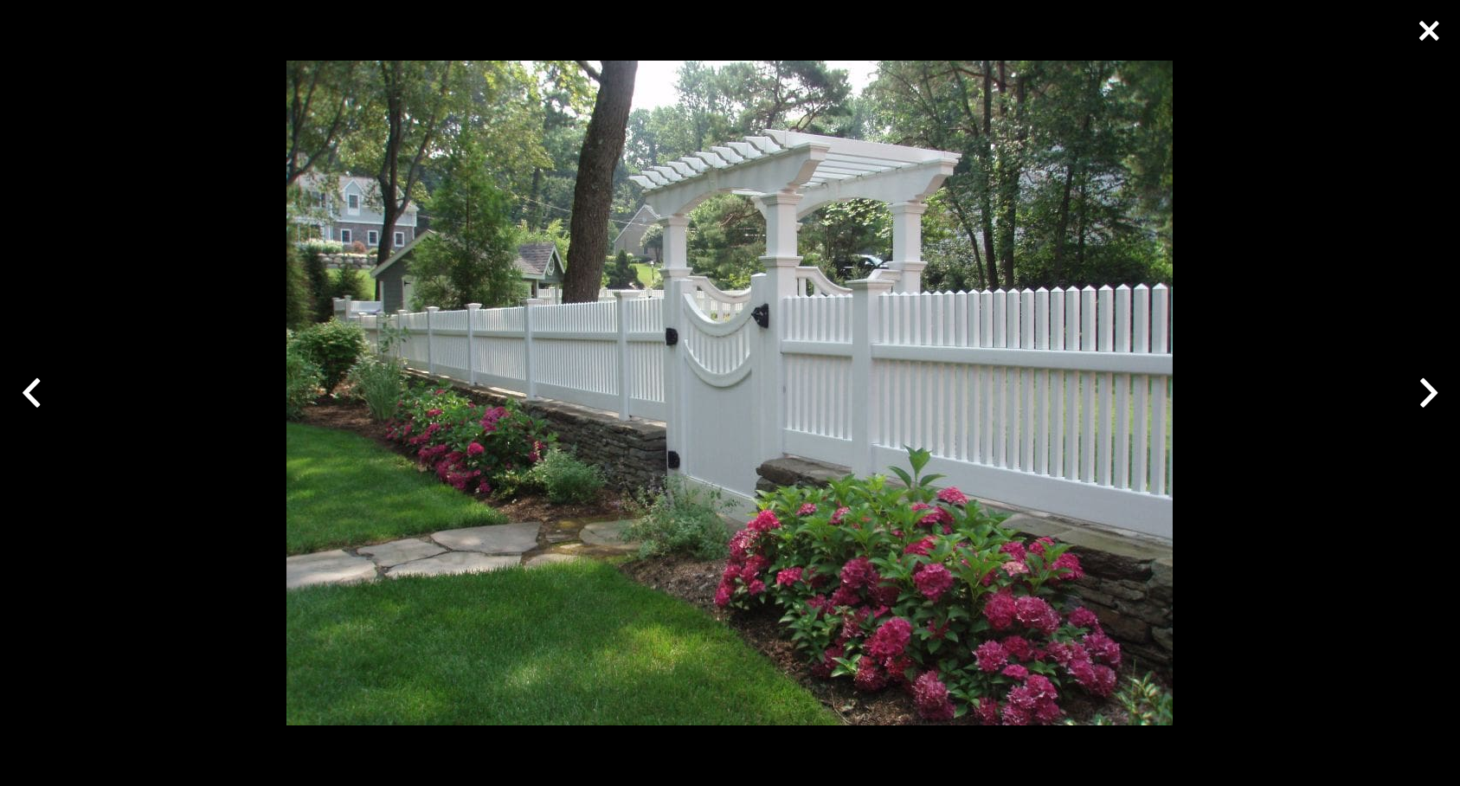
click at [1429, 391] on div at bounding box center [1428, 393] width 62 height 62
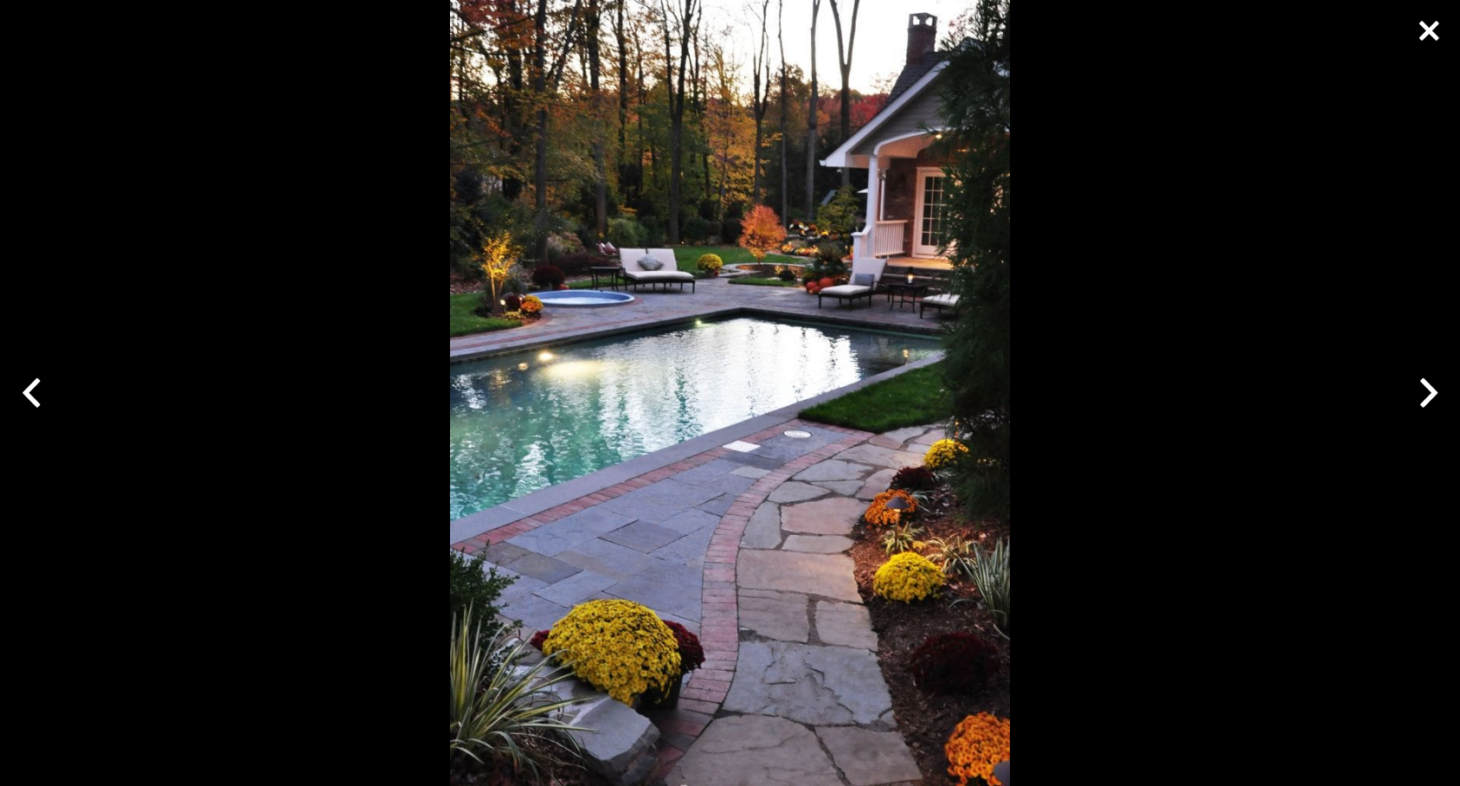
click at [1425, 391] on div at bounding box center [1428, 393] width 62 height 62
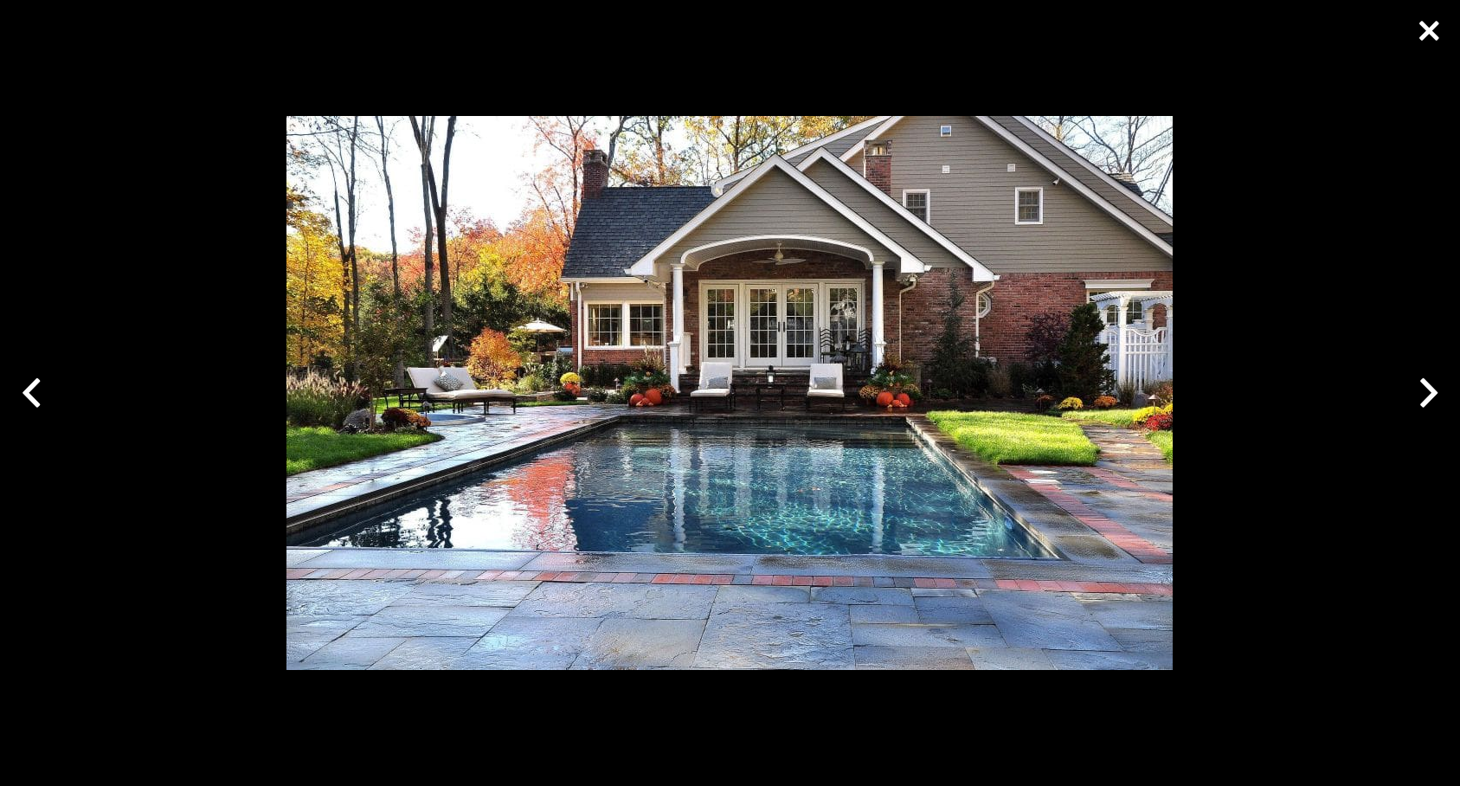
click at [1424, 391] on div at bounding box center [1428, 393] width 62 height 62
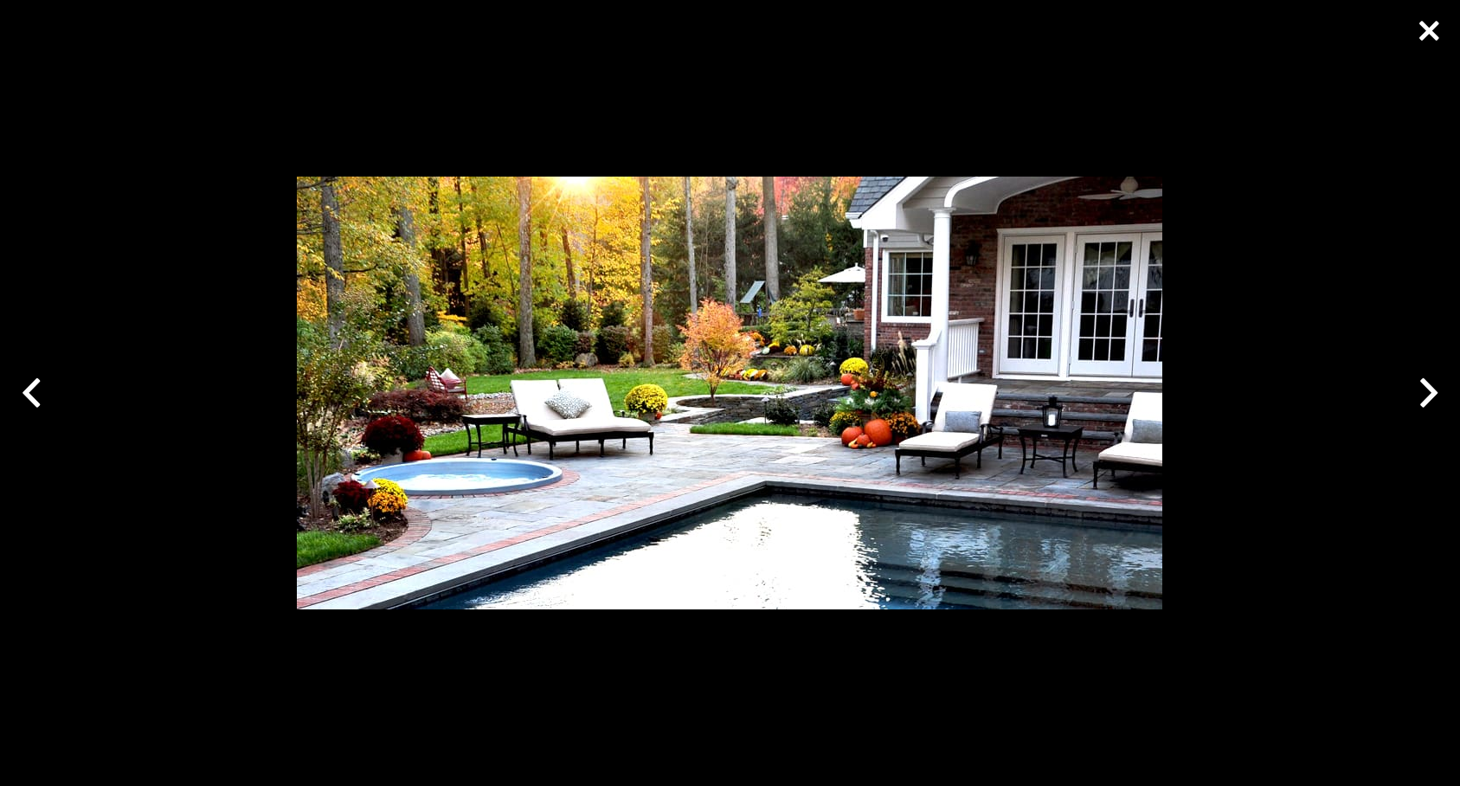
click at [1424, 391] on div at bounding box center [1428, 393] width 62 height 62
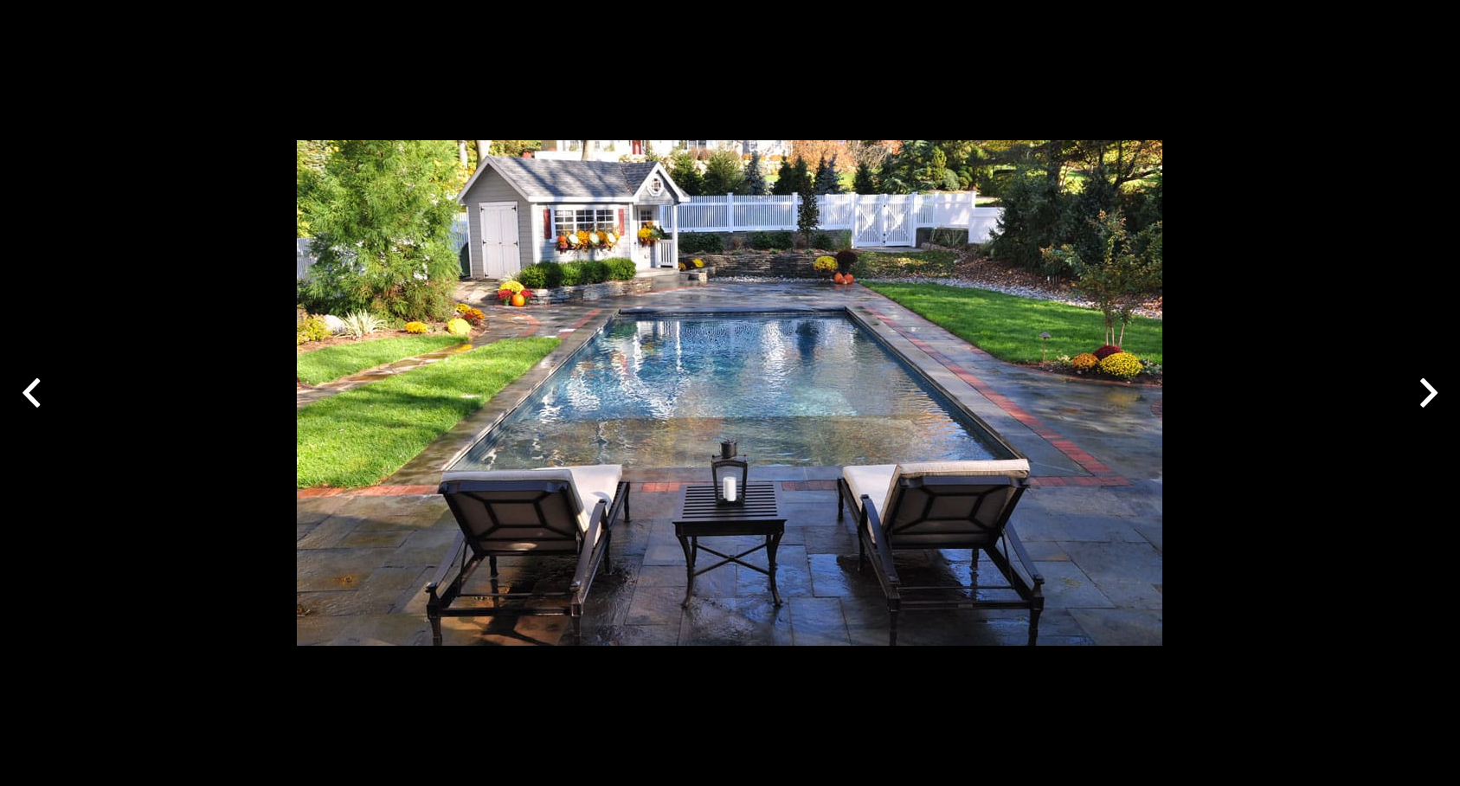
click at [1409, 37] on div at bounding box center [1428, 31] width 62 height 62
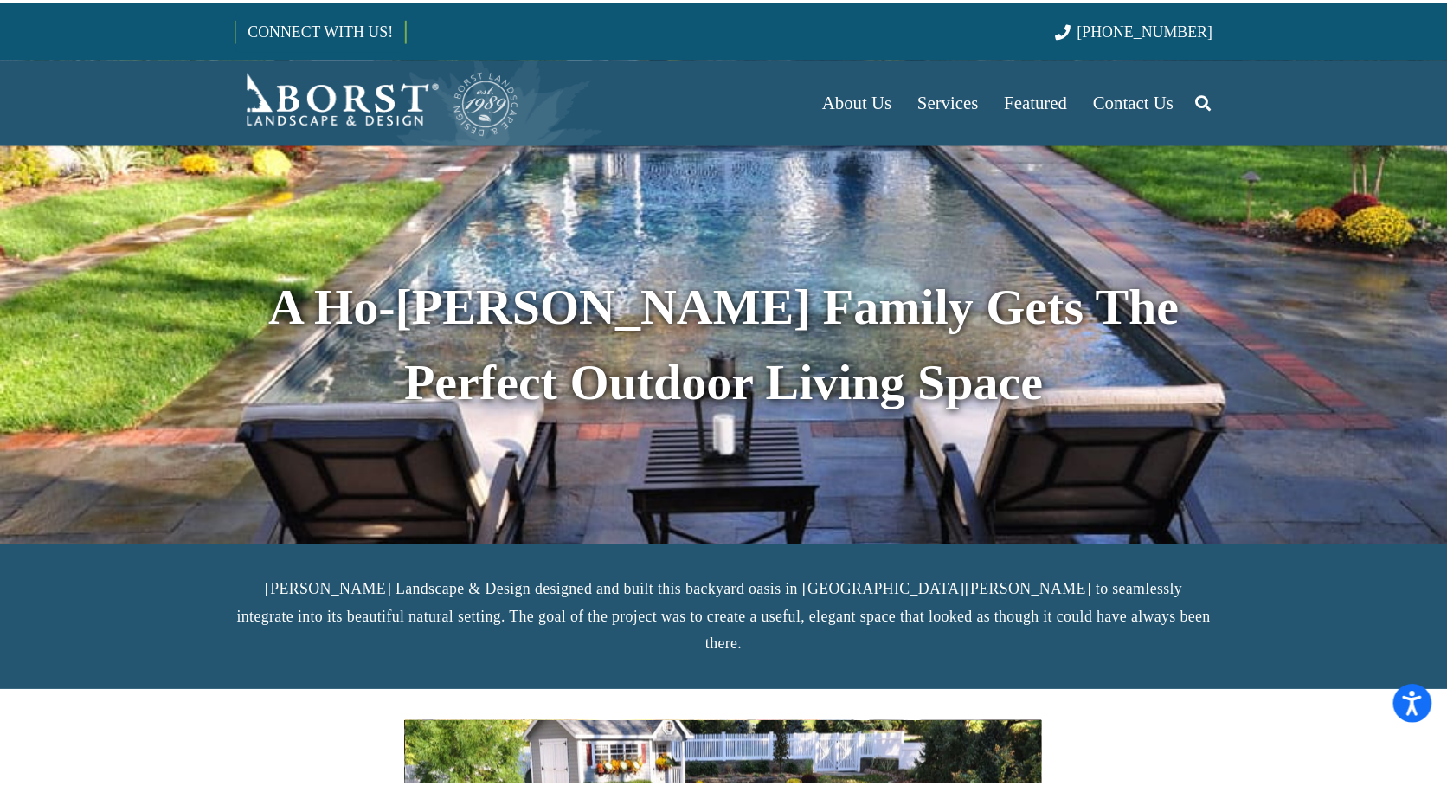
scroll to position [433, 0]
